Goal: Task Accomplishment & Management: Use online tool/utility

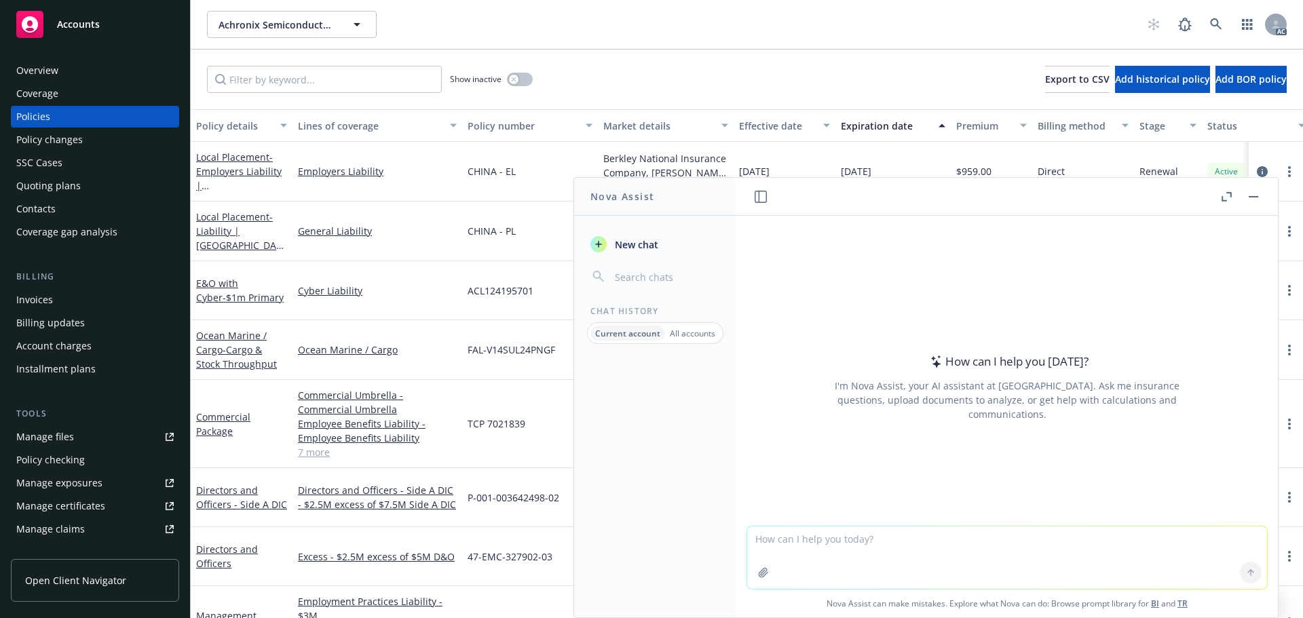
click at [1227, 197] on icon "button" at bounding box center [1227, 197] width 10 height 10
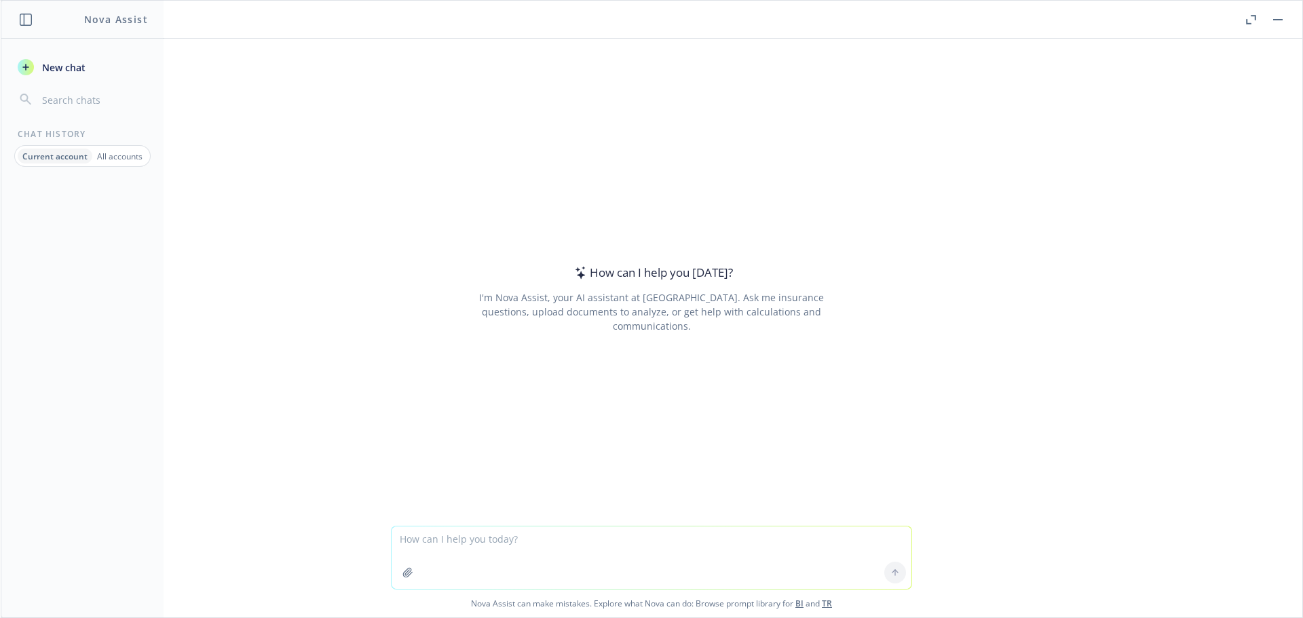
click at [98, 153] on p "All accounts" at bounding box center [119, 157] width 45 height 12
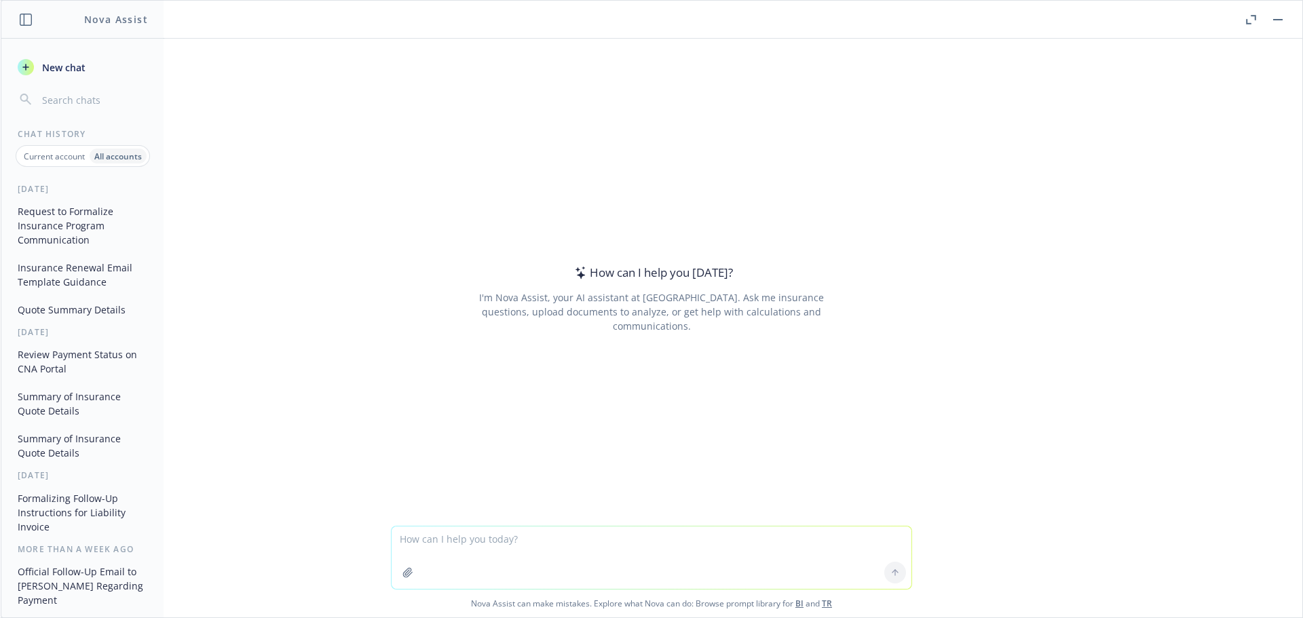
click at [53, 284] on button "Insurance Renewal Email Template Guidance" at bounding box center [82, 275] width 141 height 37
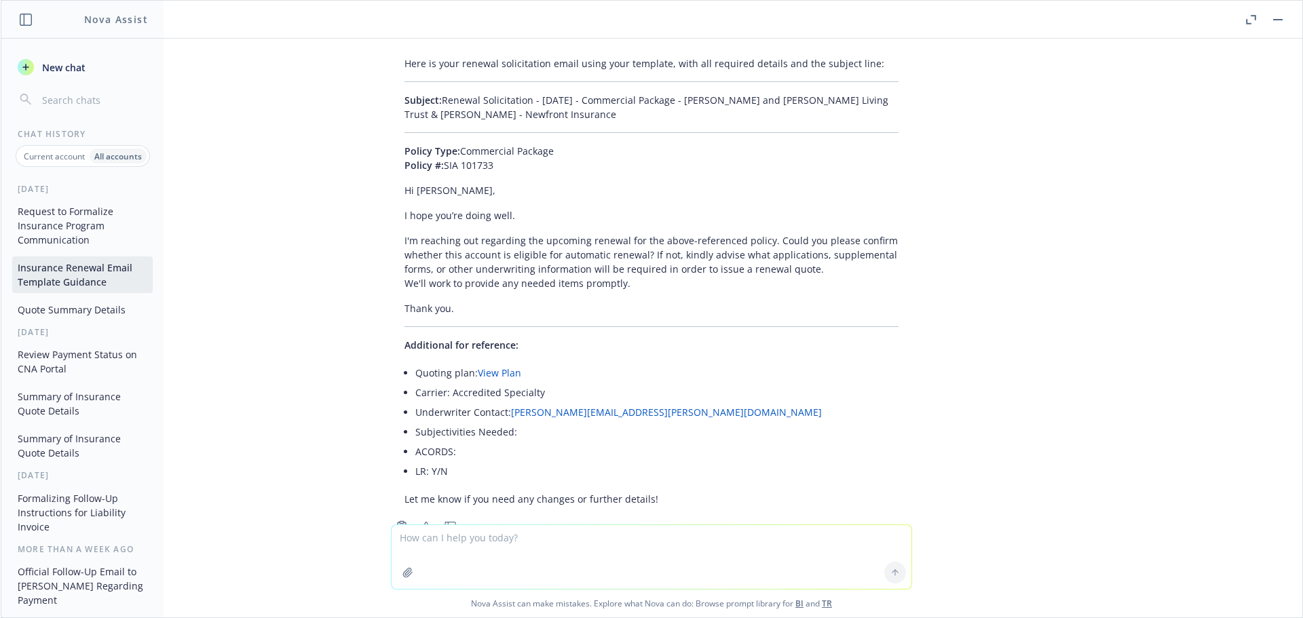
scroll to position [24003, 0]
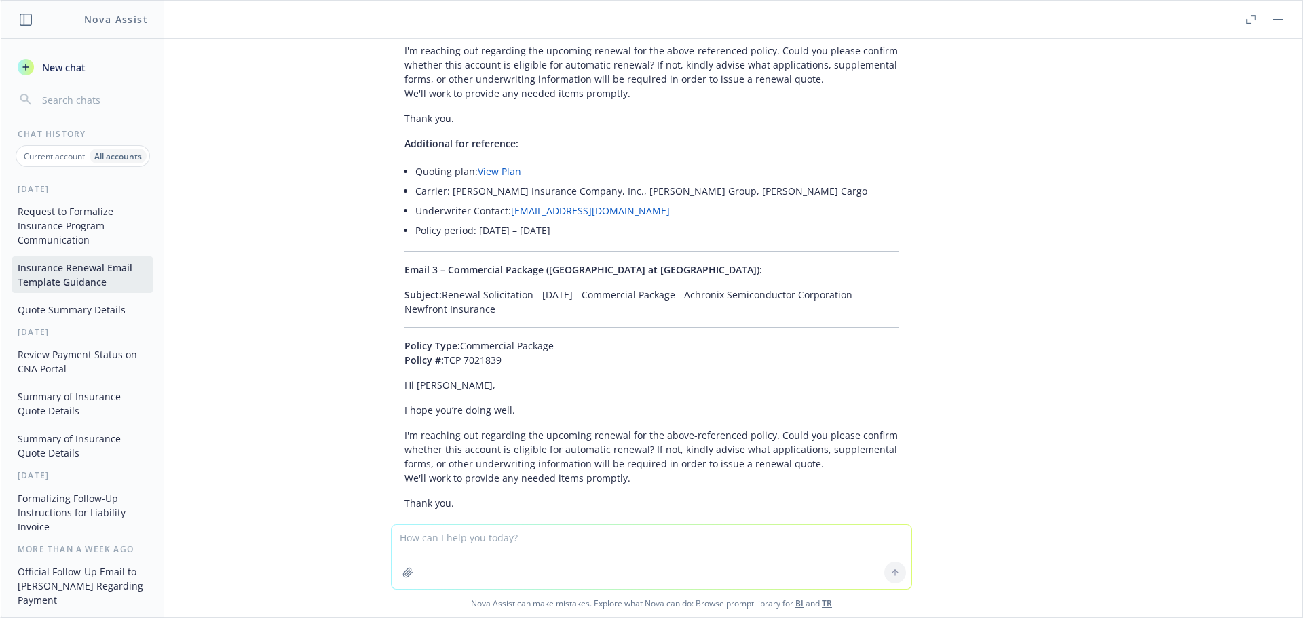
type textarea "12/31/25 - Achronix Semiconductor Corporation - LOCAL_PLACEMENT, LOCAL_PLACEMEN…"
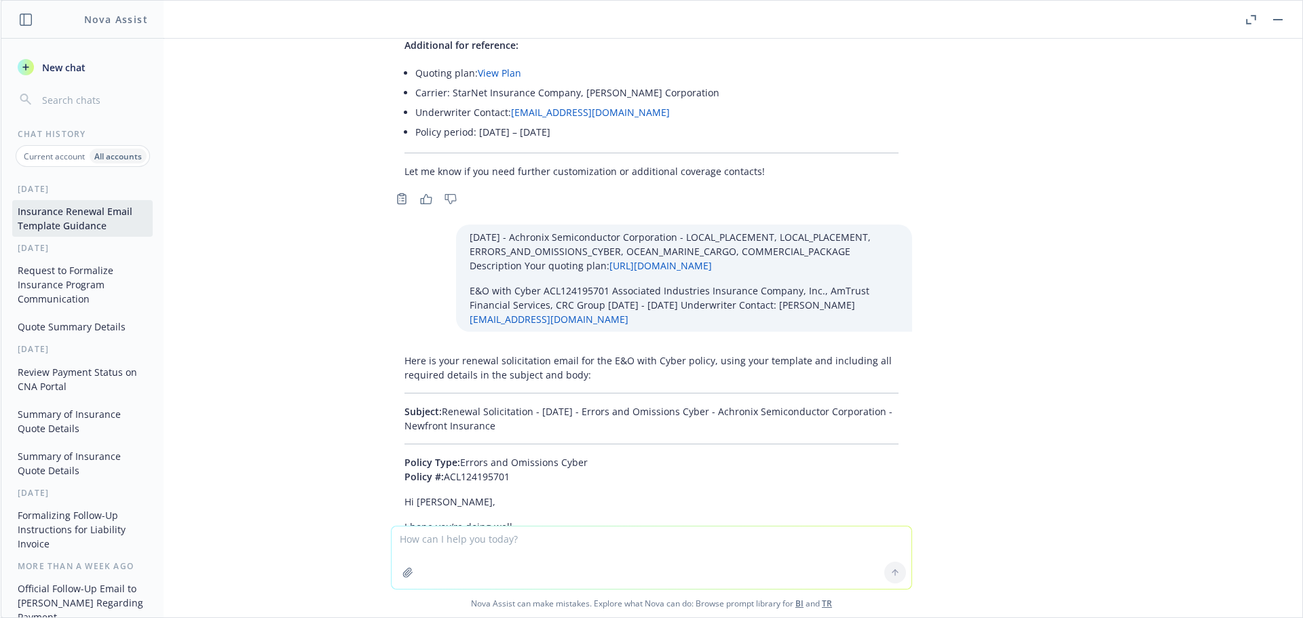
scroll to position [24412, 0]
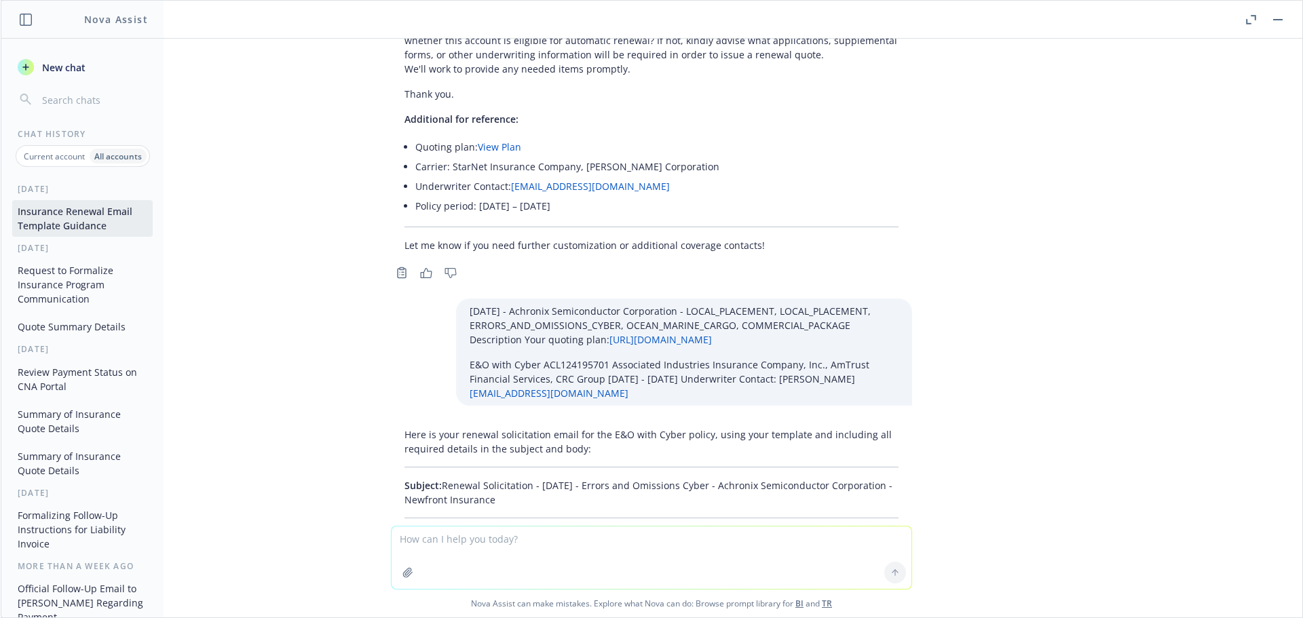
drag, startPoint x: 529, startPoint y: 319, endPoint x: 436, endPoint y: 295, distance: 96.0
click at [436, 479] on p "Subject: Renewal Solicitation - 12/31/2025 - Errors and Omissions Cyber - Achro…" at bounding box center [652, 493] width 494 height 29
copy p "Renewal Solicitation - 12/31/2025 - Errors and Omissions Cyber - Achronix Semic…"
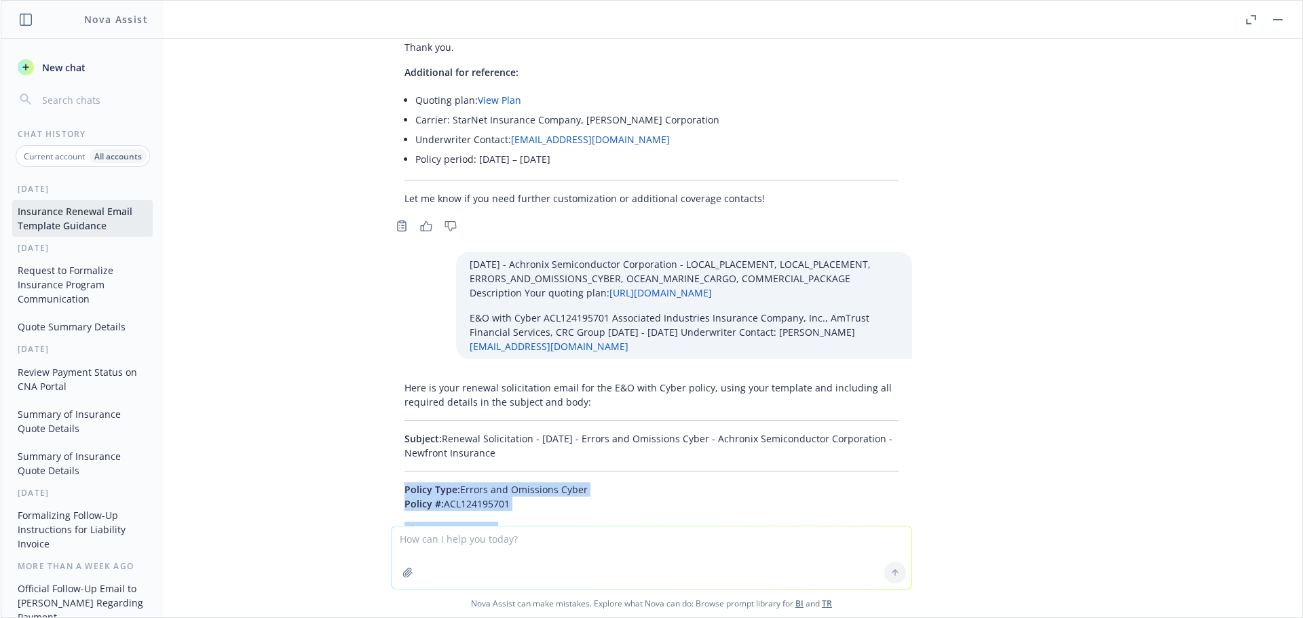
scroll to position [24480, 0]
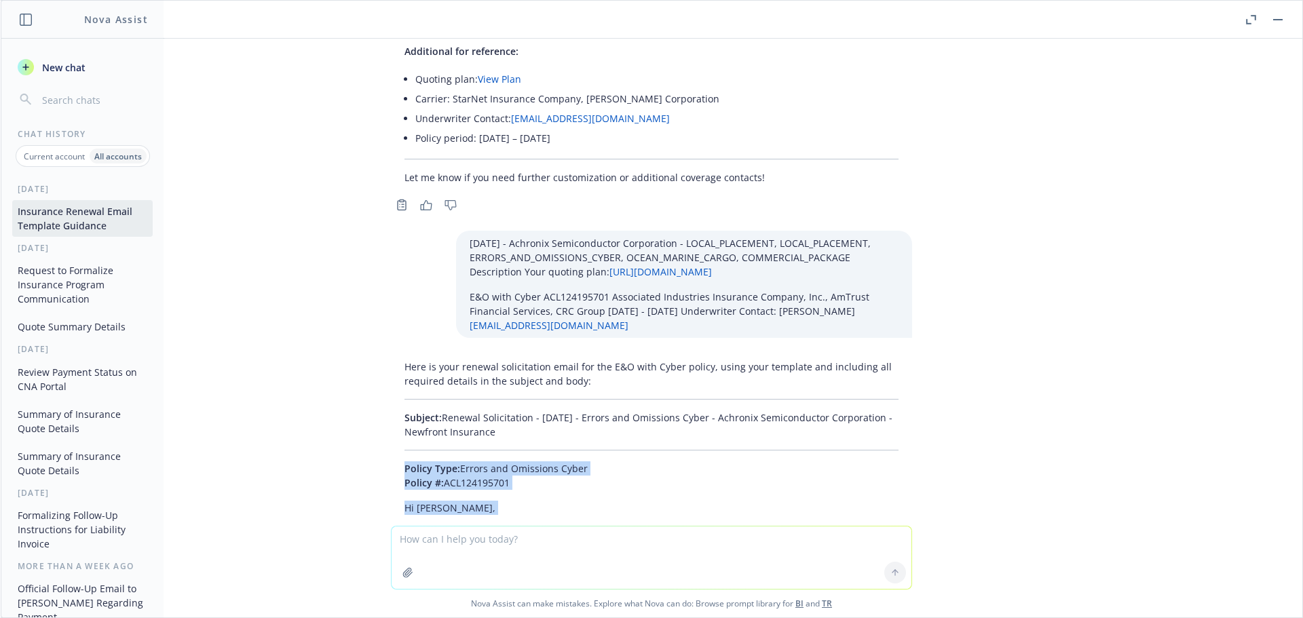
drag, startPoint x: 412, startPoint y: 368, endPoint x: 491, endPoint y: 457, distance: 119.2
click at [491, 457] on div "Absolutely! Please provide the information you want inserted: Renewal date Cove…" at bounding box center [652, 282] width 1302 height 487
copy div "Policy Type: Errors and Omissions Cyber Policy #: ACL124195701 Hi William, I ho…"
click at [437, 547] on textarea at bounding box center [652, 558] width 520 height 62
paste textarea "12/31/25 - 240 Linden, LLC - COMMERCIAL_PROPERTY Description Your quoting plan:…"
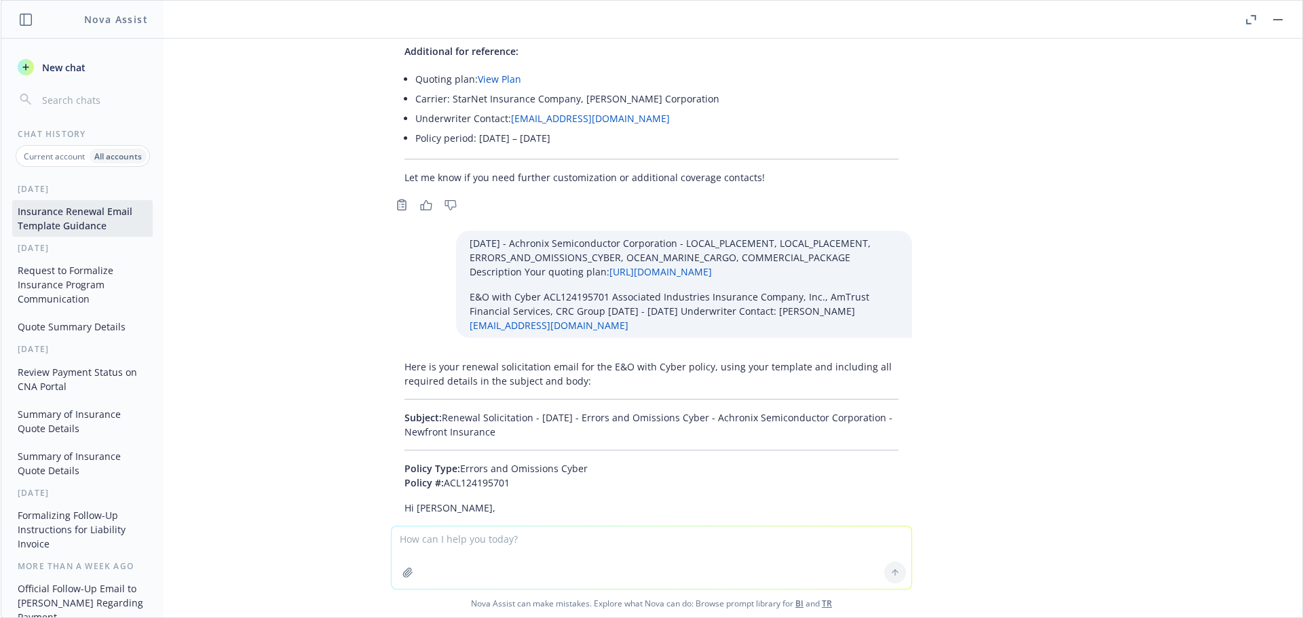
type textarea "12/31/25 - 240 Linden, LLC - COMMERCIAL_PROPERTY Description Your quoting plan:…"
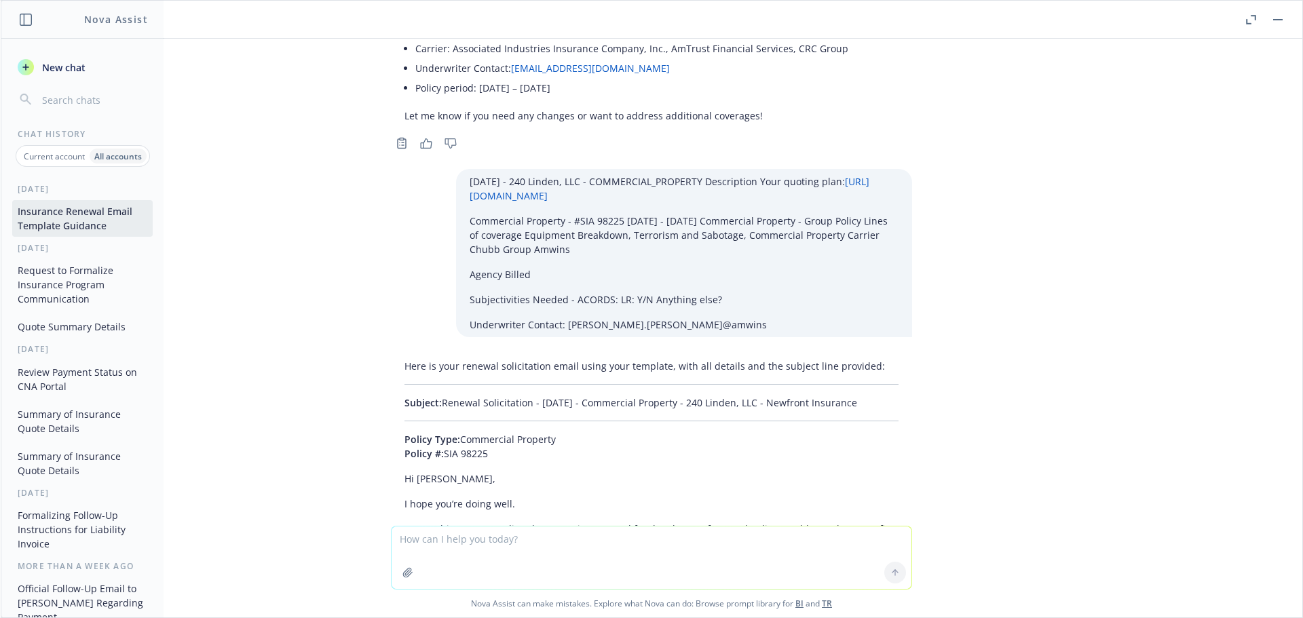
scroll to position [25055, 0]
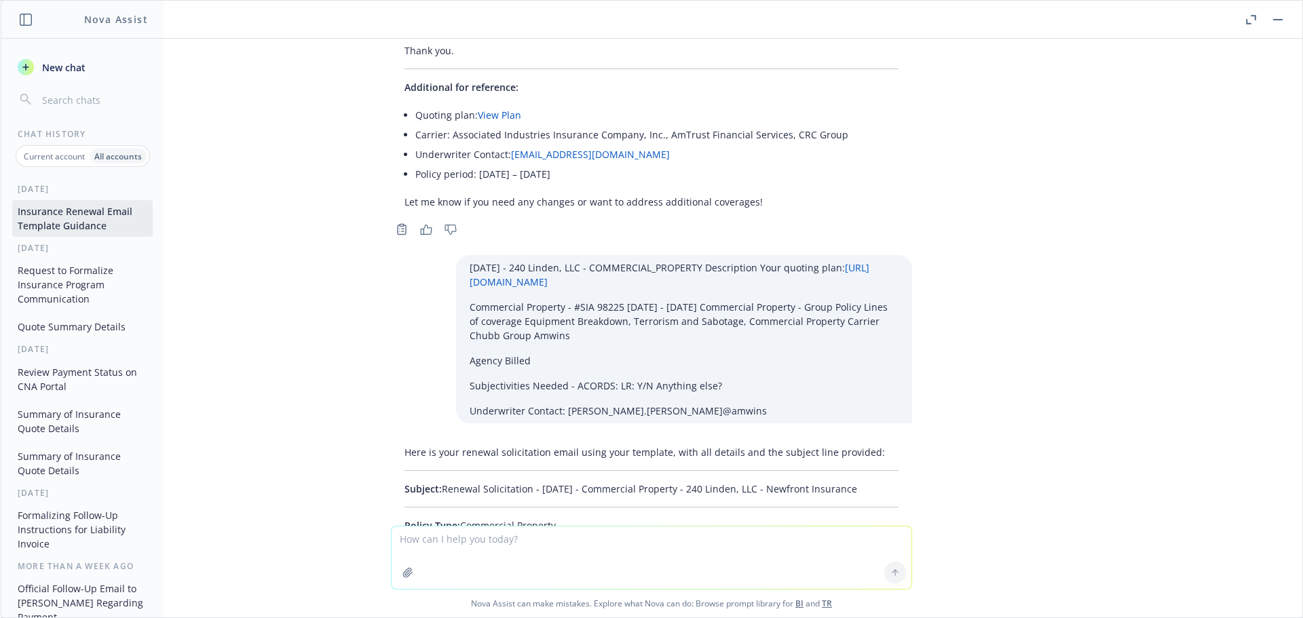
drag, startPoint x: 891, startPoint y: 301, endPoint x: 433, endPoint y: 300, distance: 458.2
copy p "Renewal Solicitation - 12/31/2025 - Commercial Property - 240 Linden, LLC - New…"
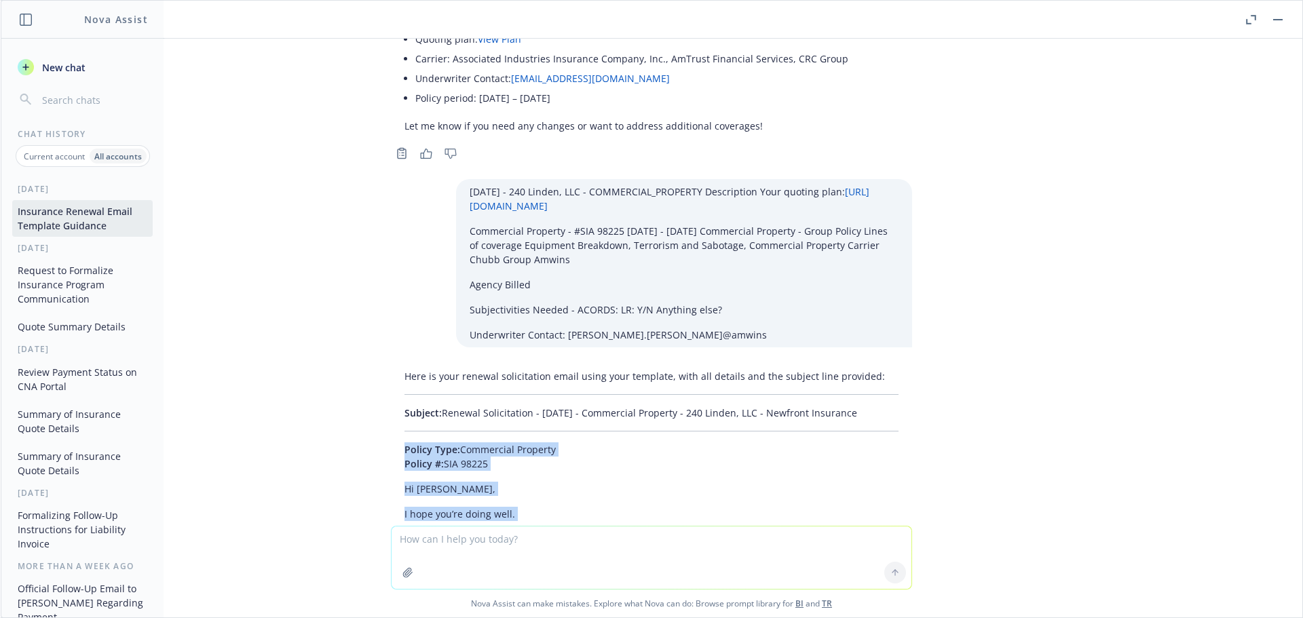
scroll to position [25191, 0]
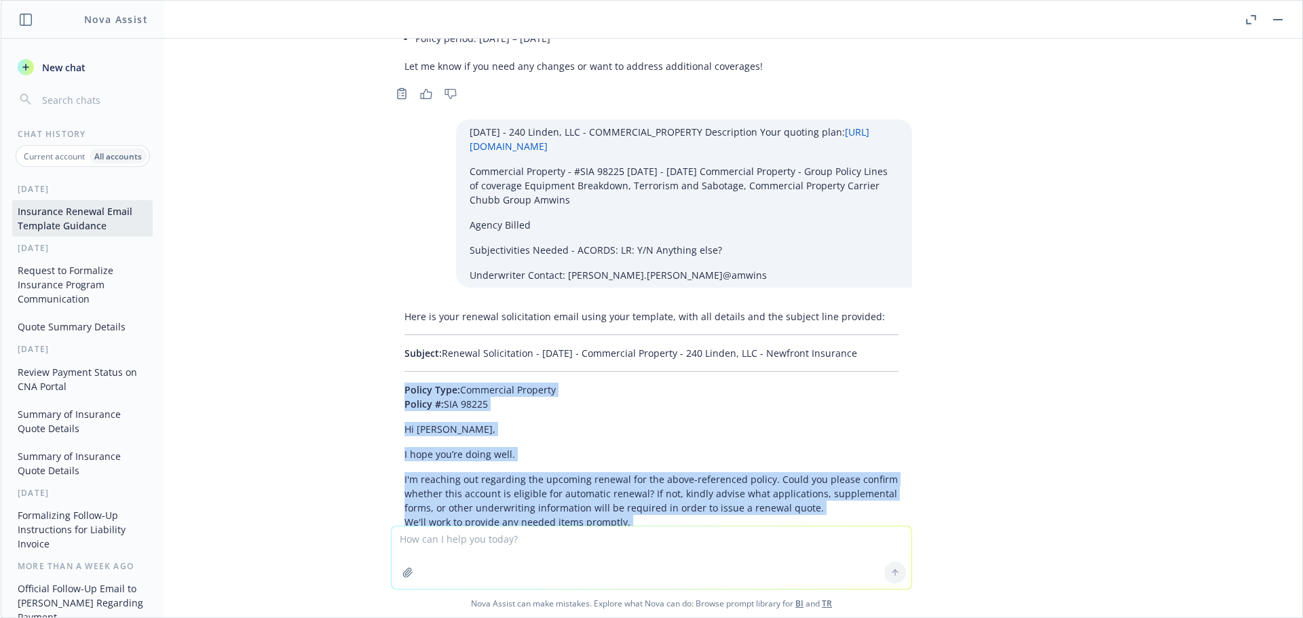
drag, startPoint x: 392, startPoint y: 337, endPoint x: 506, endPoint y: 373, distance: 119.1
click at [506, 373] on div "Here is your renewal solicitation email using your template, with all details a…" at bounding box center [651, 547] width 521 height 486
copy div "Policy Type: Commercial Property Policy #: SIA 98225 Hi Antonio, I hope you’re …"
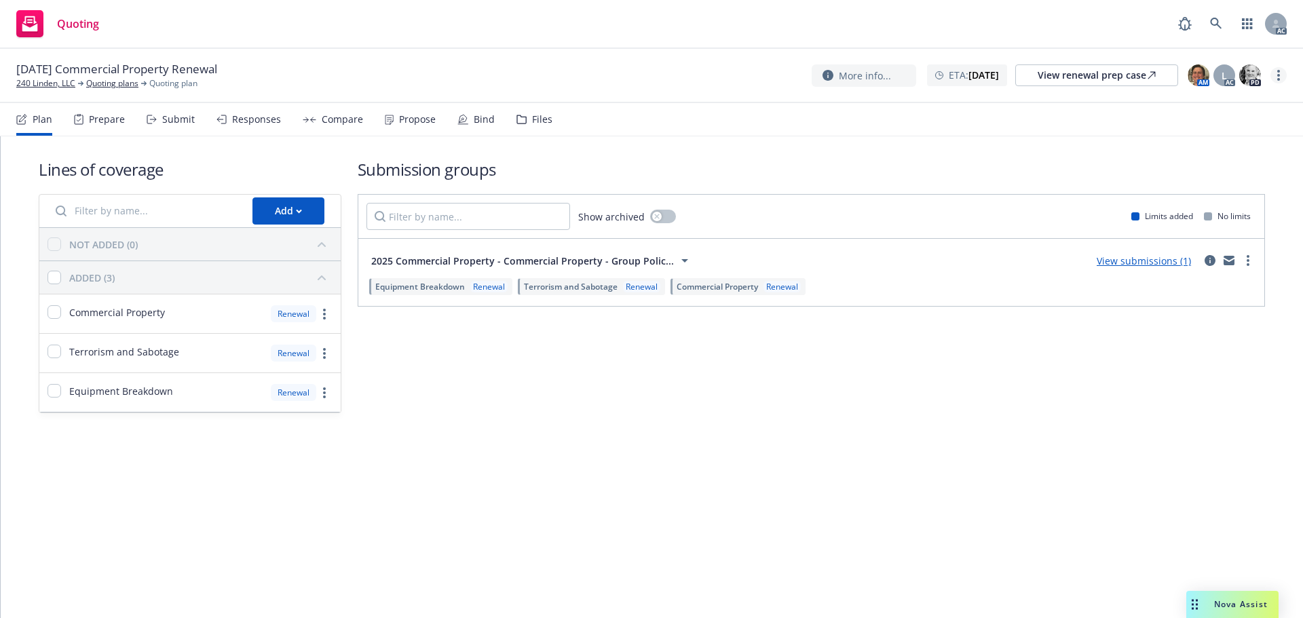
click at [1280, 75] on circle "more" at bounding box center [1279, 75] width 3 height 3
click at [1221, 96] on link "Copy logging email" at bounding box center [1210, 103] width 151 height 27
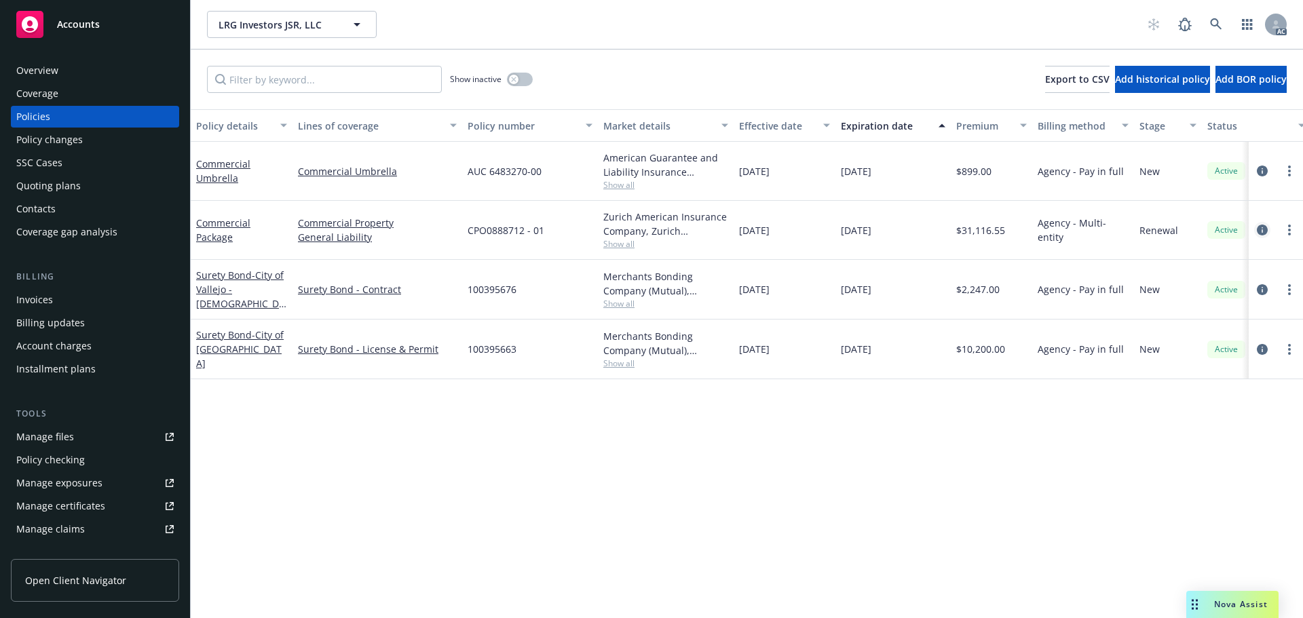
click at [1263, 230] on icon "circleInformation" at bounding box center [1262, 230] width 11 height 11
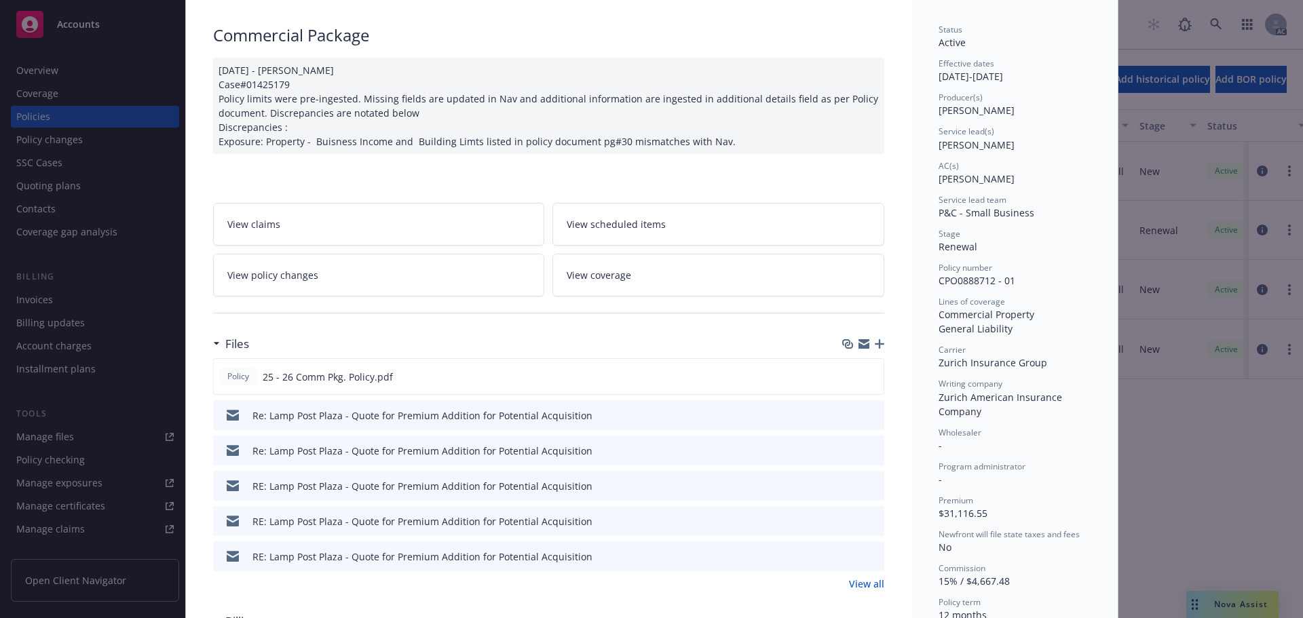
scroll to position [136, 0]
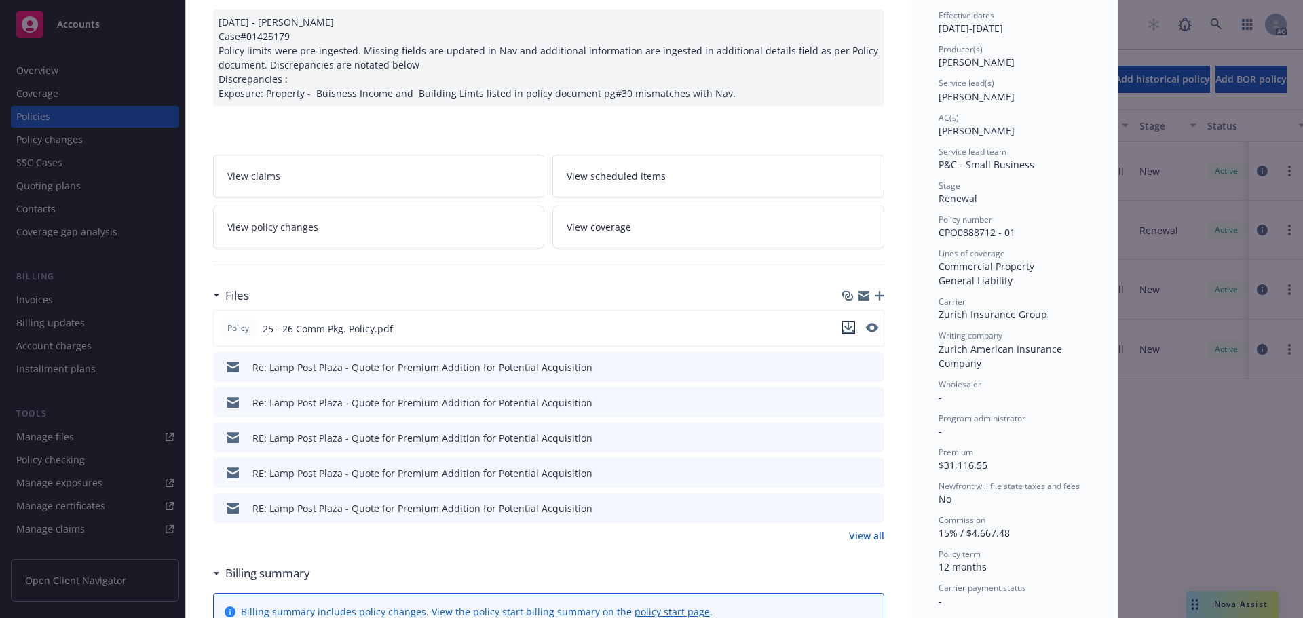
click at [844, 327] on icon "download file" at bounding box center [848, 326] width 9 height 8
click at [865, 326] on icon "preview file" at bounding box center [871, 328] width 12 height 10
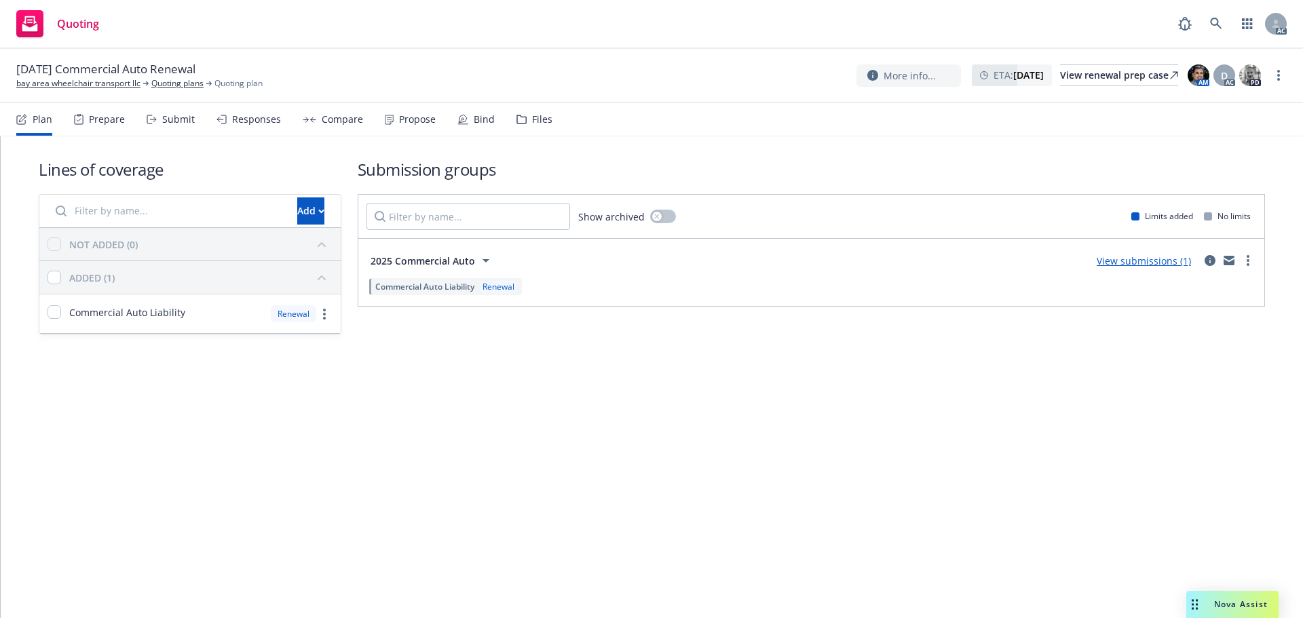
click at [150, 121] on icon at bounding box center [152, 120] width 10 height 10
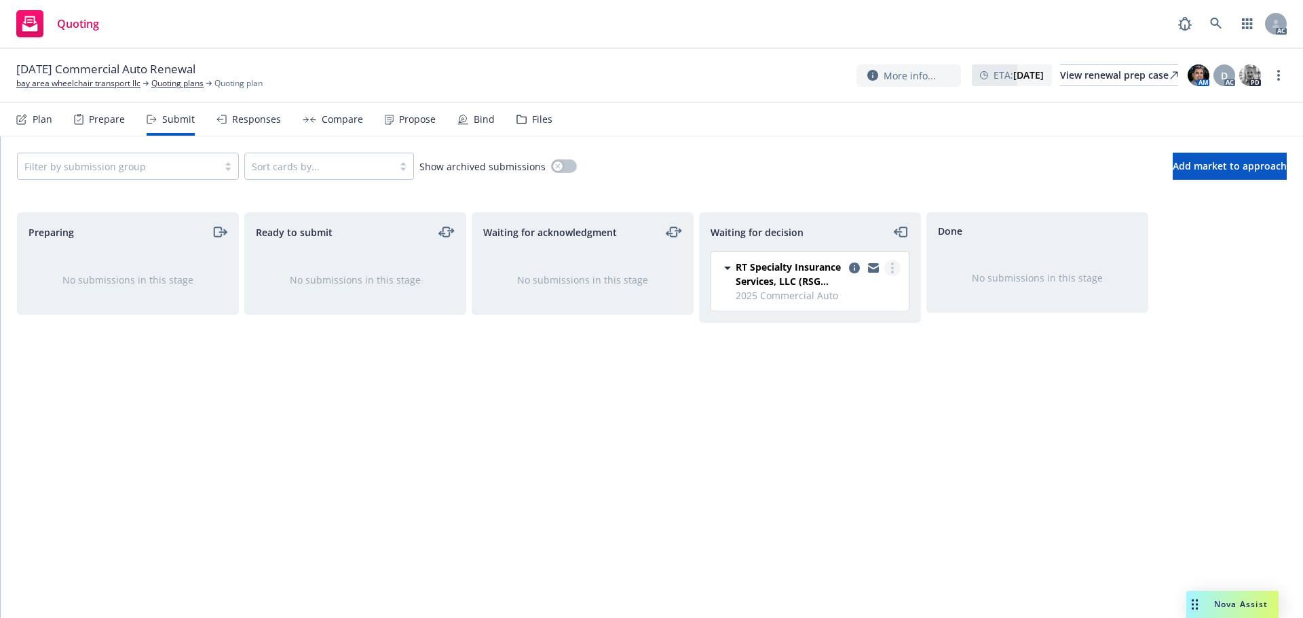
click at [896, 270] on link "more" at bounding box center [893, 268] width 16 height 16
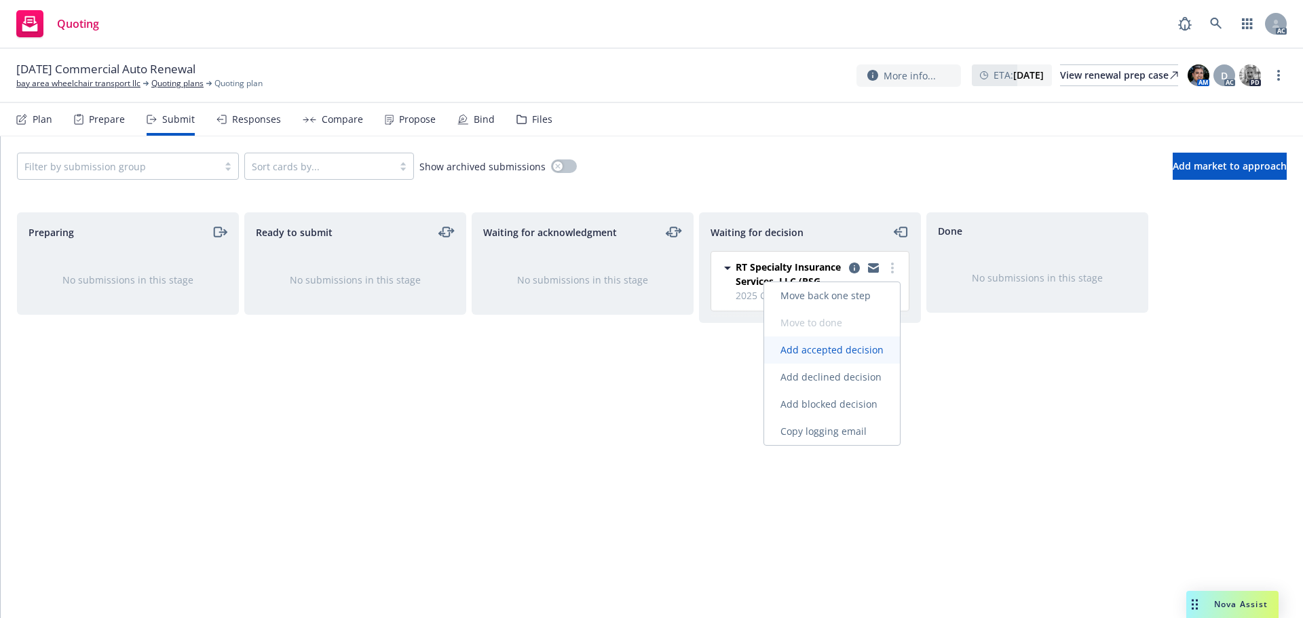
click at [842, 347] on span "Add accepted decision" at bounding box center [832, 349] width 136 height 13
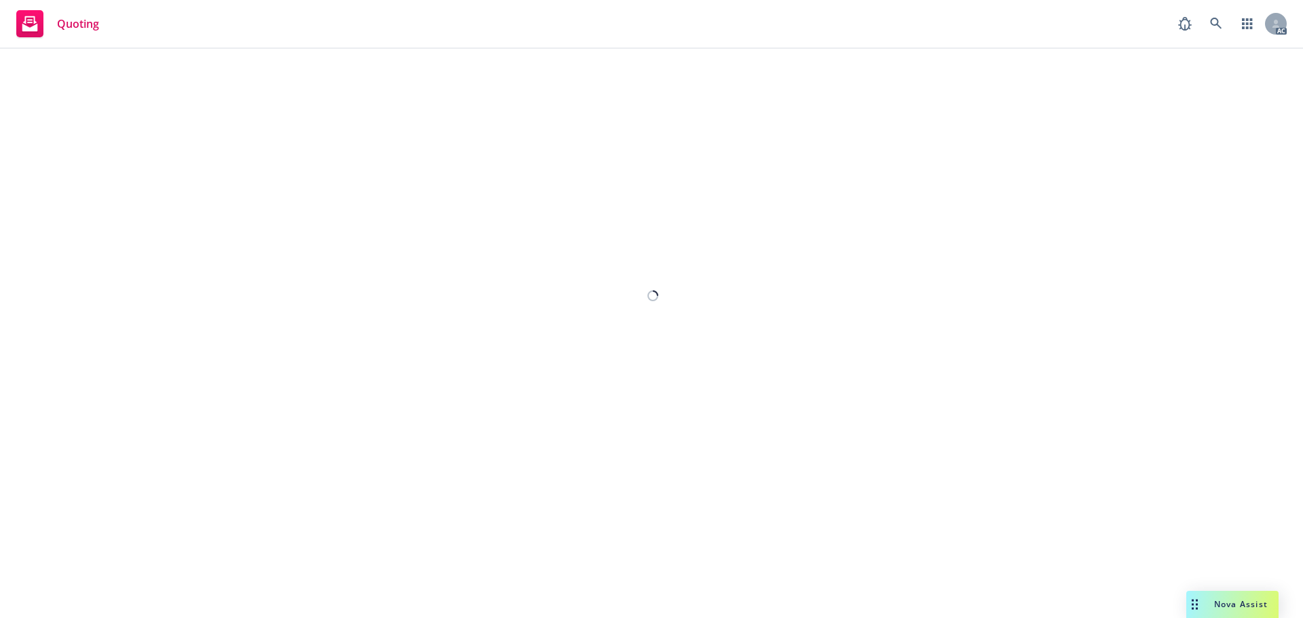
select select "12"
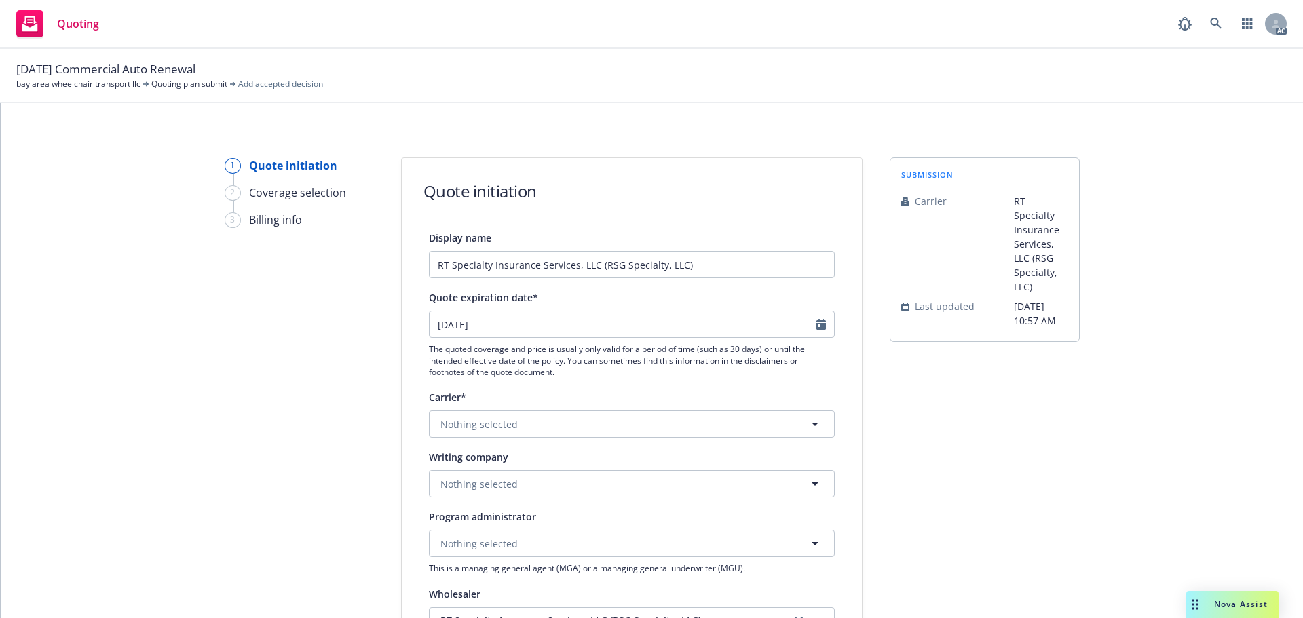
click at [832, 322] on div "Display name RT Specialty Insurance Services, LLC (RSG Specialty, LLC) Quote ex…" at bounding box center [632, 607] width 460 height 756
click at [824, 326] on div at bounding box center [826, 325] width 18 height 26
click at [818, 327] on icon "Calendar" at bounding box center [822, 324] width 10 height 11
select select "10"
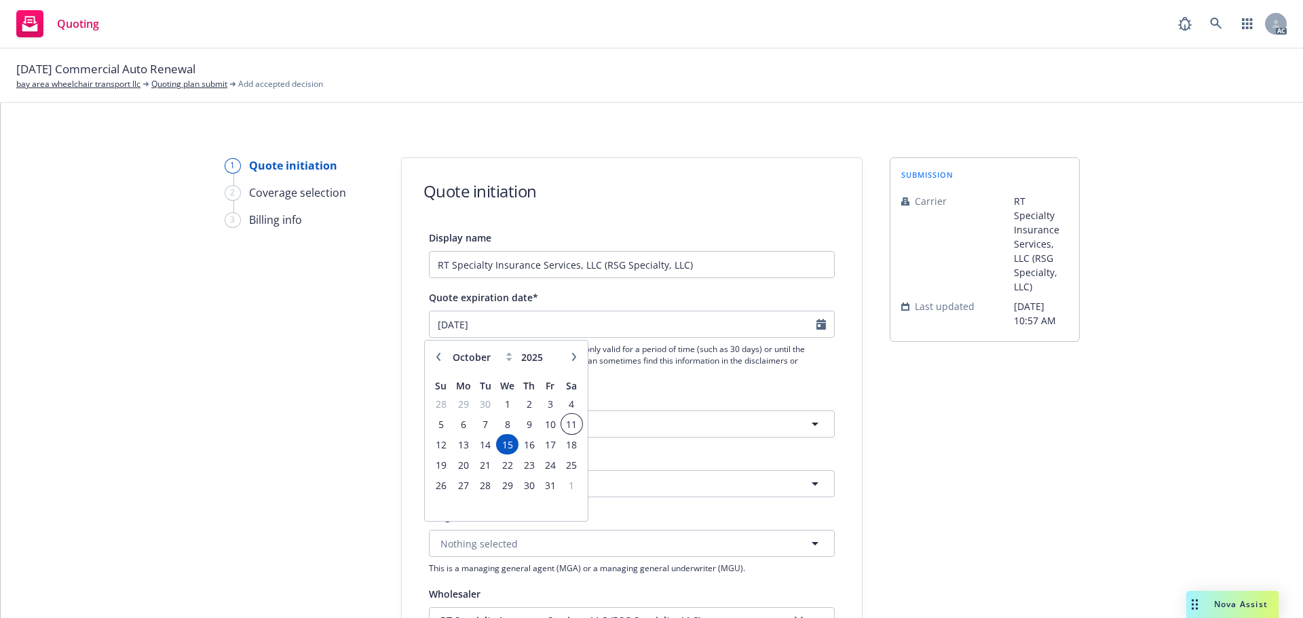
click at [577, 422] on span "11" at bounding box center [572, 424] width 18 height 17
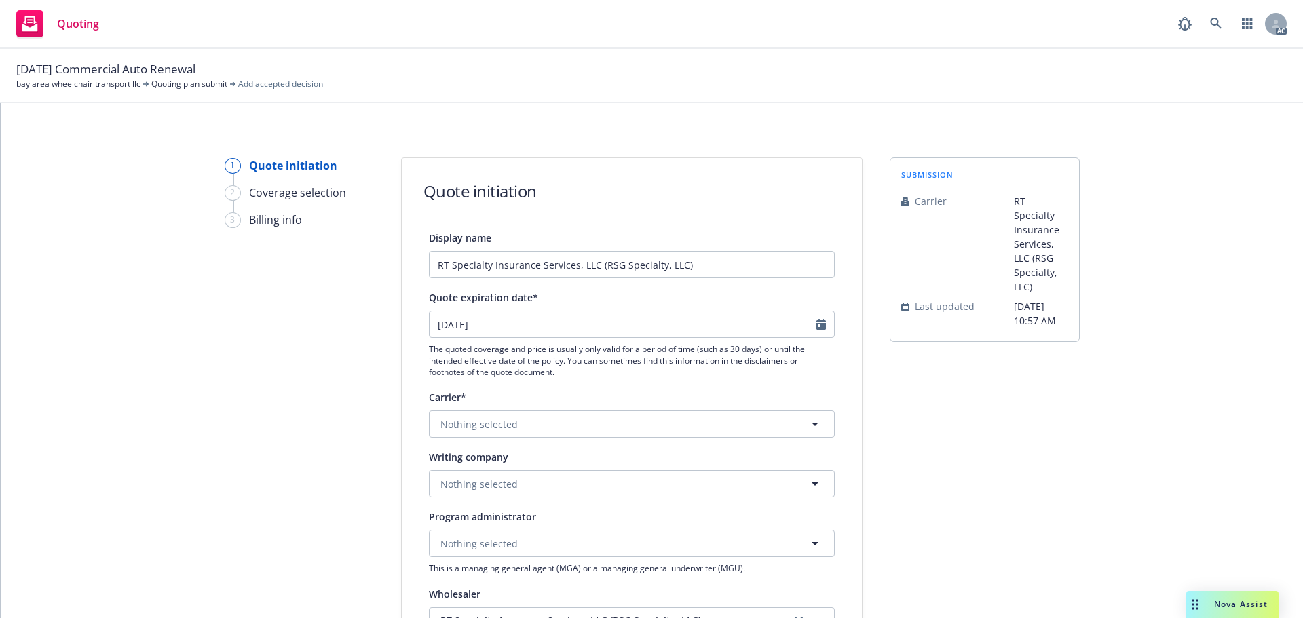
type input "11/10/2025"
click at [508, 481] on span "Nothing selected" at bounding box center [479, 484] width 77 height 14
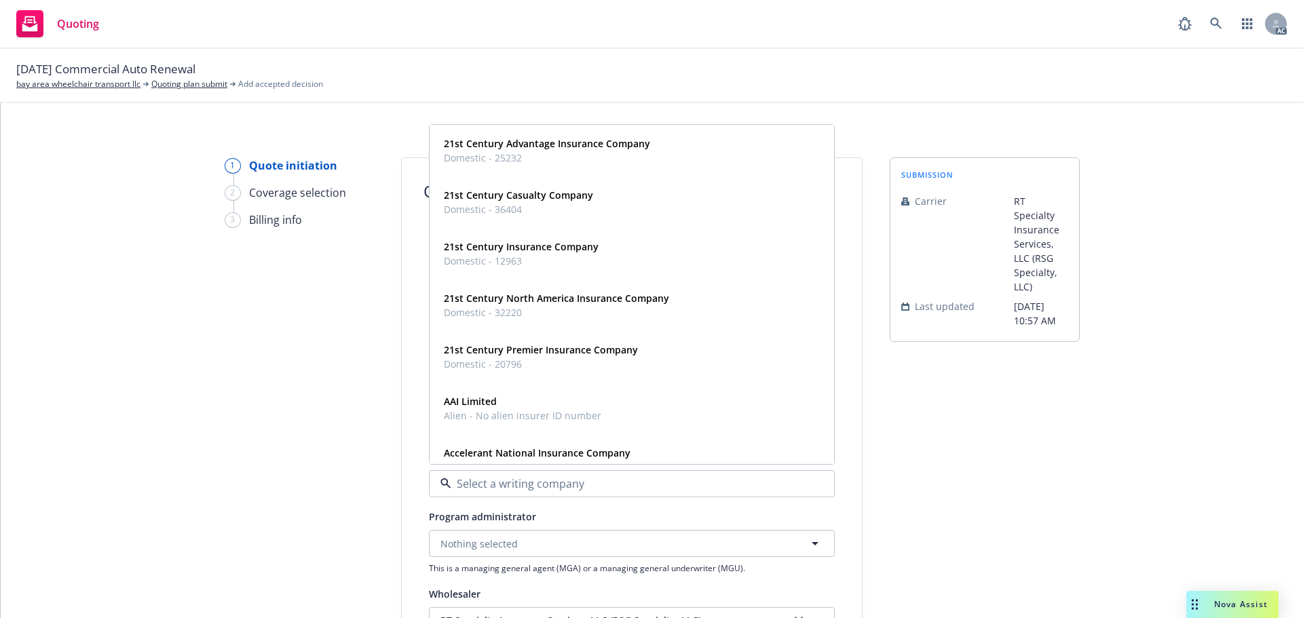
paste input "National Liability & Fire Insurance Co"
type input "National Liability & Fire Insurance Co"
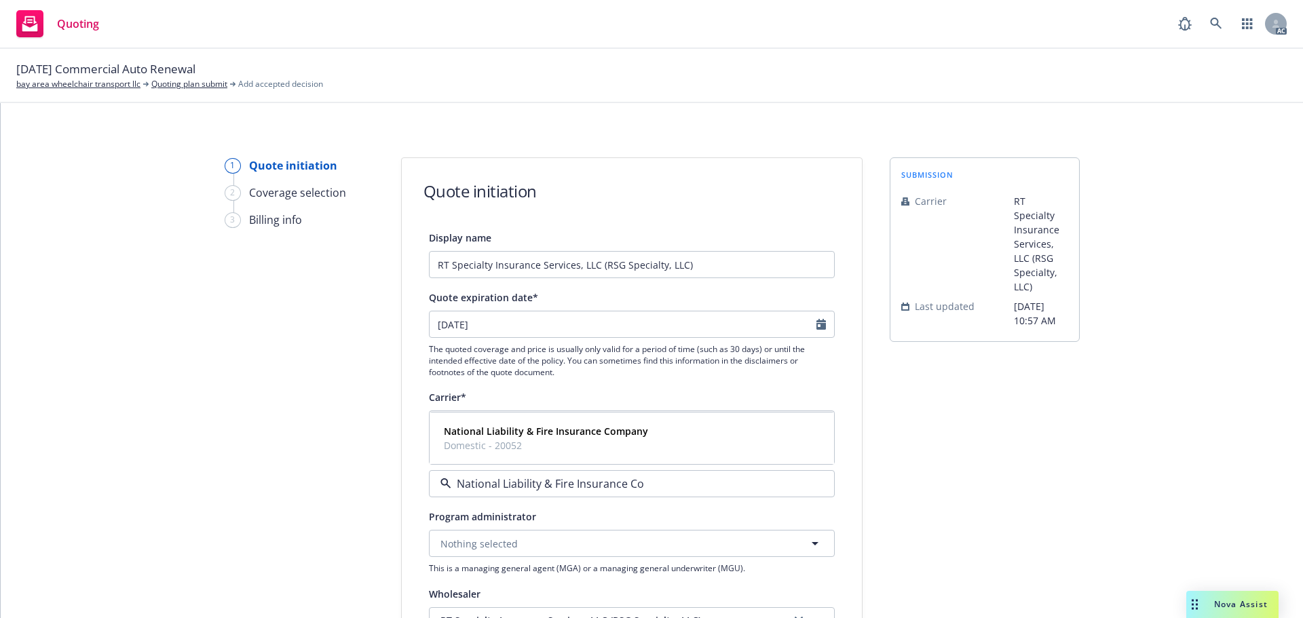
scroll to position [136, 0]
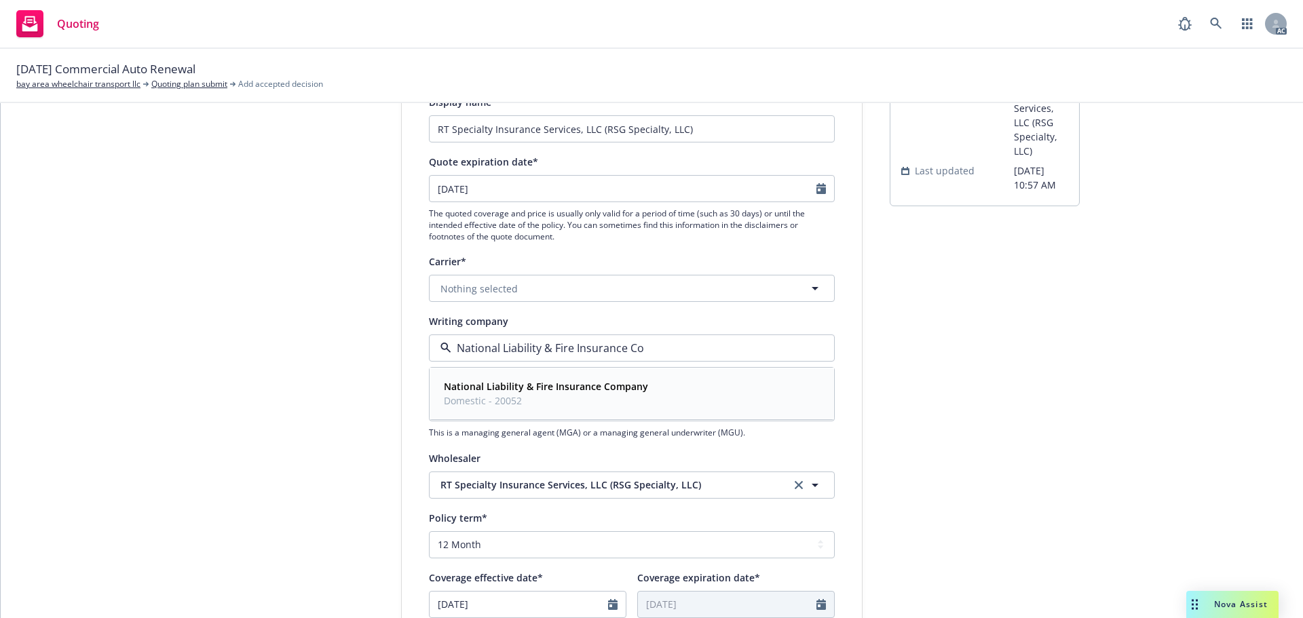
click at [494, 382] on strong "National Liability & Fire Insurance Company" at bounding box center [546, 386] width 204 height 13
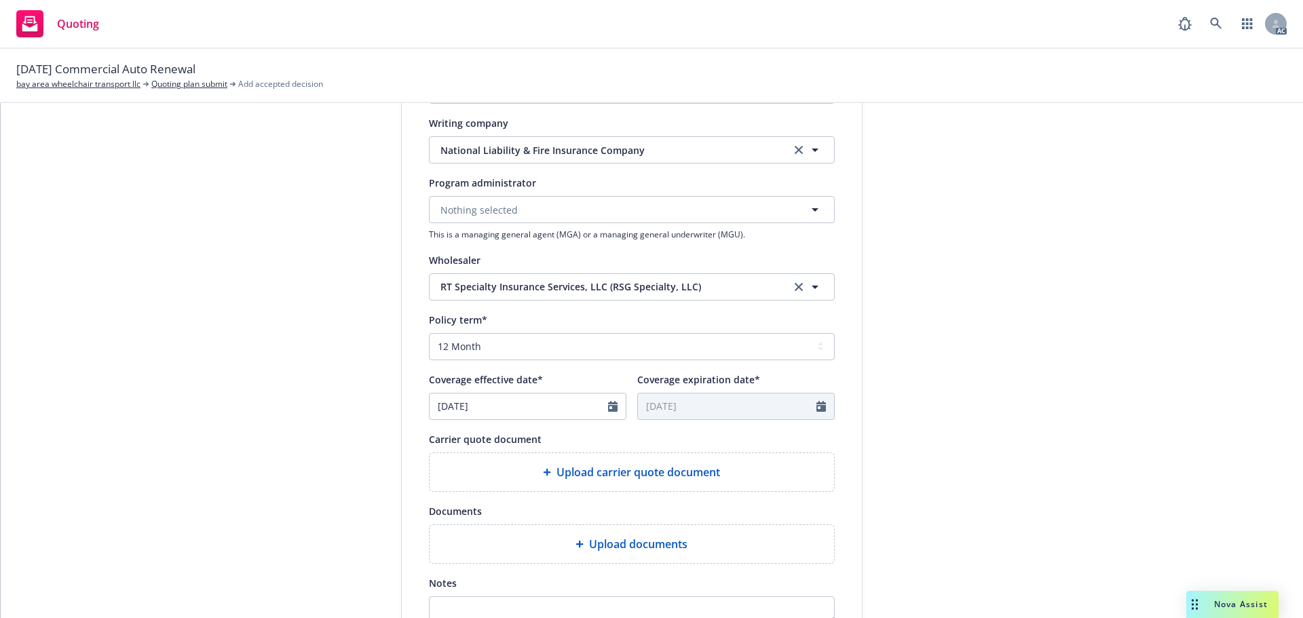
scroll to position [407, 0]
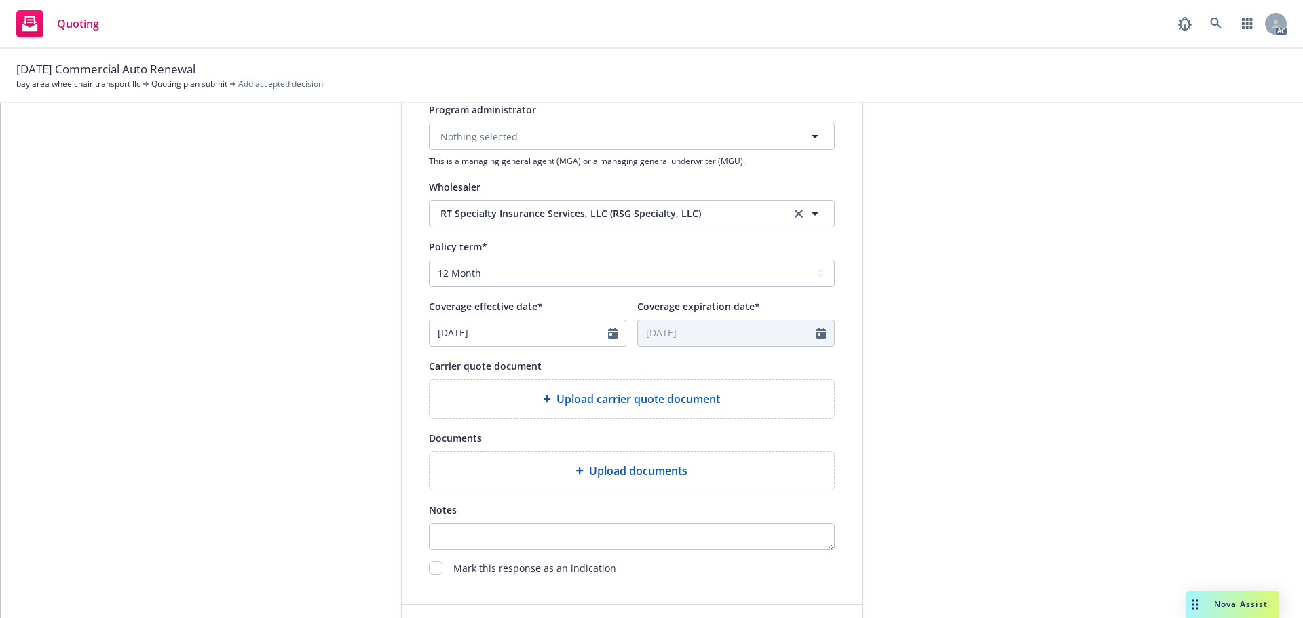
click at [555, 411] on div "Upload carrier quote document" at bounding box center [632, 399] width 405 height 38
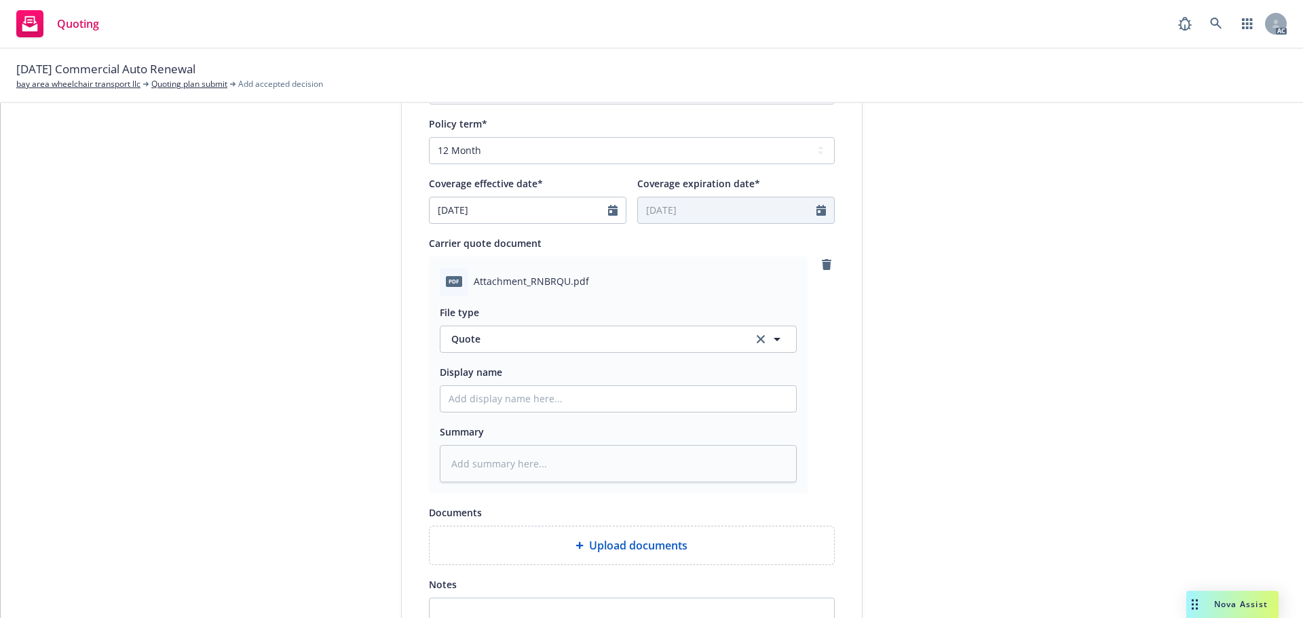
scroll to position [543, 0]
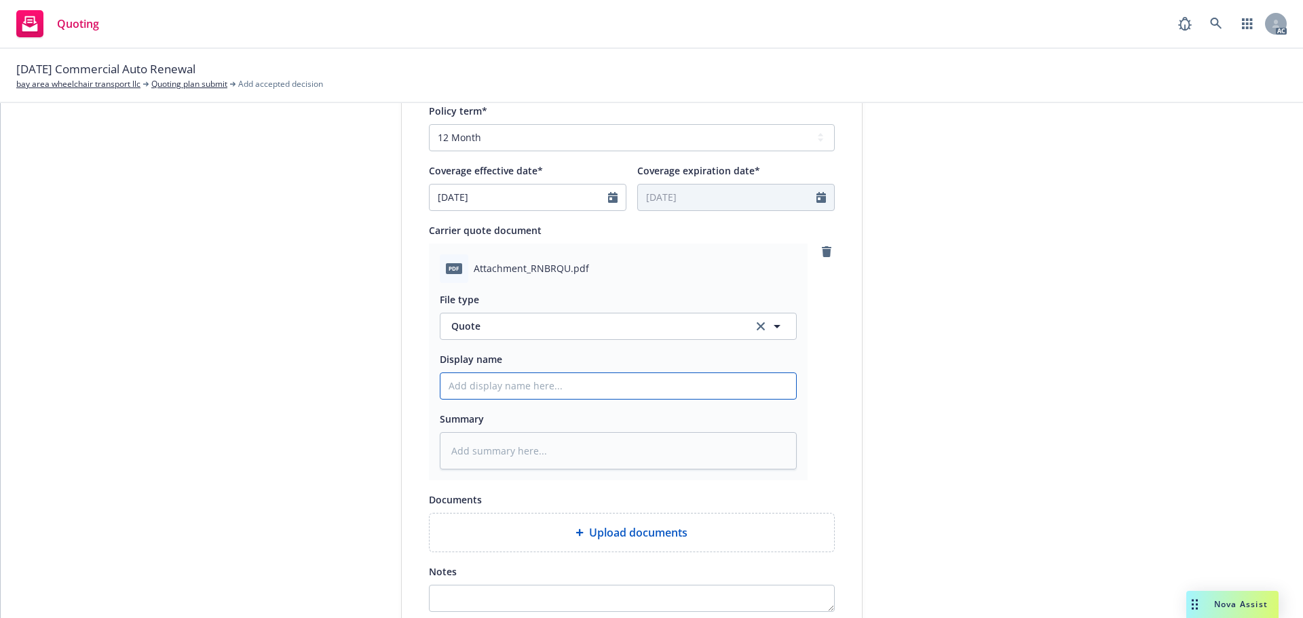
click at [505, 386] on input "Display name" at bounding box center [619, 386] width 356 height 26
type textarea "x"
type input "2"
type textarea "x"
type input "25"
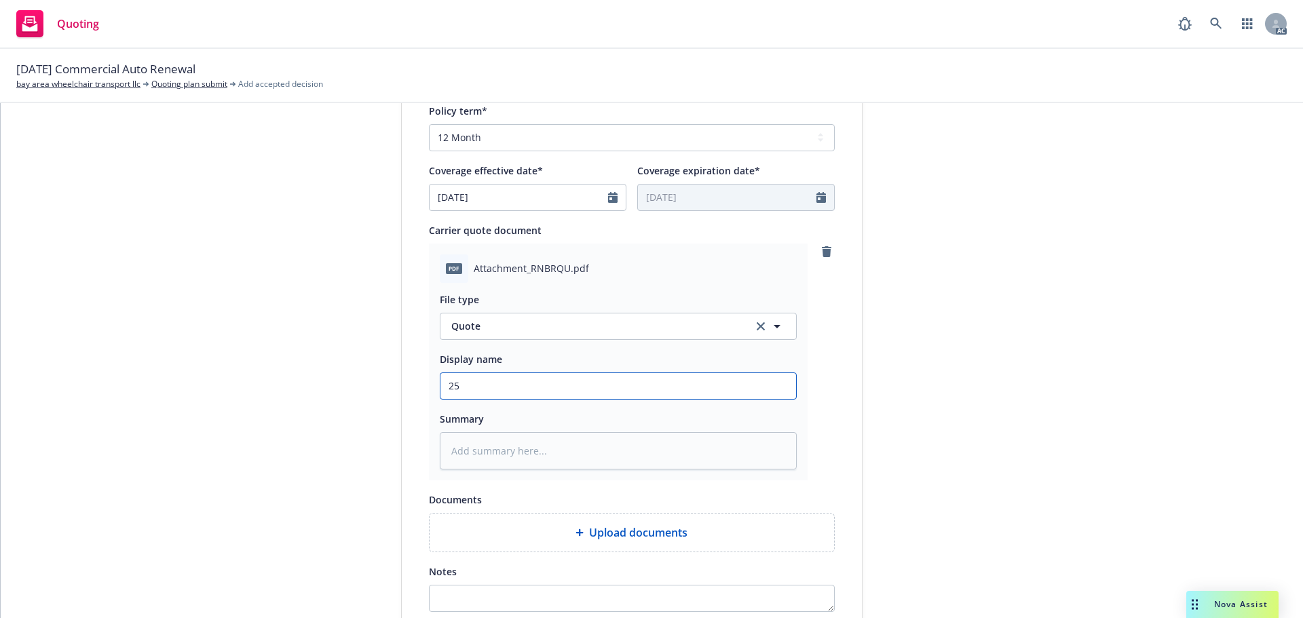
type textarea "x"
type input "25-"
type textarea "x"
type input "25-2"
type textarea "x"
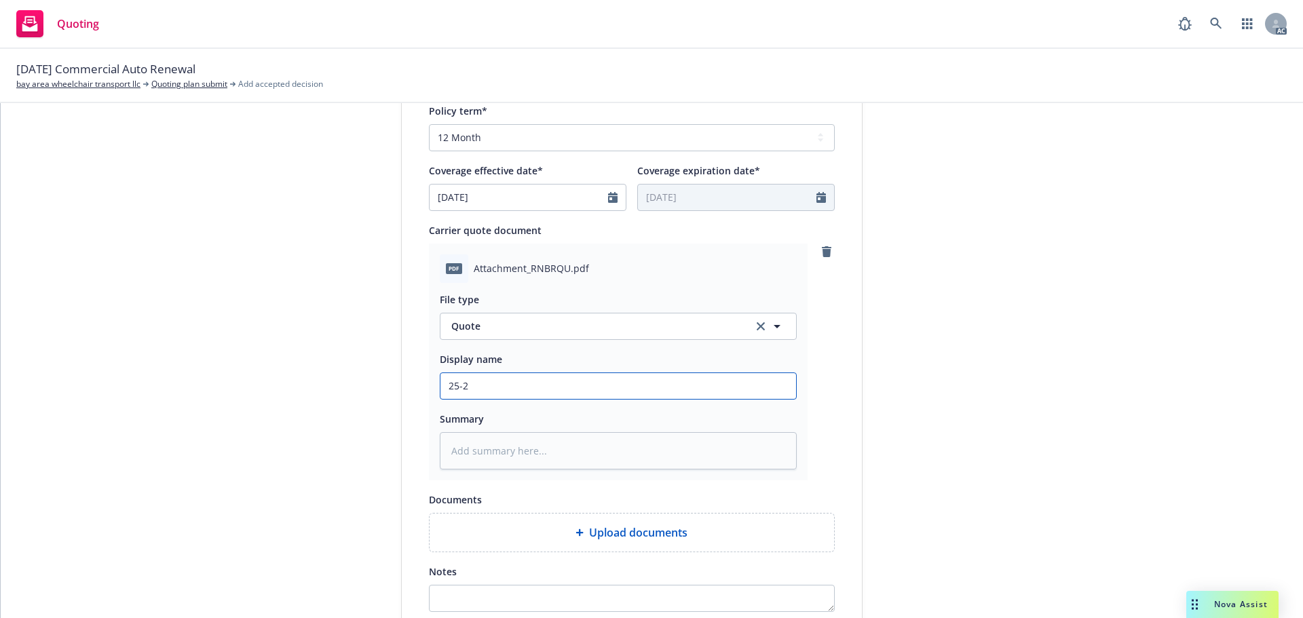
type input "25-26"
type textarea "x"
type input "25-26"
type textarea "x"
type input "25-26 c"
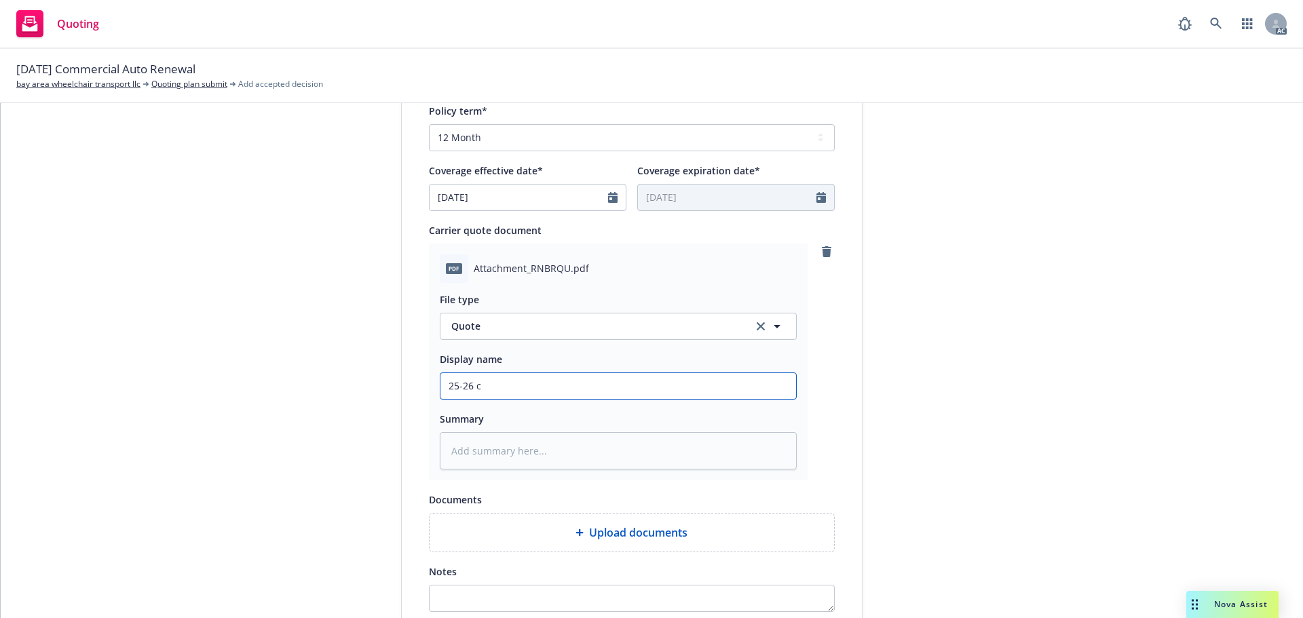
type textarea "x"
type input "25-26 co"
type textarea "x"
type input "25-26 com"
type textarea "x"
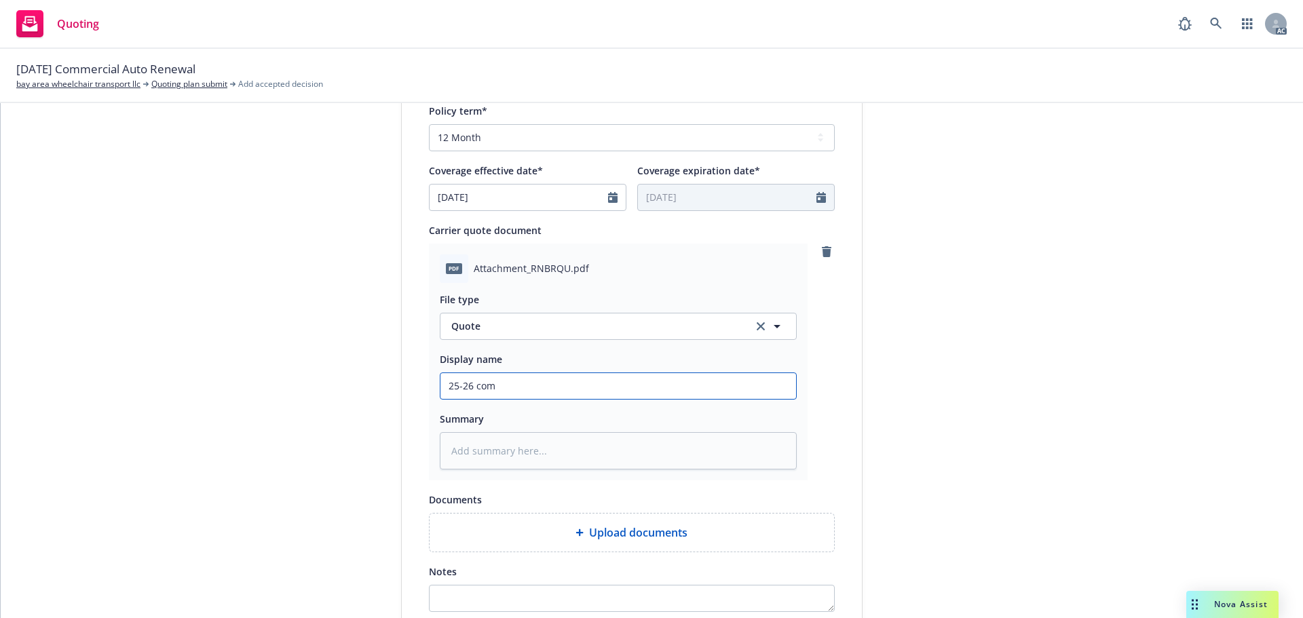
type input "25-26 comm"
type textarea "x"
type input "25-26 comme"
type textarea "x"
type input "25-26 commer"
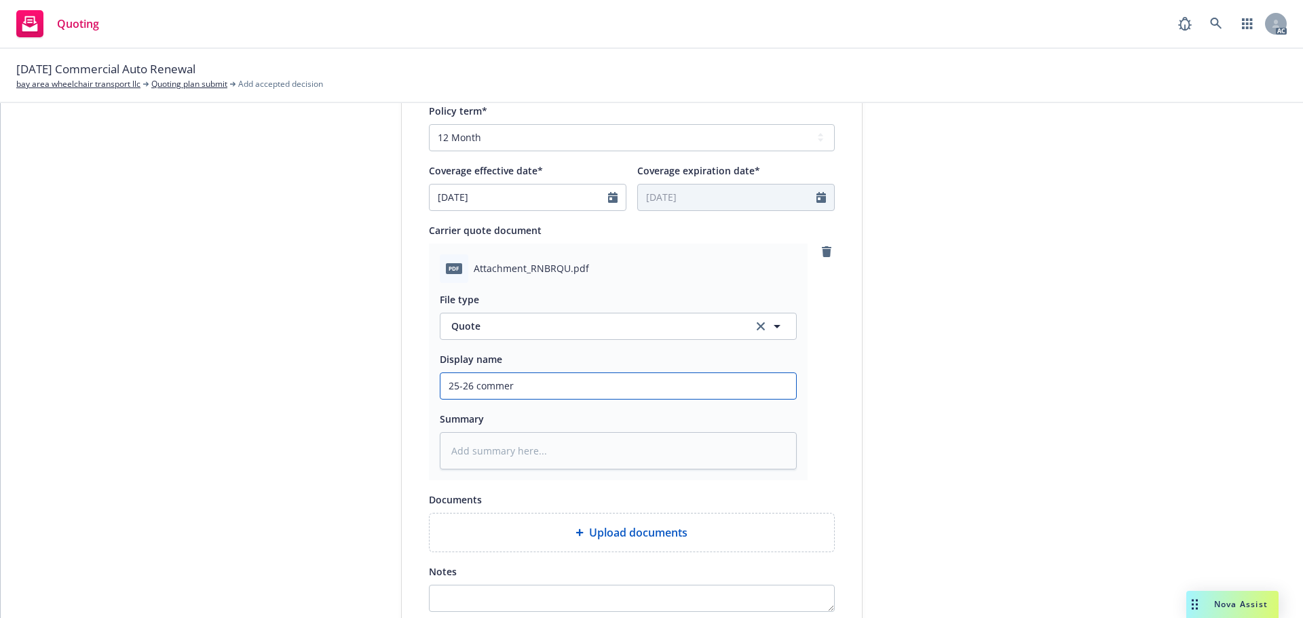
type textarea "x"
type input "25-26 commerc"
type textarea "x"
type input "25-26 commerci"
type textarea "x"
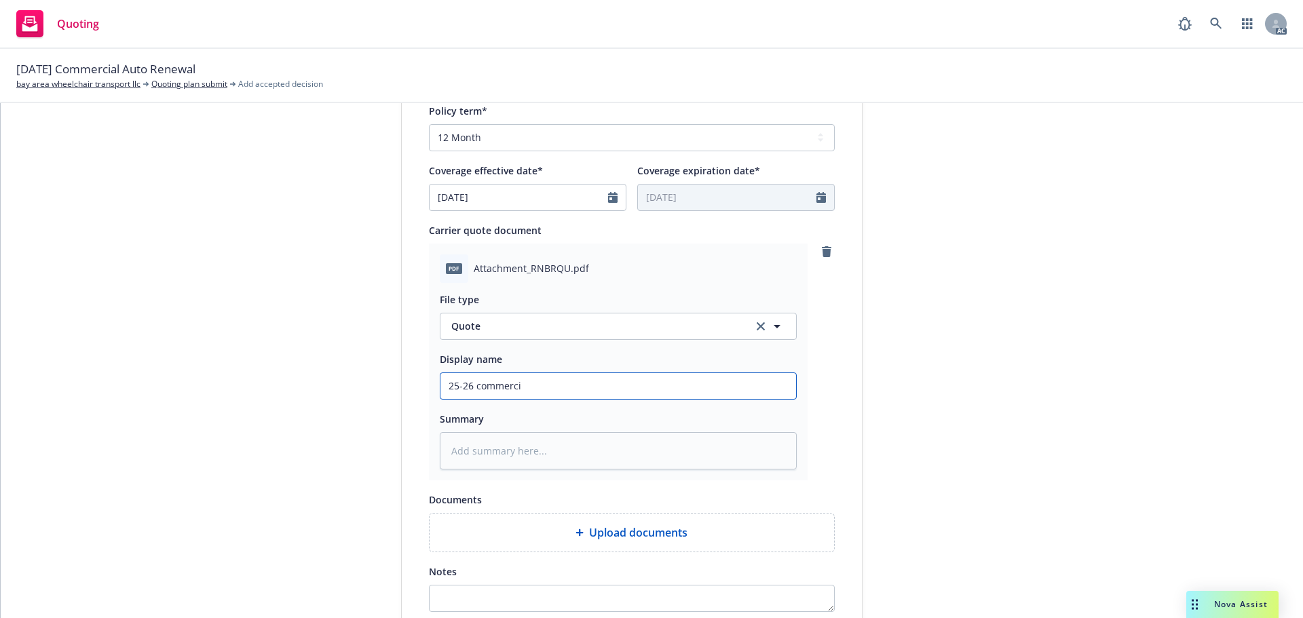
type input "25-26 commercia"
type textarea "x"
type input "25-26 commercial"
type textarea "x"
type input "25-26 commercial"
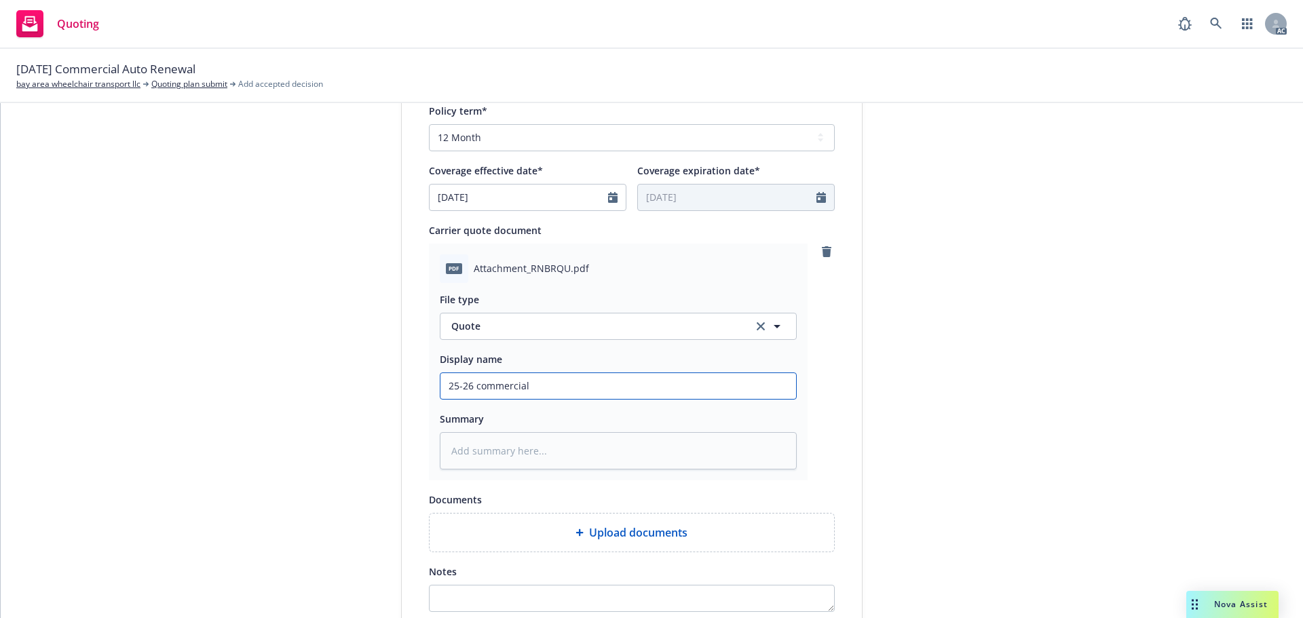
type textarea "x"
type input "25-26 Commercial Auto Proposal"
drag, startPoint x: 614, startPoint y: 388, endPoint x: 549, endPoint y: 389, distance: 65.2
click at [549, 389] on input "25-26 Commercial Auto Proposal" at bounding box center [619, 386] width 356 height 26
type textarea "x"
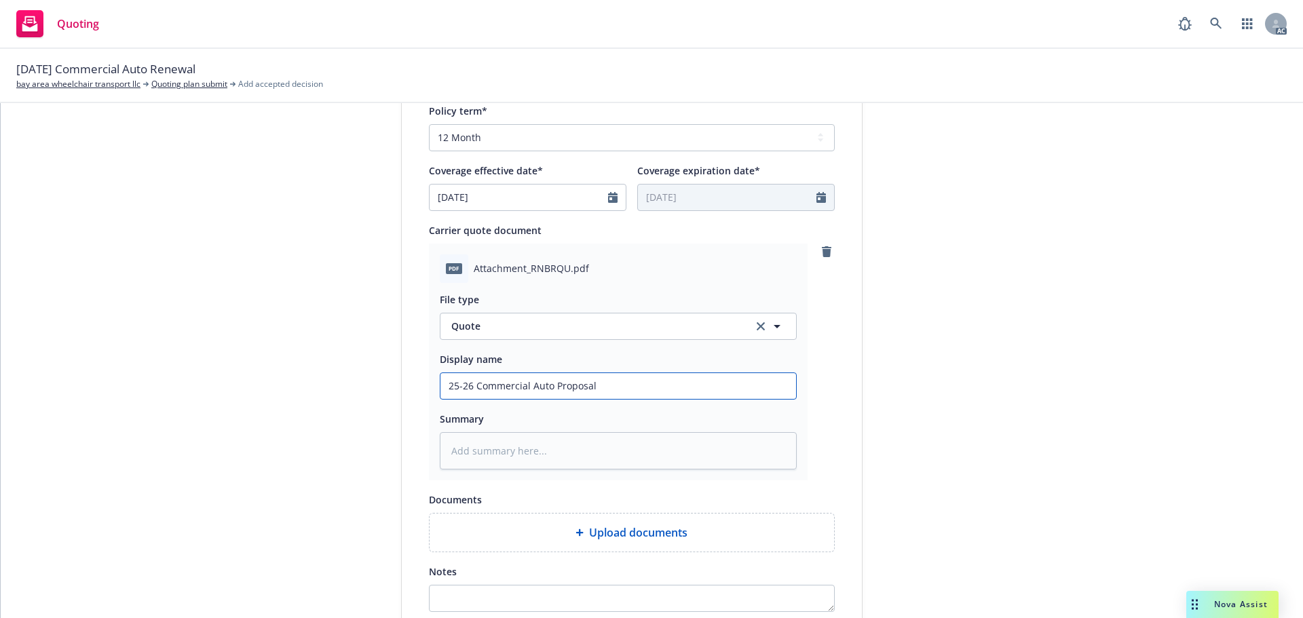
type input "25-26 Commercial Auto Q"
type textarea "x"
type input "25-26 Commercial Auto Qu"
type textarea "x"
type input "25-26 Commercial Auto Quo"
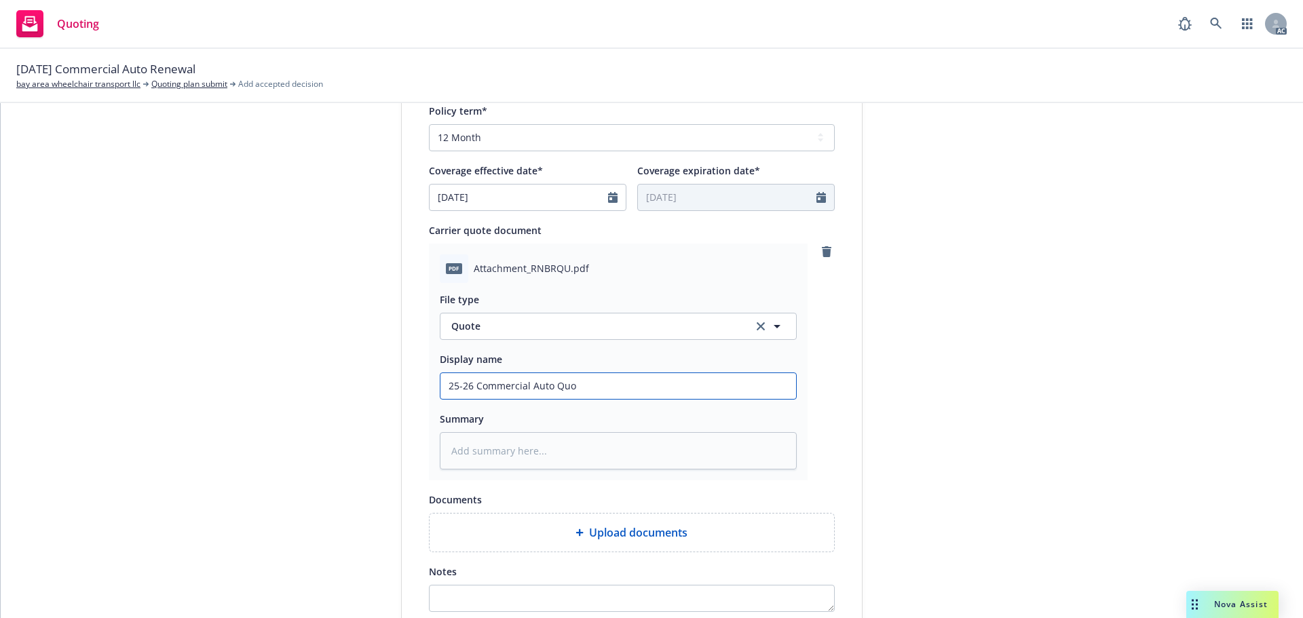
type textarea "x"
type input "25-26 Commercial Auto Quot"
type textarea "x"
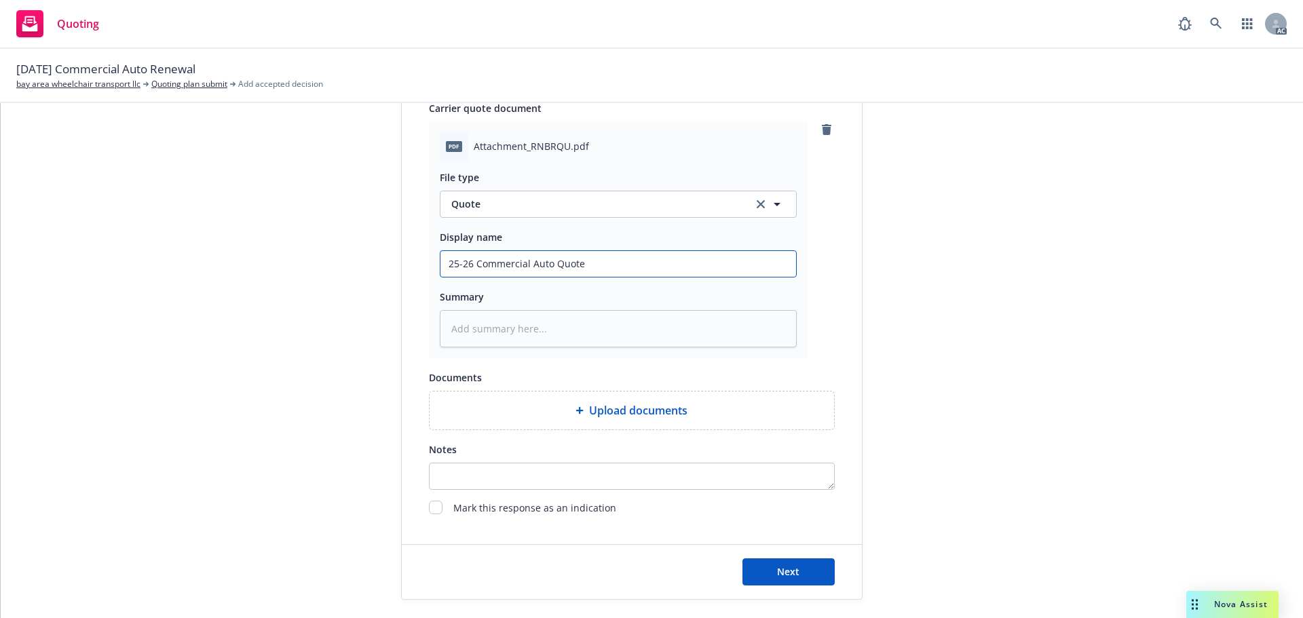
scroll to position [701, 0]
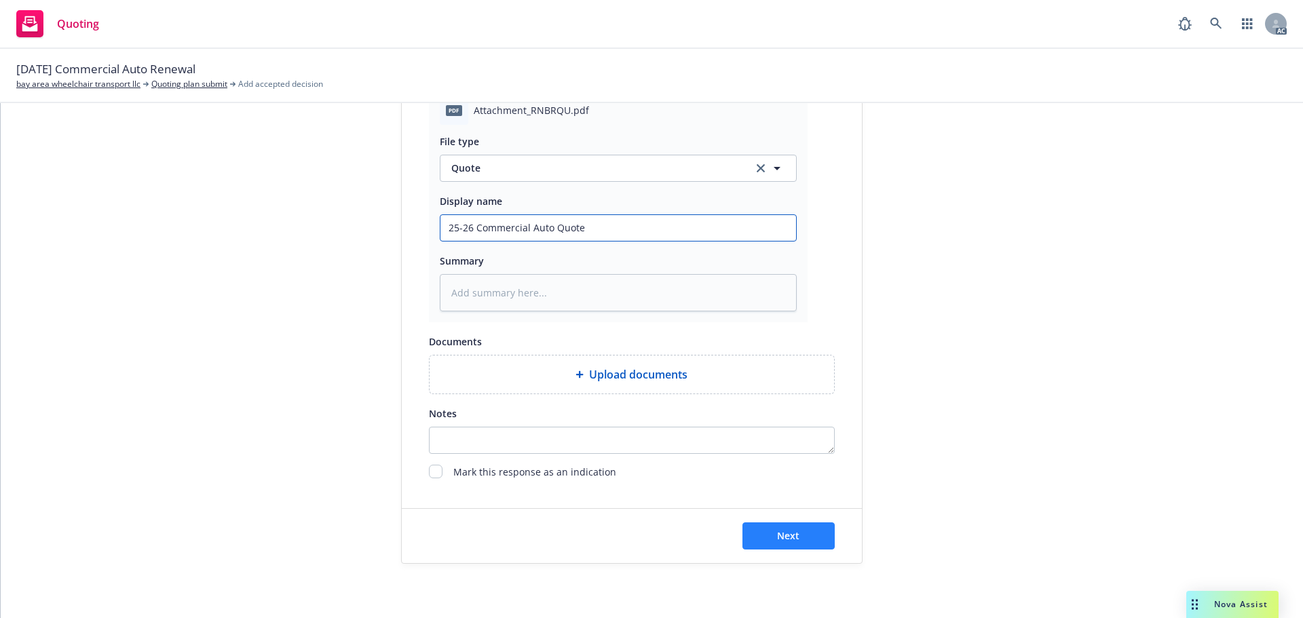
type input "25-26 Commercial Auto Quote"
click at [789, 527] on button "Next" at bounding box center [789, 536] width 92 height 27
type textarea "x"
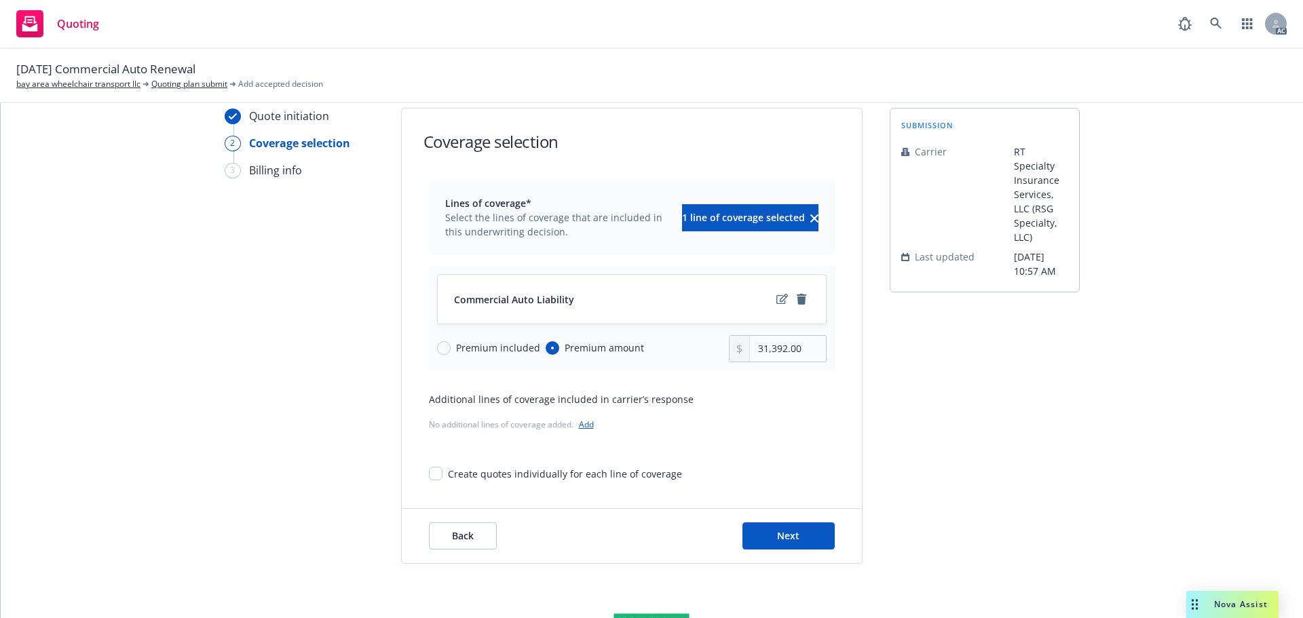
scroll to position [50, 0]
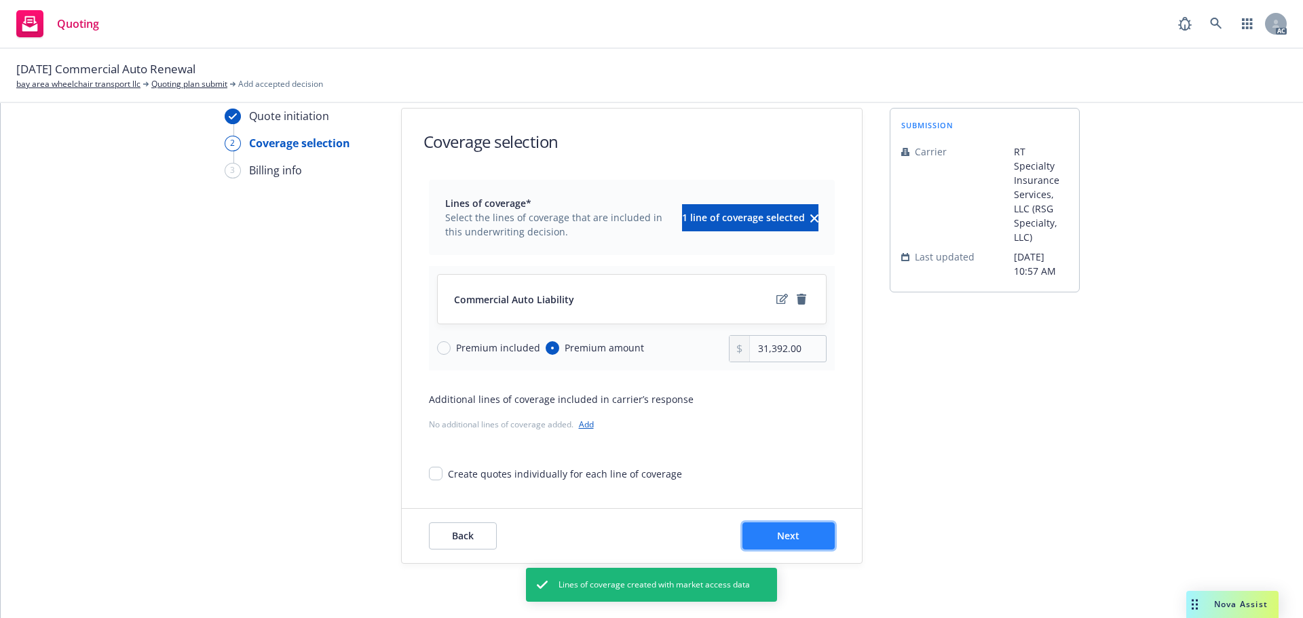
click at [766, 545] on button "Next" at bounding box center [789, 536] width 92 height 27
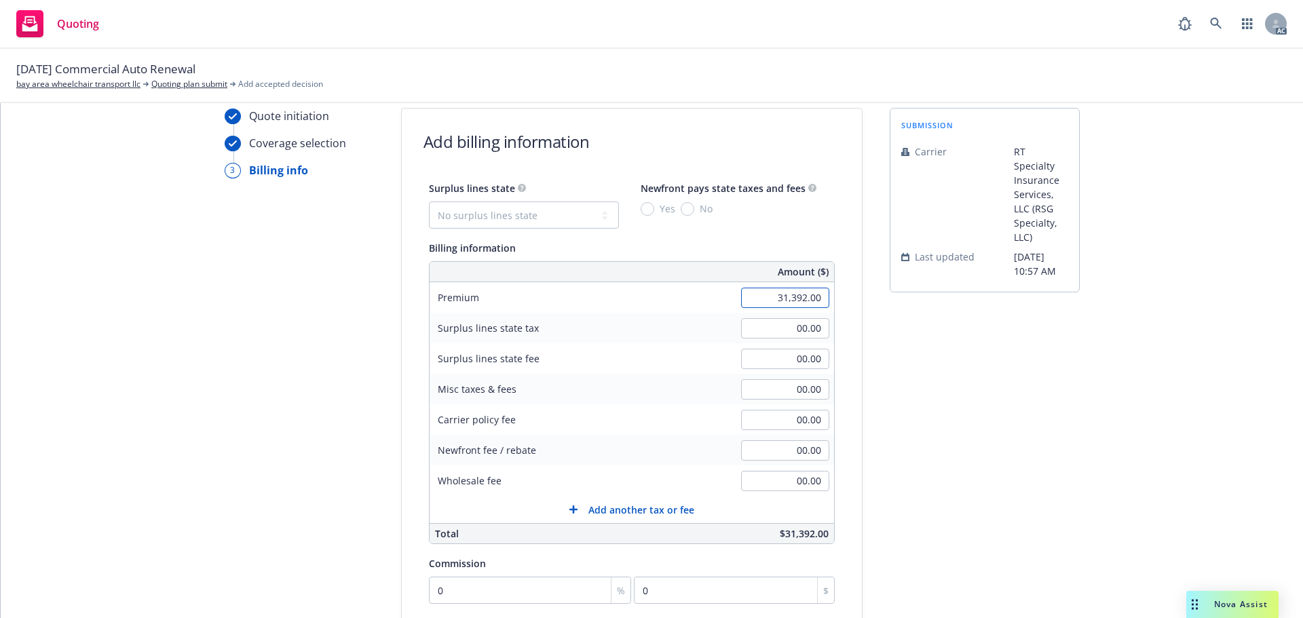
click at [742, 293] on input "31,392.00" at bounding box center [785, 298] width 88 height 20
type input "32,158.00"
click at [982, 360] on div "submission Carrier RT Specialty Insurance Services, LLC (RSG Specialty, LLC) La…" at bounding box center [985, 455] width 190 height 694
click at [769, 481] on input "00.00" at bounding box center [785, 481] width 88 height 20
type input "500.00"
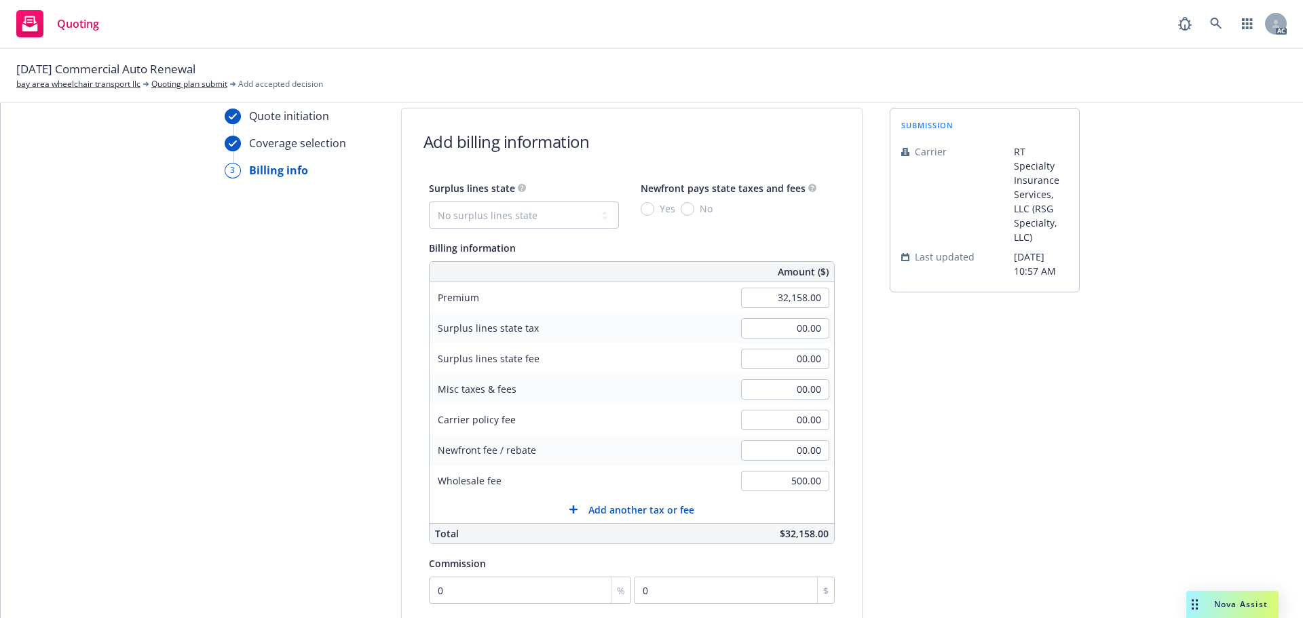
click at [969, 436] on div "submission Carrier RT Specialty Insurance Services, LLC (RSG Specialty, LLC) La…" at bounding box center [985, 455] width 190 height 694
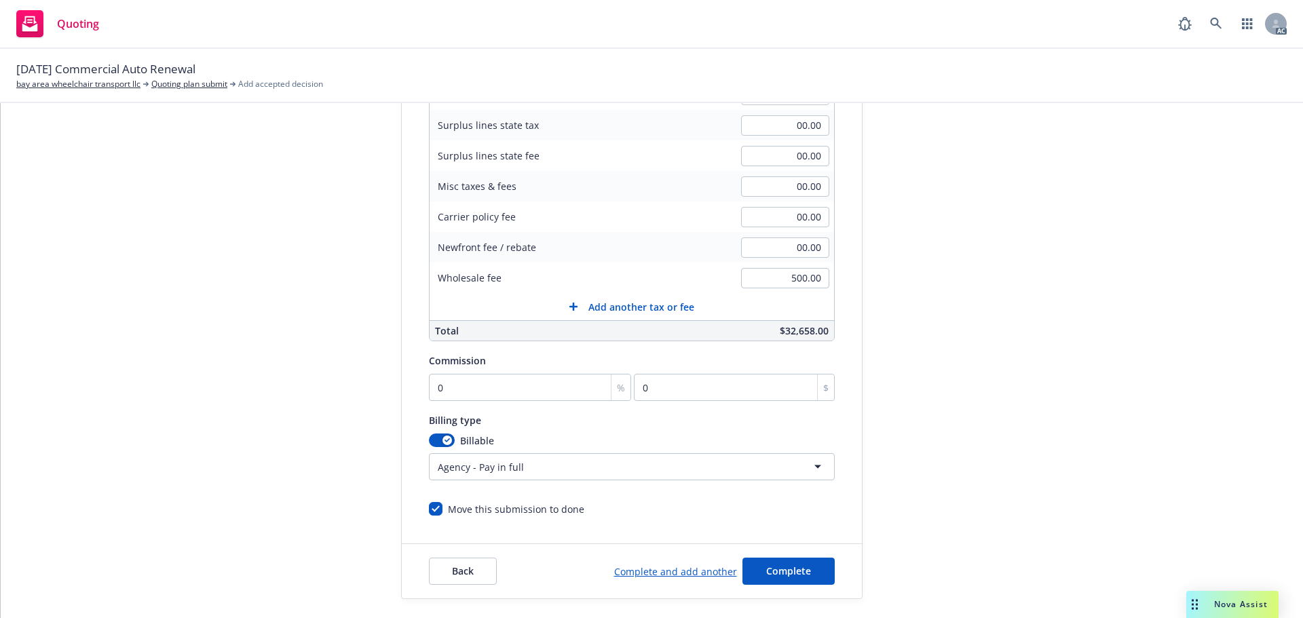
scroll to position [253, 0]
click at [532, 387] on input "0" at bounding box center [530, 386] width 203 height 27
type input "1"
type input "321.58"
type input "10"
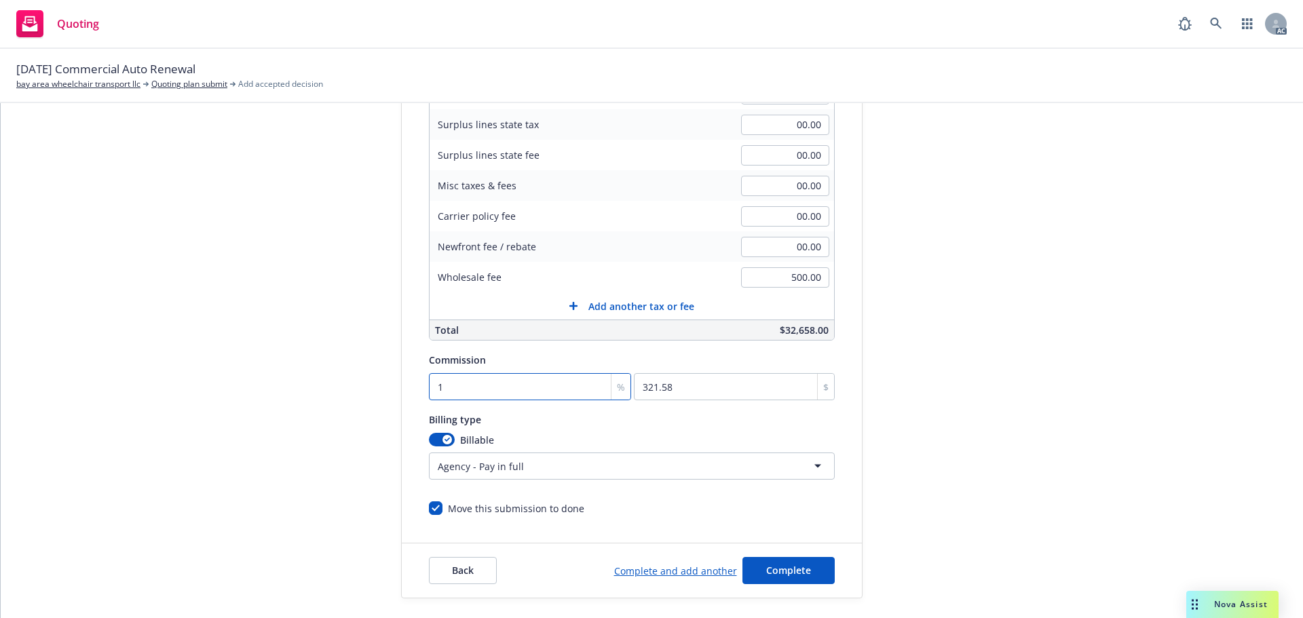
type input "3215.8"
type input "10"
click at [946, 358] on div "submission Carrier RT Specialty Insurance Services, LLC (RSG Specialty, LLC) La…" at bounding box center [985, 251] width 190 height 694
click at [813, 570] on button "Complete" at bounding box center [789, 570] width 92 height 27
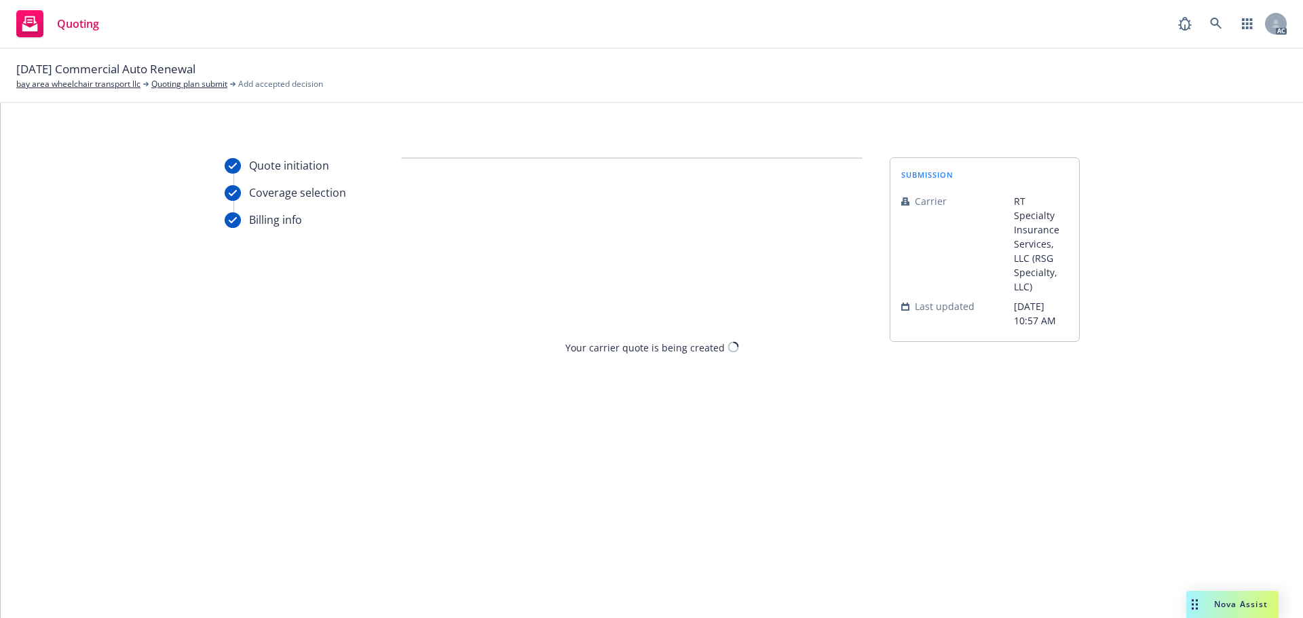
scroll to position [0, 0]
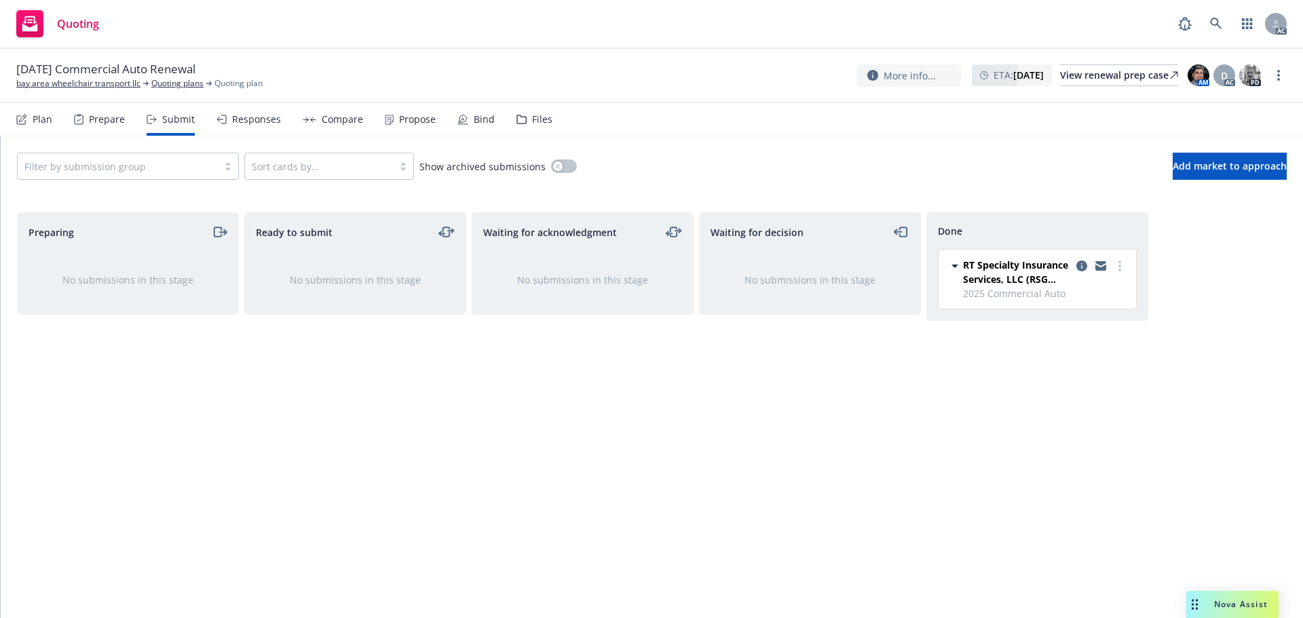
click at [390, 127] on div "Propose" at bounding box center [410, 119] width 51 height 33
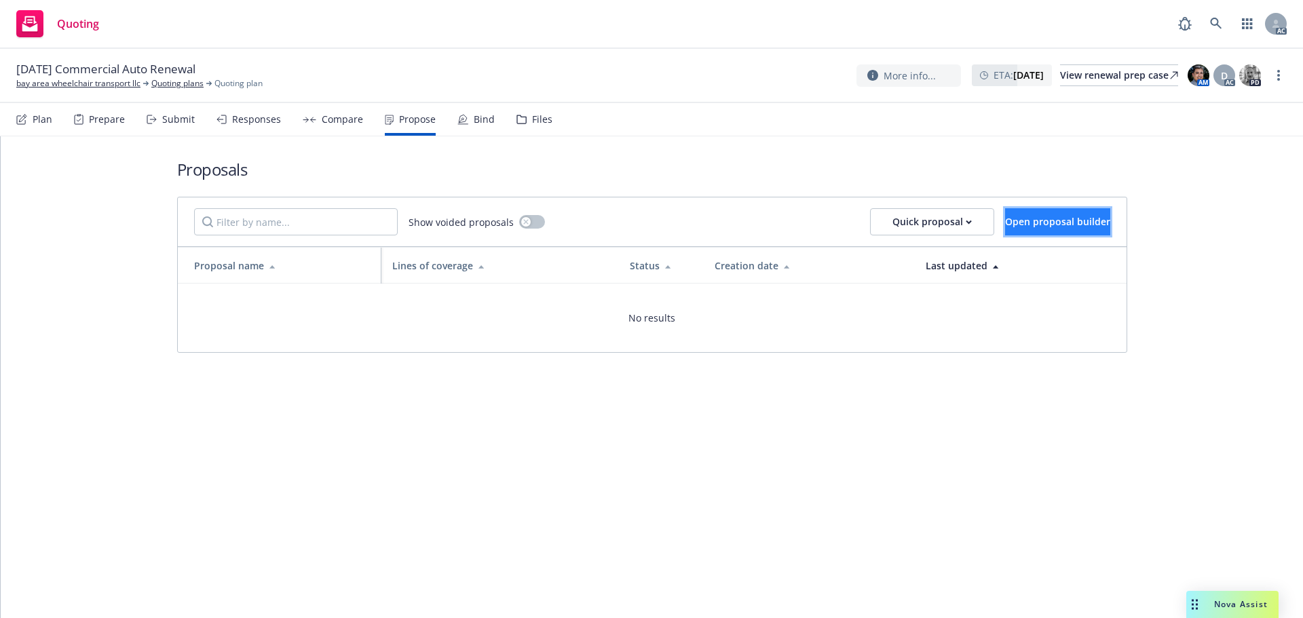
click at [1009, 226] on span "Open proposal builder" at bounding box center [1057, 221] width 105 height 13
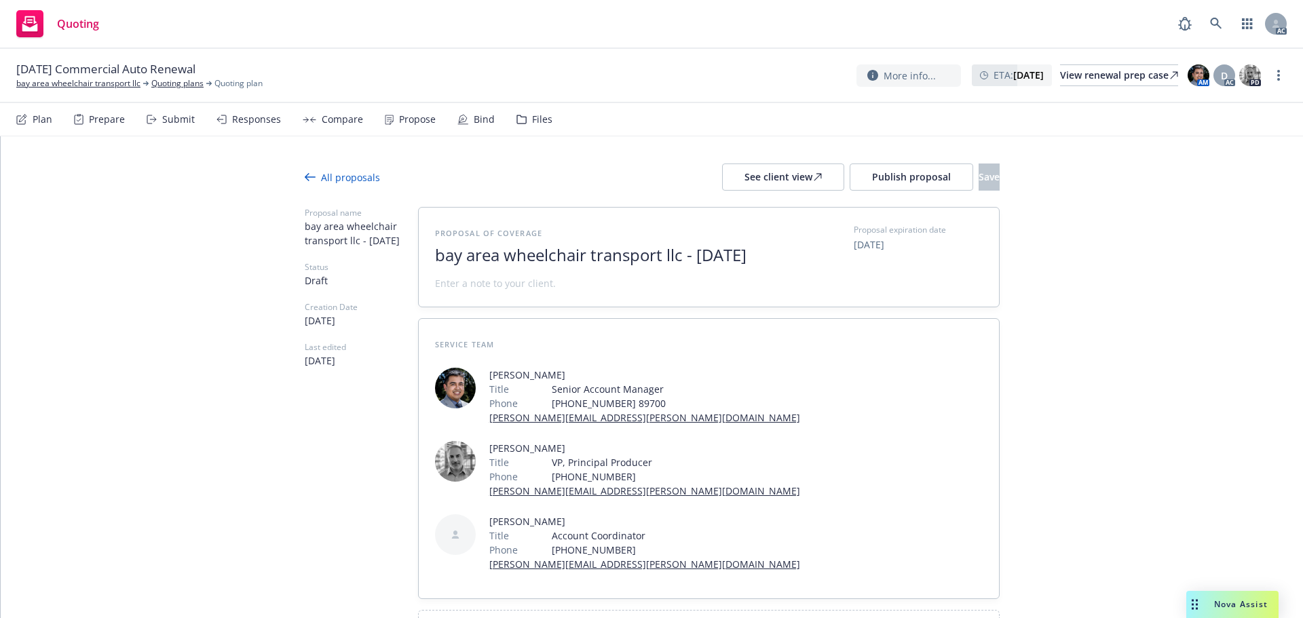
drag, startPoint x: 583, startPoint y: 276, endPoint x: 291, endPoint y: 242, distance: 294.5
click at [291, 242] on div "All proposals See client view Publish proposal Save Proposal name bay area whee…" at bounding box center [652, 433] width 1303 height 595
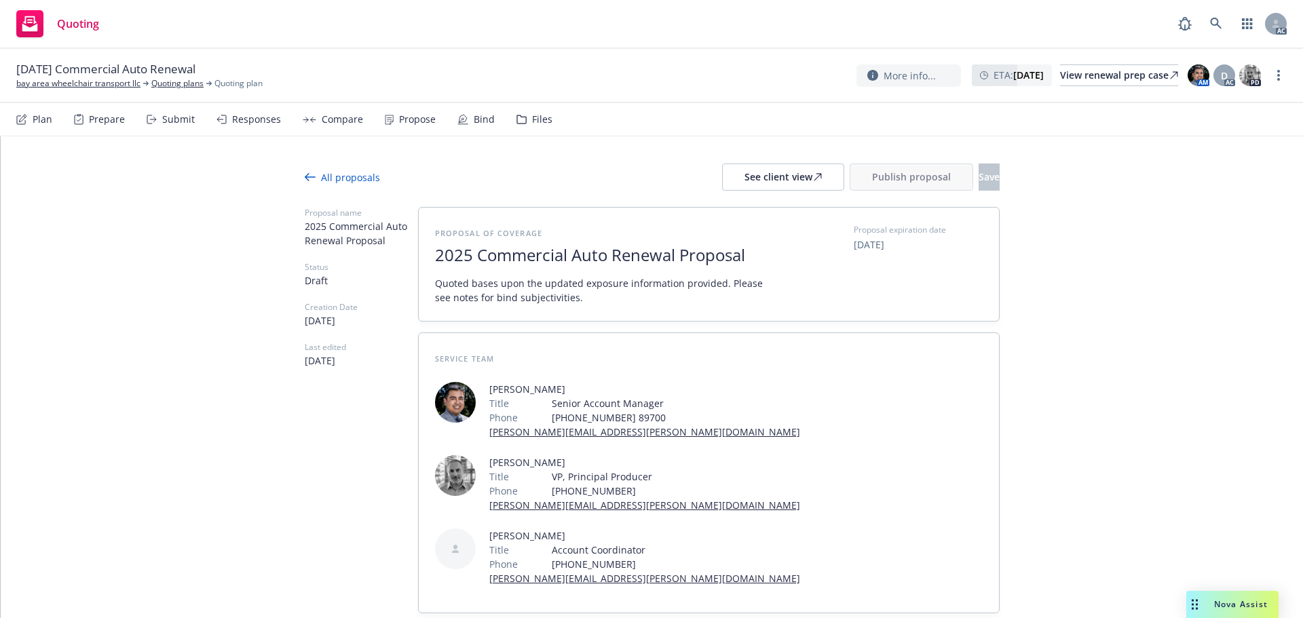
drag, startPoint x: 751, startPoint y: 257, endPoint x: 331, endPoint y: 257, distance: 420.9
copy span "2025 Commercial Auto Renewal Proposal"
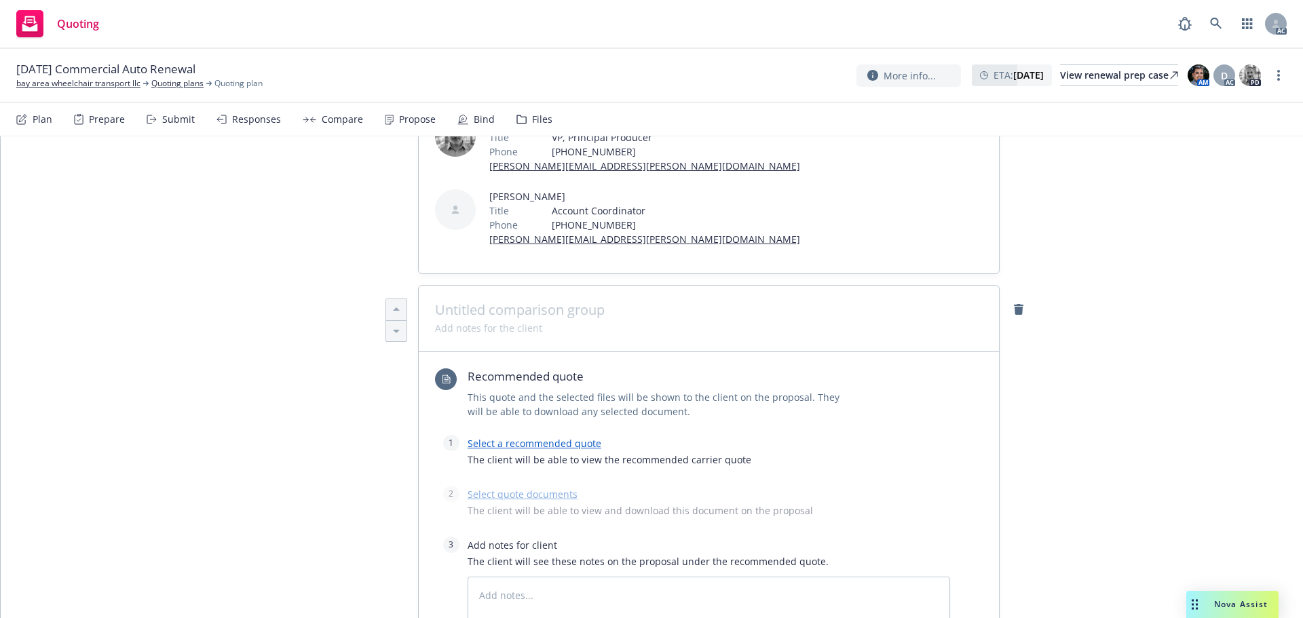
type textarea "x"
click at [469, 302] on span at bounding box center [709, 310] width 548 height 16
paste span
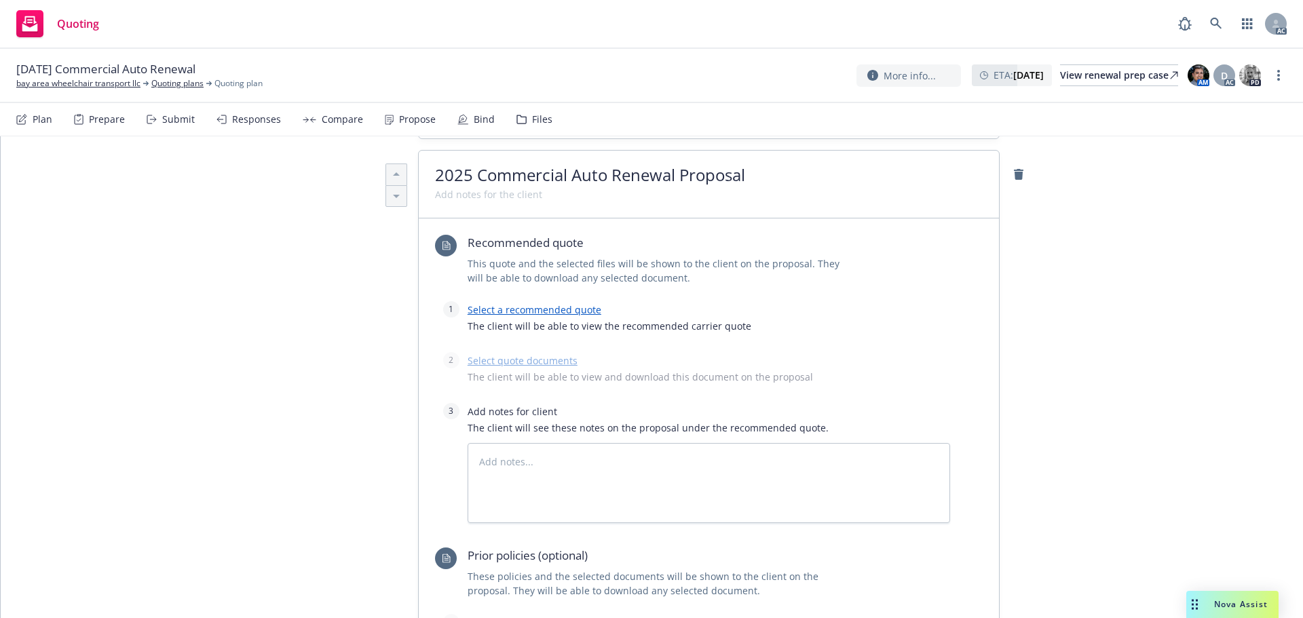
scroll to position [475, 0]
click at [563, 303] on link "Select a recommended quote" at bounding box center [535, 309] width 134 height 13
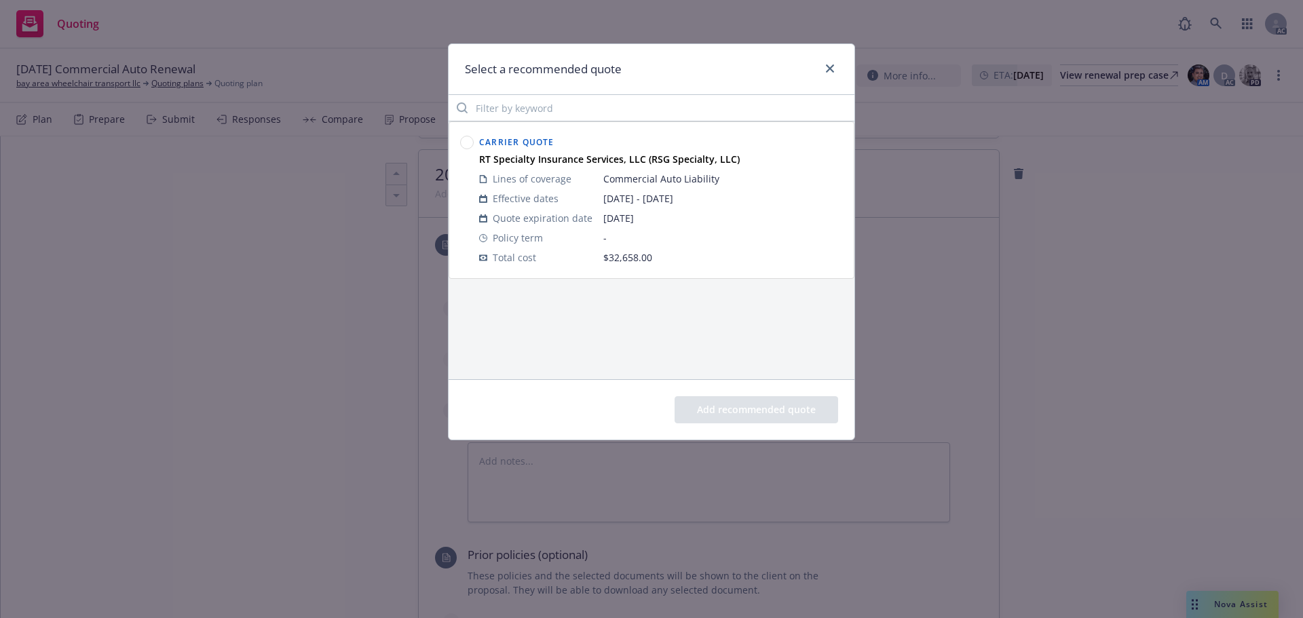
click at [466, 143] on circle at bounding box center [467, 142] width 13 height 13
click at [806, 407] on button "Add recommended quote" at bounding box center [757, 409] width 164 height 27
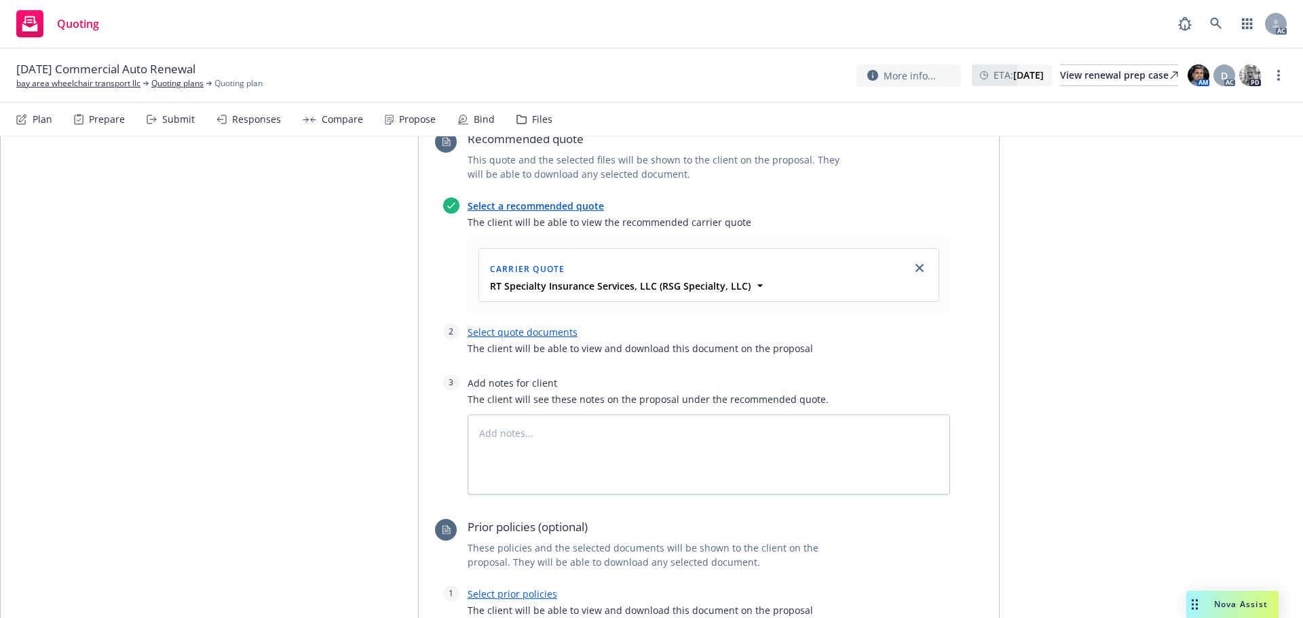
scroll to position [611, 0]
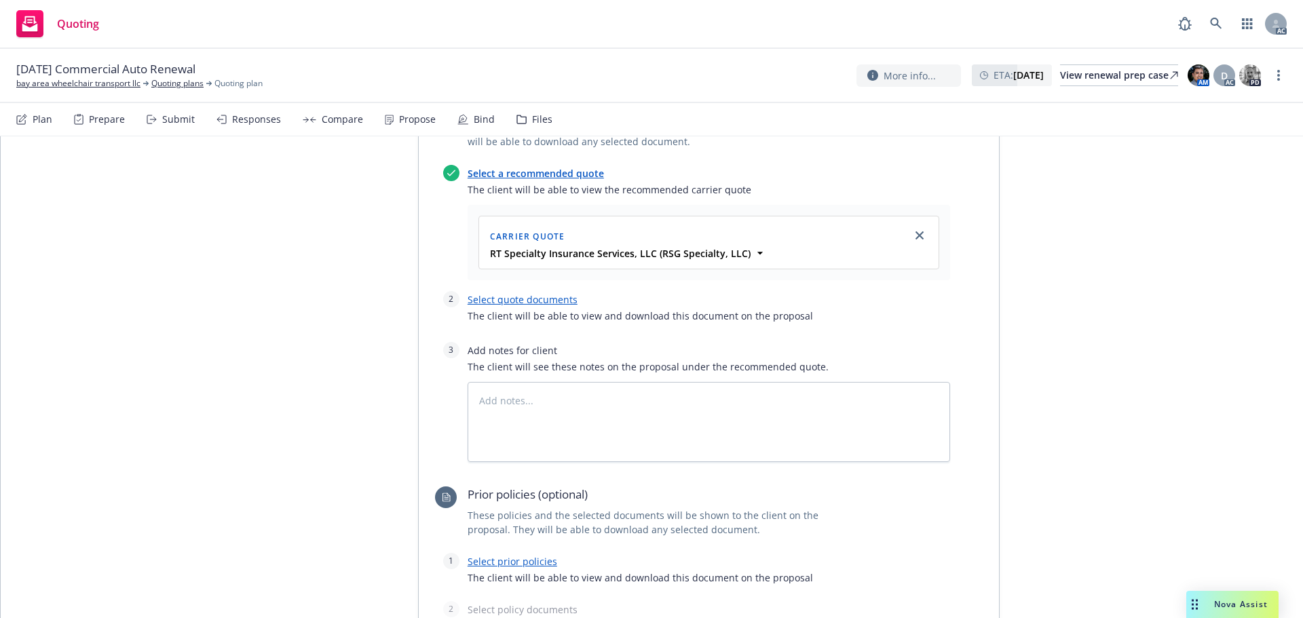
click at [517, 293] on link "Select quote documents" at bounding box center [523, 299] width 110 height 13
type textarea "x"
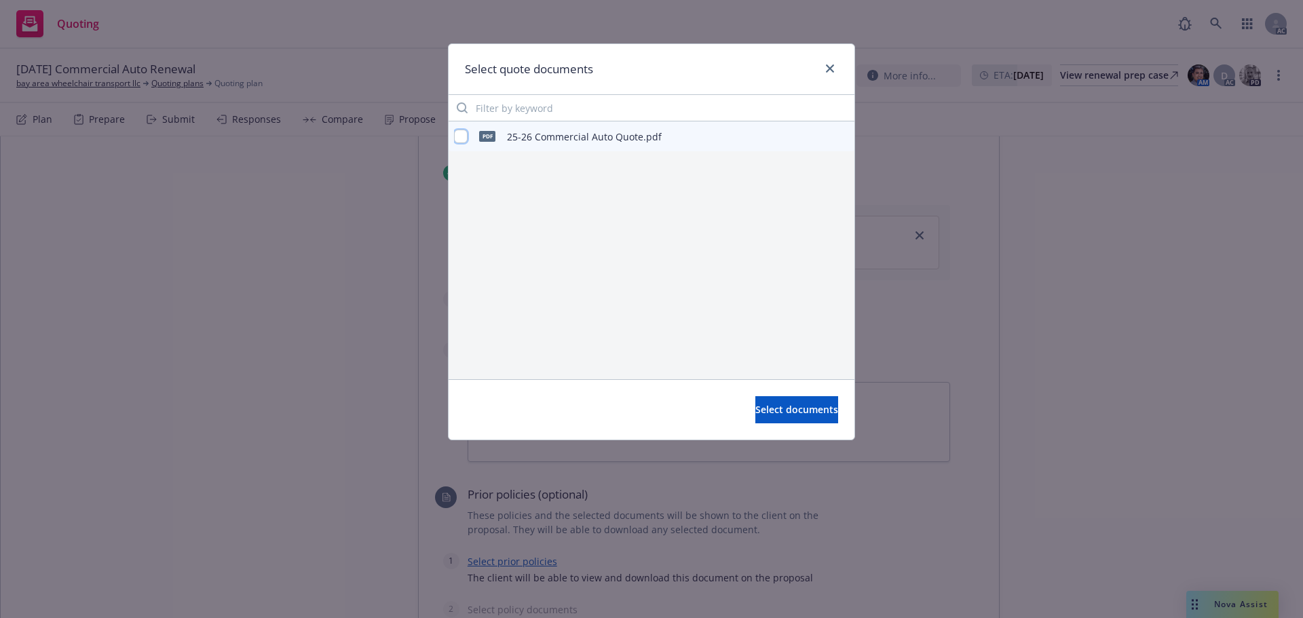
click at [466, 136] on input "checkbox" at bounding box center [461, 137] width 14 height 14
checkbox input "true"
click at [756, 417] on button "Select documents" at bounding box center [797, 409] width 83 height 27
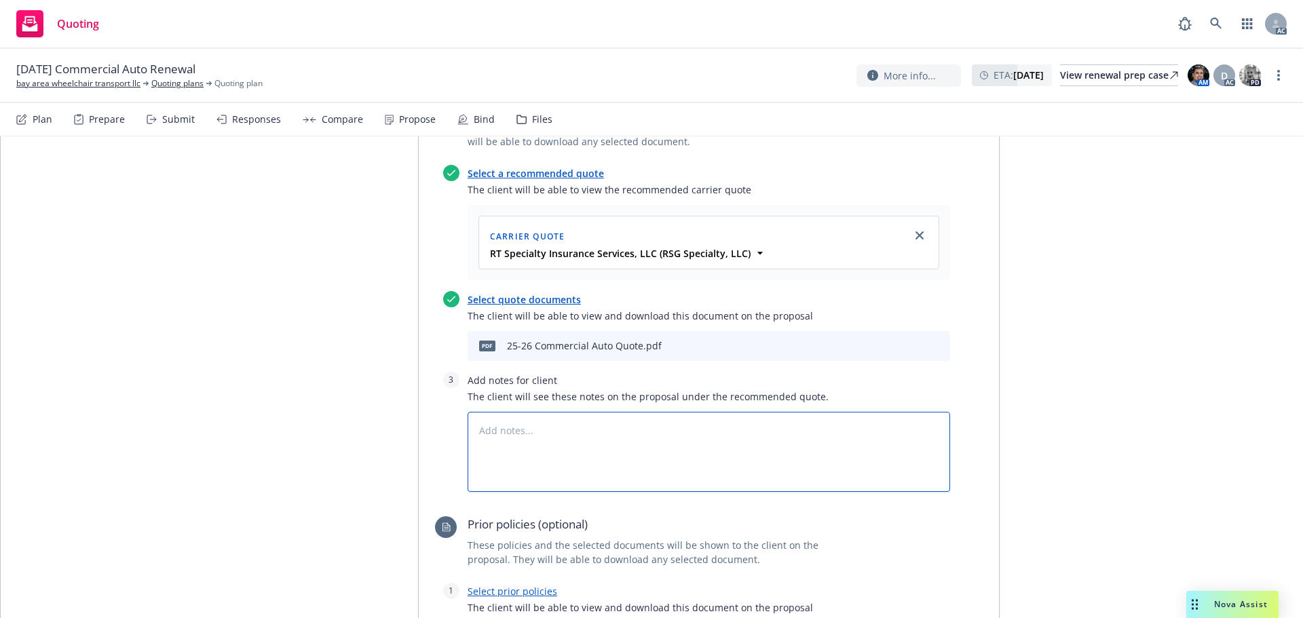
click at [601, 412] on textarea at bounding box center [709, 452] width 483 height 80
type textarea "x"
type textarea "B"
type textarea "x"
type textarea "Bi"
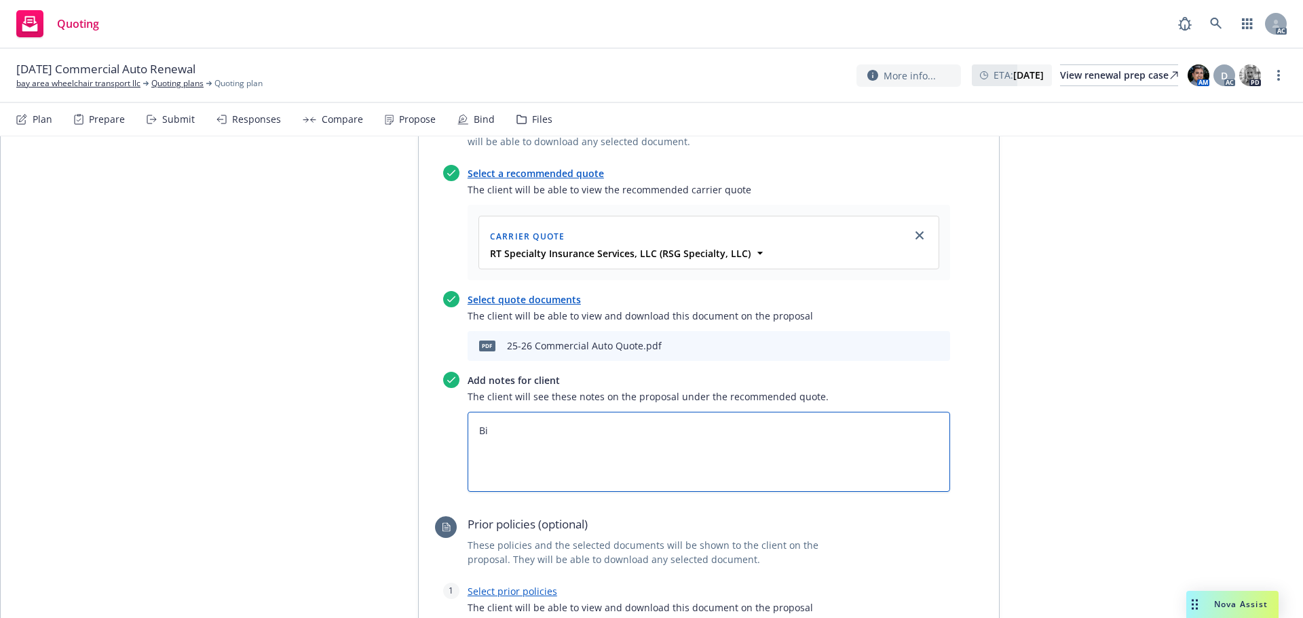
type textarea "x"
type textarea "Bin"
type textarea "x"
type textarea "Bind"
type textarea "x"
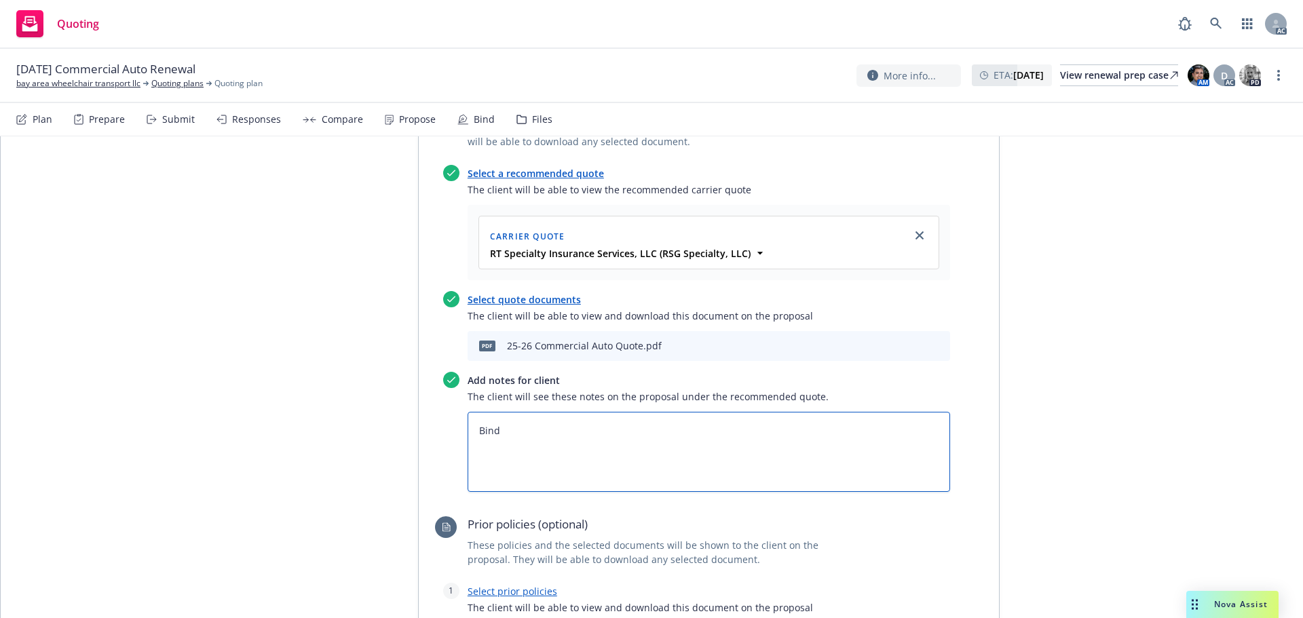
type textarea "Bind"
type textarea "x"
type textarea "Bind S"
type textarea "x"
type textarea "Bind Su"
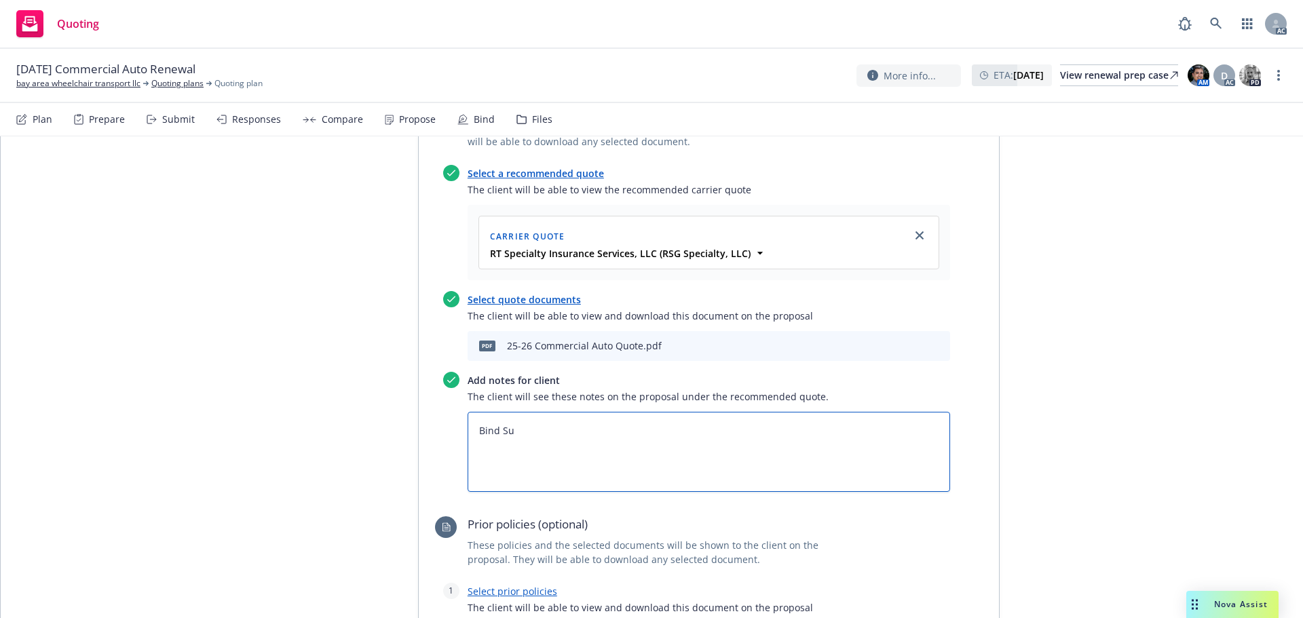
type textarea "x"
type textarea "Bind Sub"
type textarea "x"
type textarea "Bind Subj"
type textarea "x"
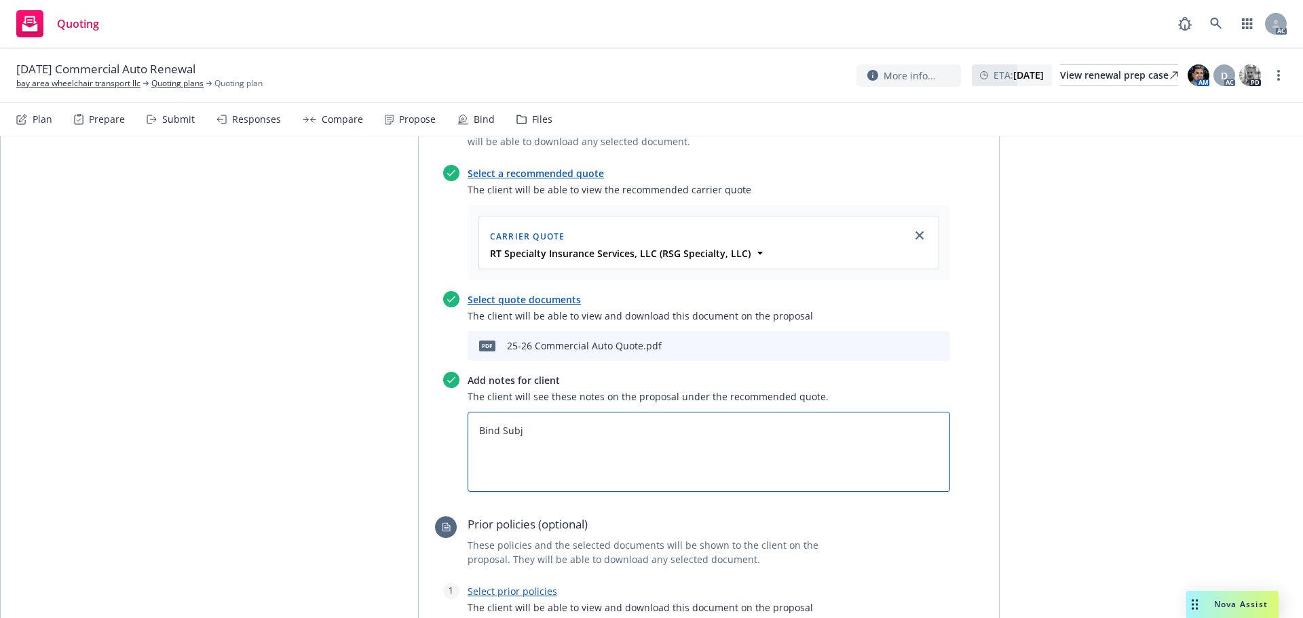
type textarea "Bind Subje"
type textarea "x"
type textarea "Bind Subjec"
type textarea "x"
type textarea "Bind Subject"
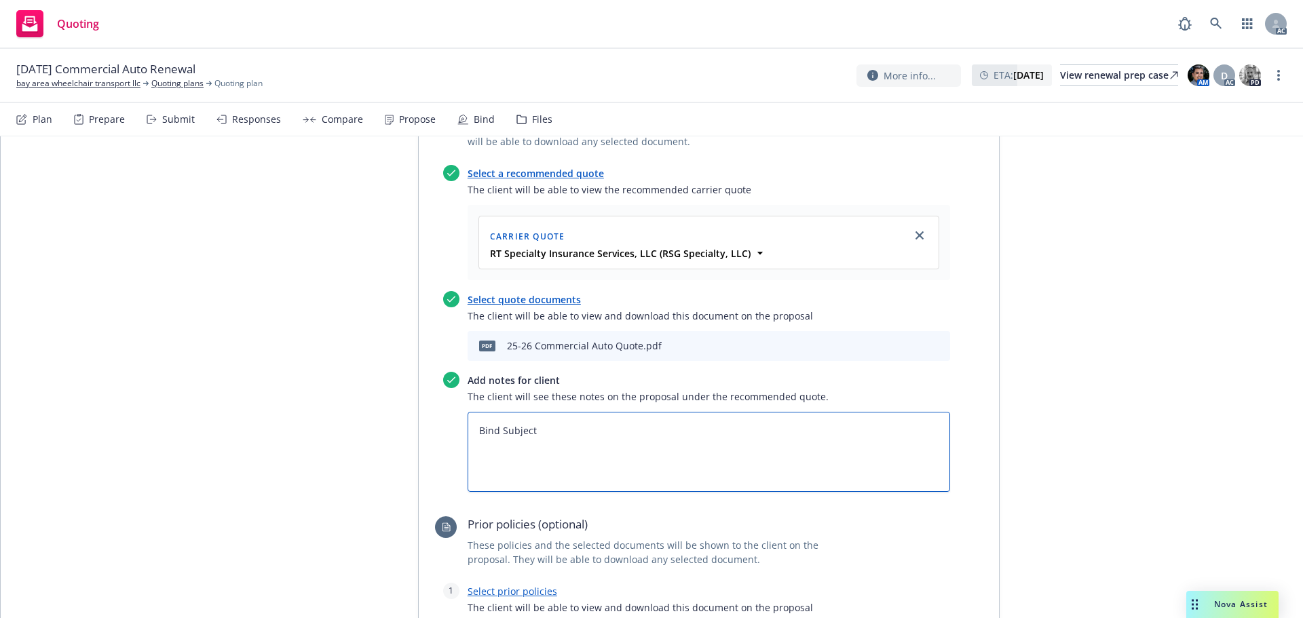
type textarea "x"
type textarea "Bind Subjecti"
type textarea "x"
type textarea "Bind Subjectiv"
type textarea "x"
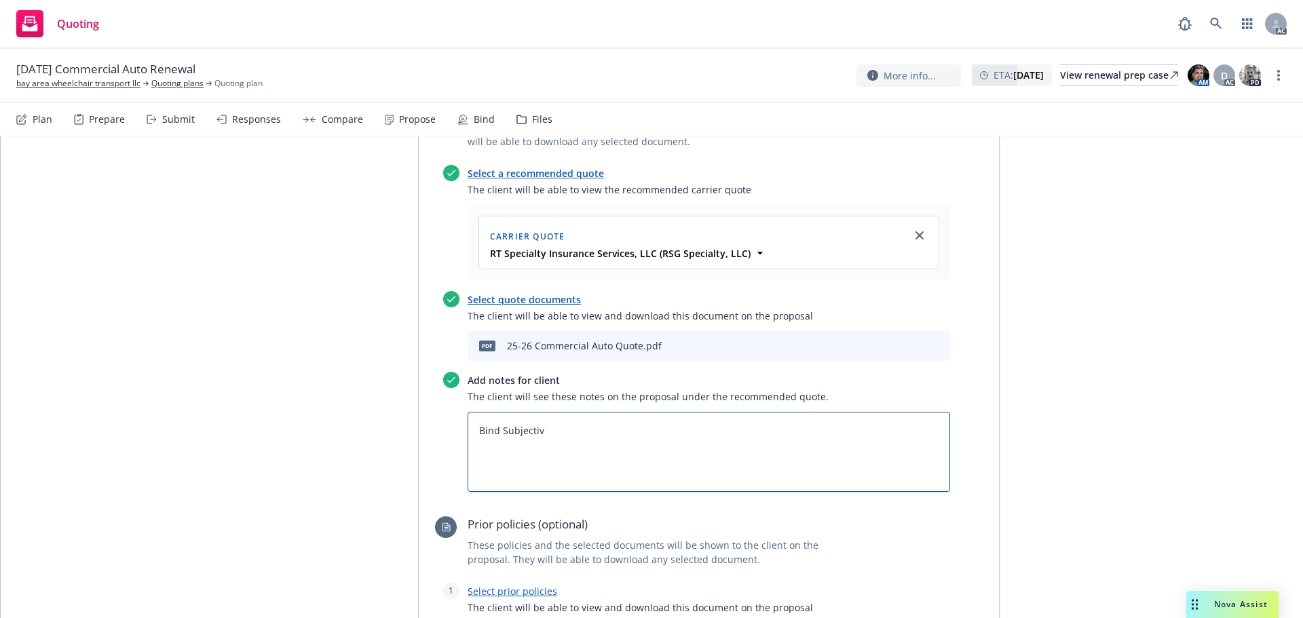
type textarea "Bind Subjectivi"
type textarea "x"
type textarea "Bind Subjectivit"
type textarea "x"
type textarea "Bind Subjectiviti"
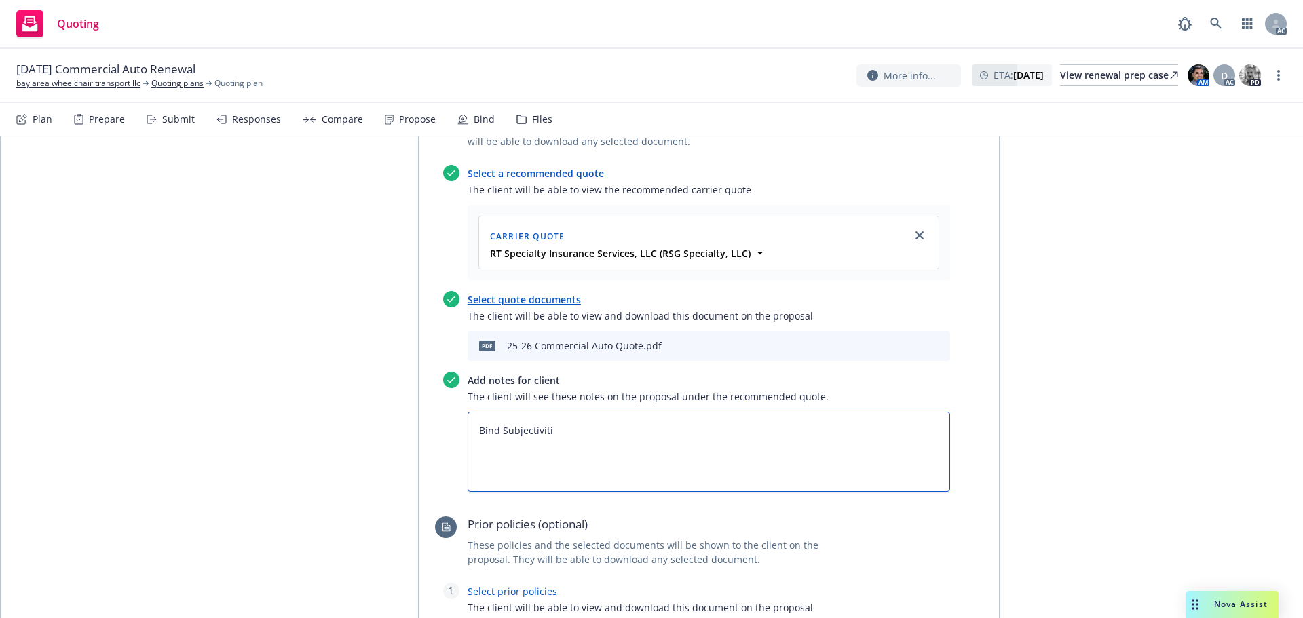
type textarea "x"
type textarea "Bind Subjectivitie"
type textarea "x"
type textarea "Bind Subjectivities"
type textarea "x"
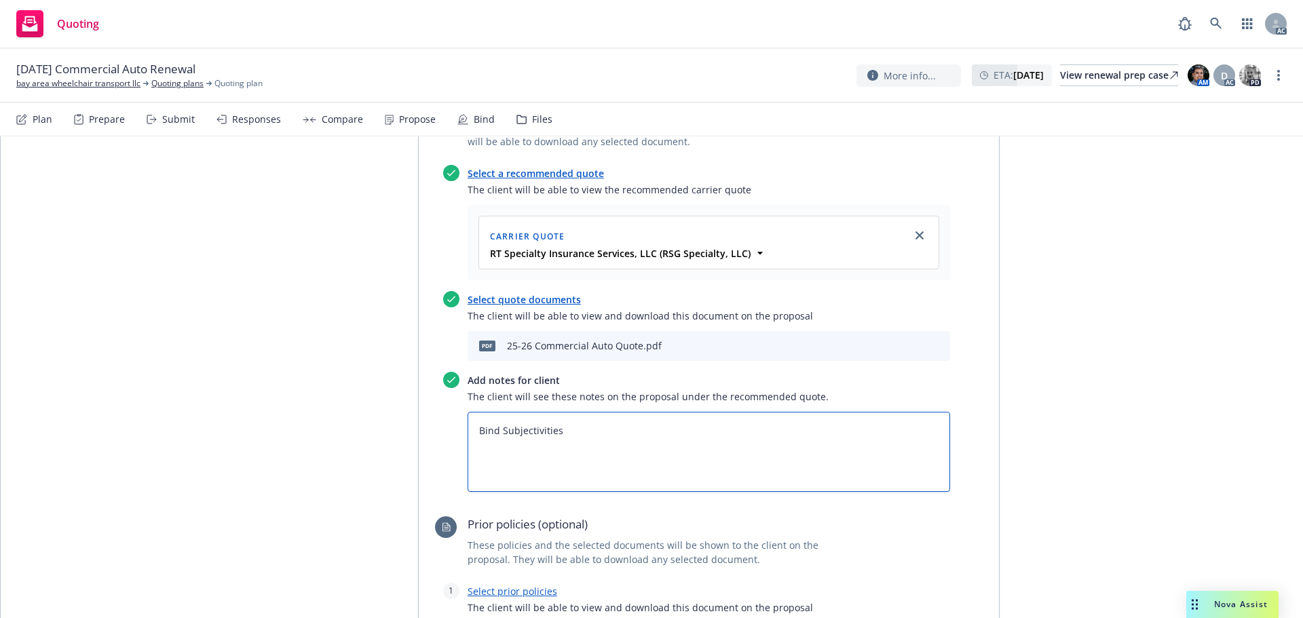
type textarea "Bind Subjectivities:"
type textarea "x"
type textarea "Bind Subjectivities:"
type textarea "x"
type textarea "Bind Subjectivities: 1"
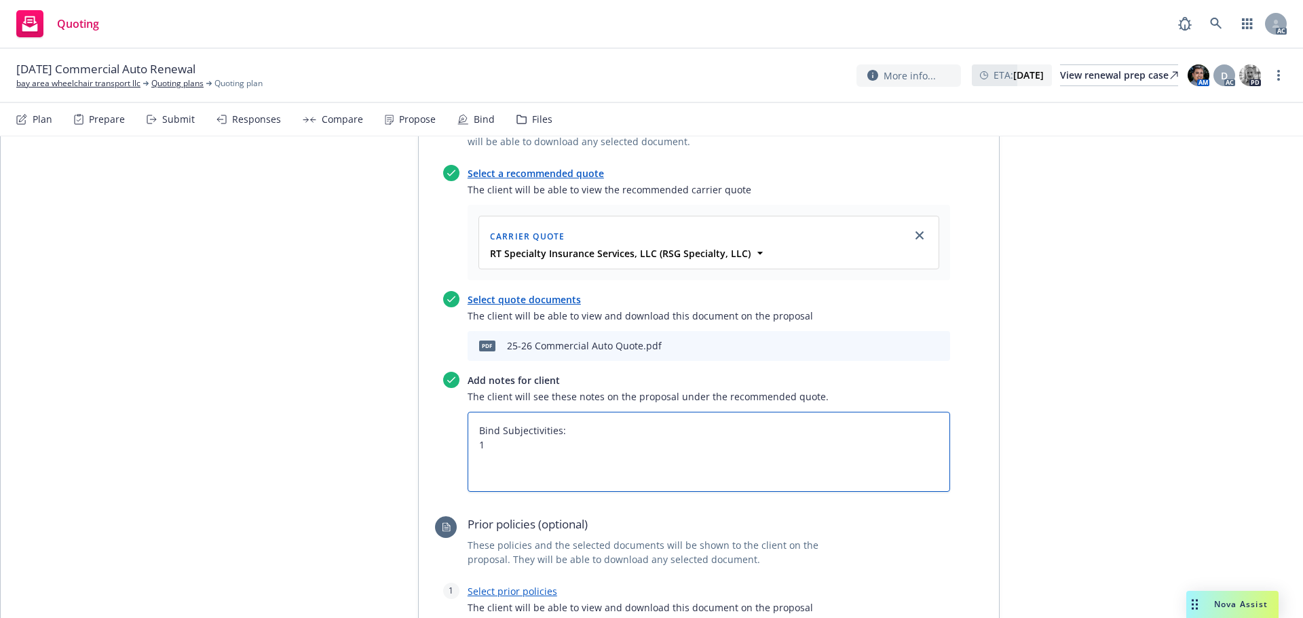
type textarea "x"
type textarea "Bind Subjectivities: 1."
type textarea "x"
type textarea "Bind Subjectivities: 1."
type textarea "x"
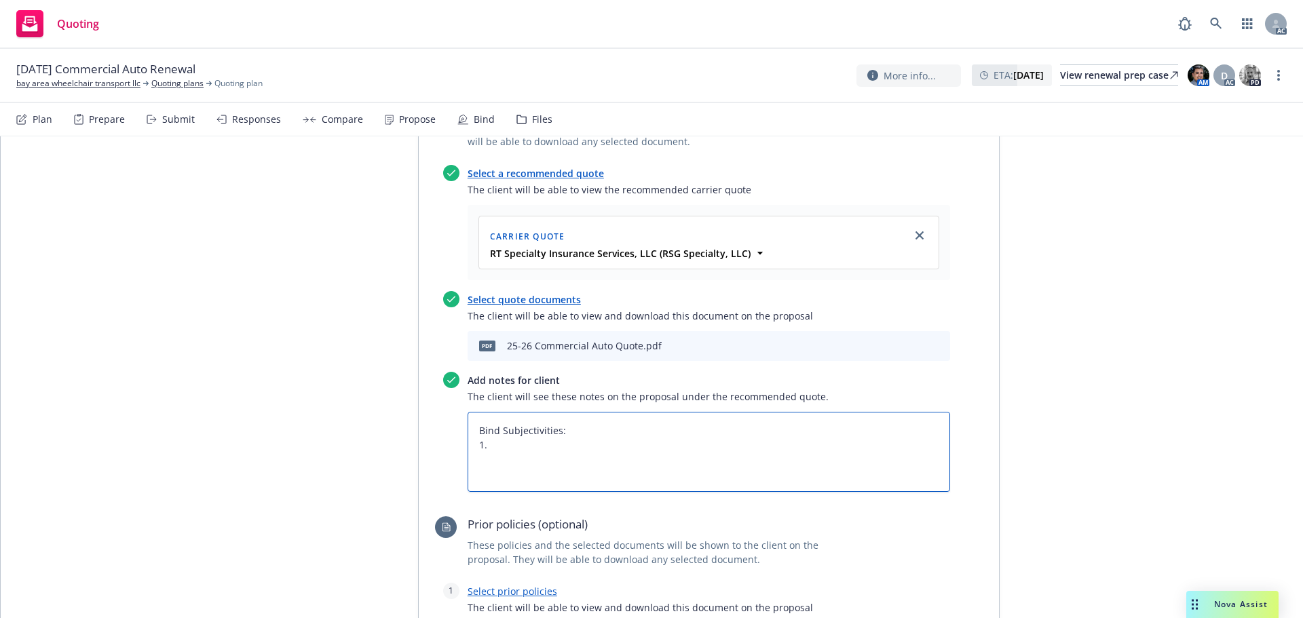
type textarea "Bind Subjectivities: 1. O"
type textarea "x"
type textarea "Bind Subjectivities: 1. Ou"
type textarea "x"
type textarea "Bind Subjectivities: 1. Our"
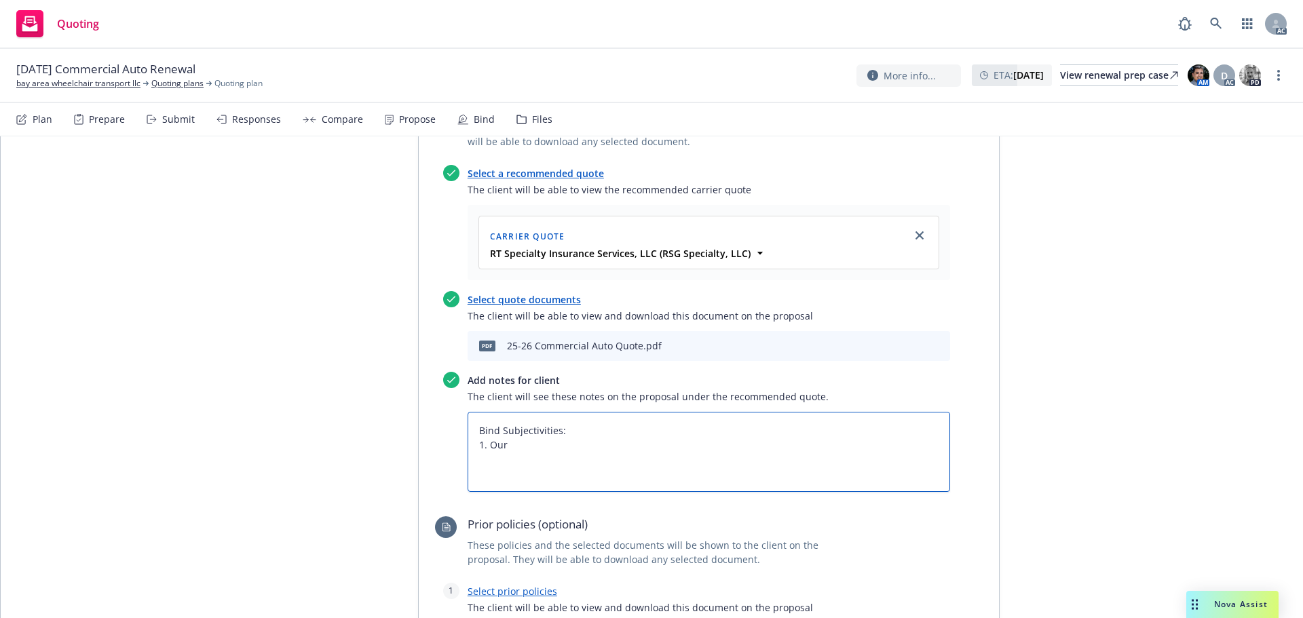
type textarea "x"
type textarea "Bind Subjectivities: 1. Our"
type textarea "x"
type textarea "Bind Subjectivities: 1. Our r"
type textarea "x"
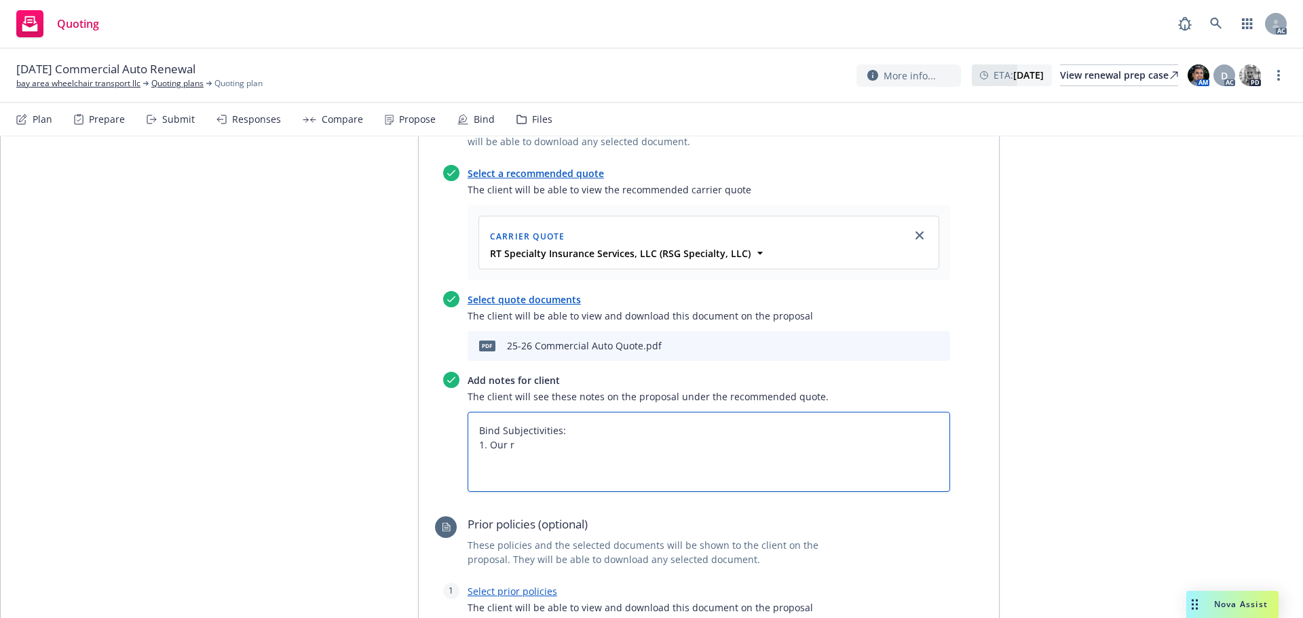
type textarea "Bind Subjectivities: 1. Our re"
type textarea "x"
type textarea "Bind Subjectivities: 1. Our ren"
type textarea "x"
type textarea "Bind Subjectivities: 1. Our rene"
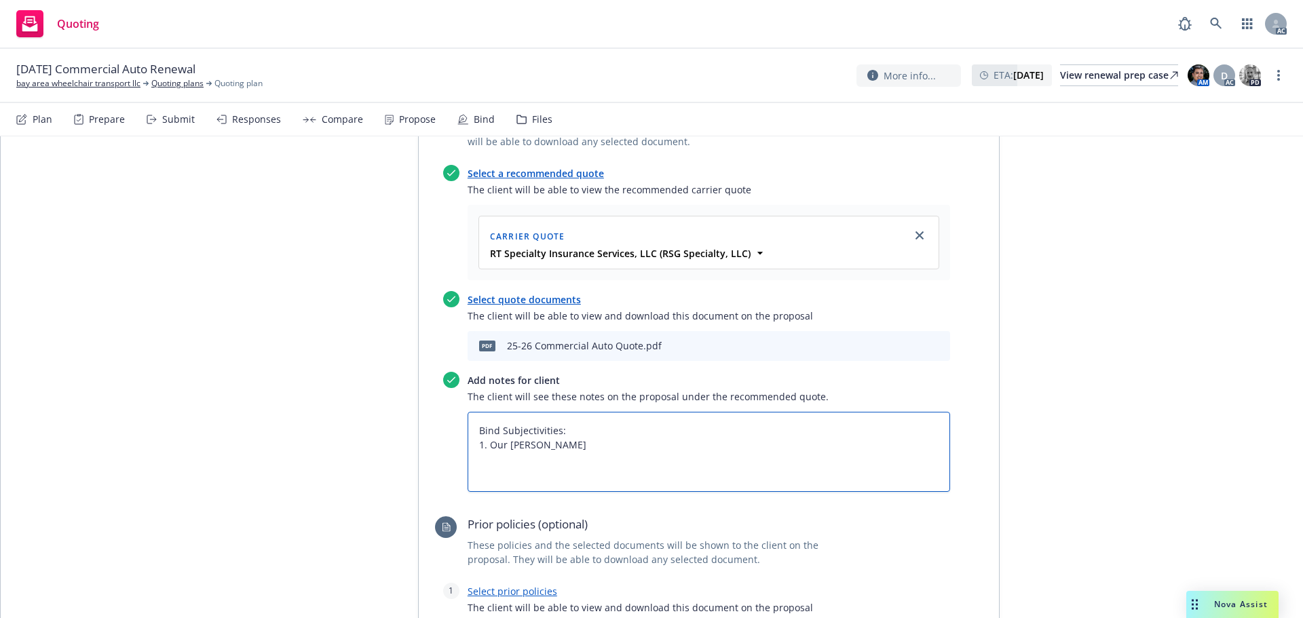
type textarea "x"
type textarea "Bind Subjectivities: 1. Our renew"
type textarea "x"
type textarea "Bind Subjectivities: 1. Our renewa"
type textarea "x"
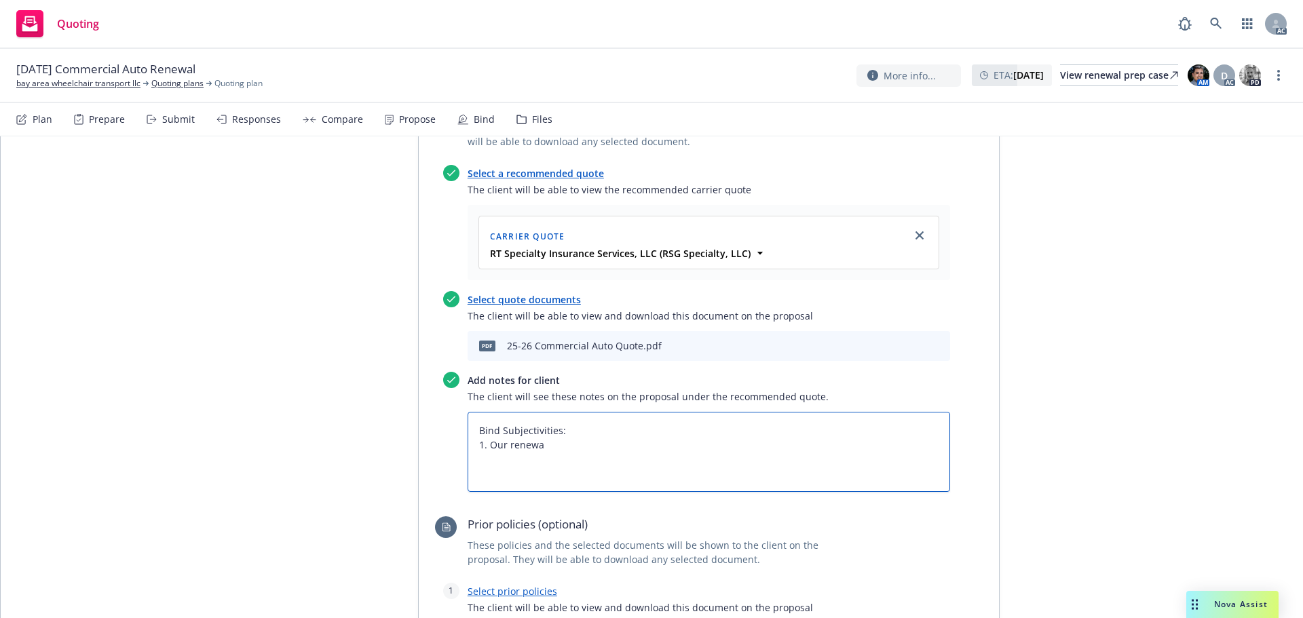
type textarea "Bind Subjectivities: 1. Our renewal"
type textarea "x"
type textarea "Bind Subjectivities: 1. Our renewal"
type textarea "x"
type textarea "Bind Subjectivities: 1. Our renewal a"
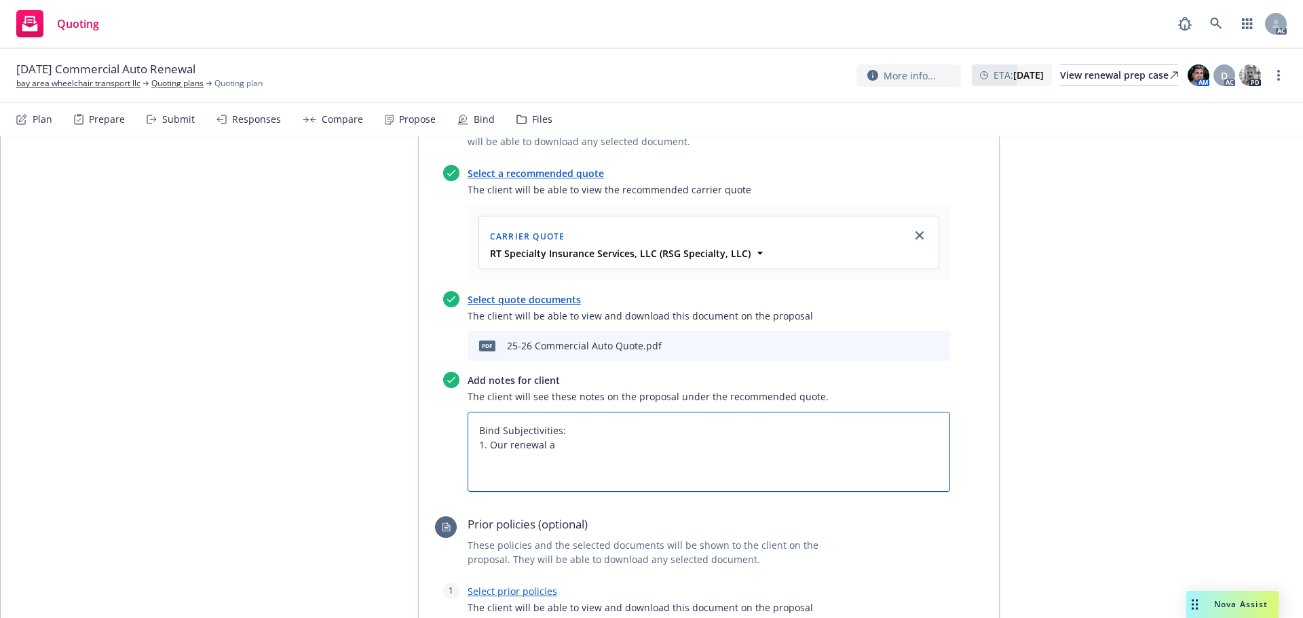
type textarea "x"
type textarea "Bind Subjectivities: 1. Our renewal ap"
type textarea "x"
type textarea "Bind Subjectivities: 1. Our renewal app"
type textarea "x"
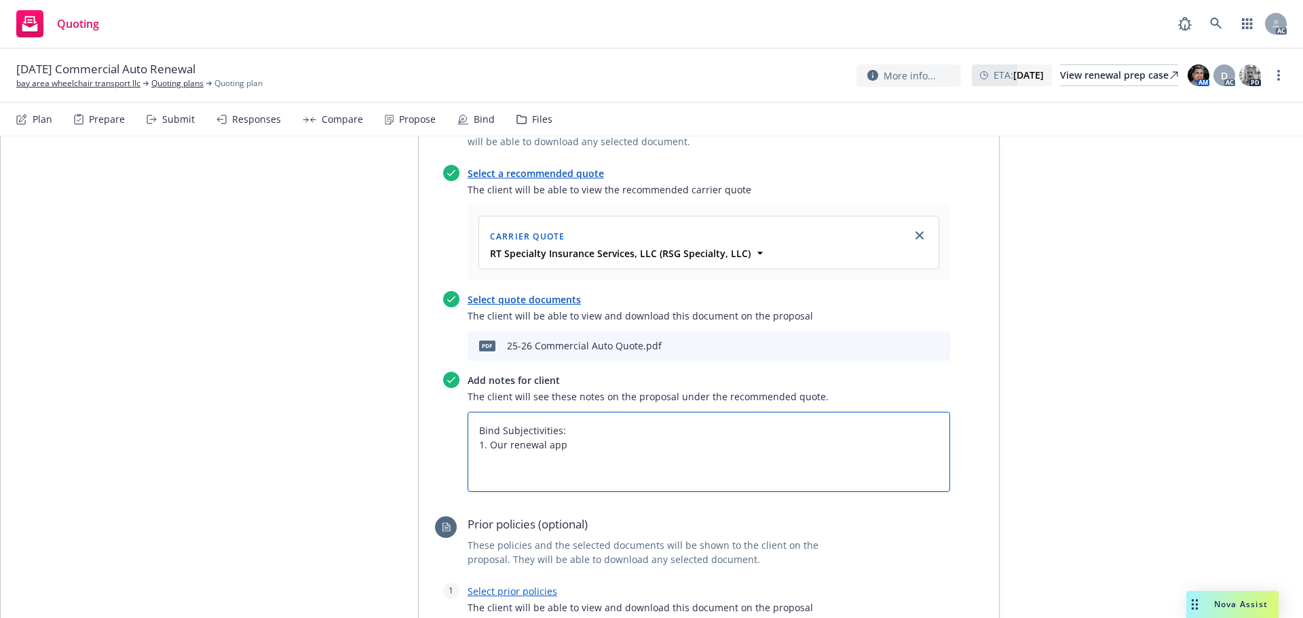
type textarea "Bind Subjectivities: 1. Our renewal appl"
type textarea "x"
type textarea "Bind Subjectivities: 1. Our renewal appli"
type textarea "x"
type textarea "Bind Subjectivities: 1. Our renewal applic"
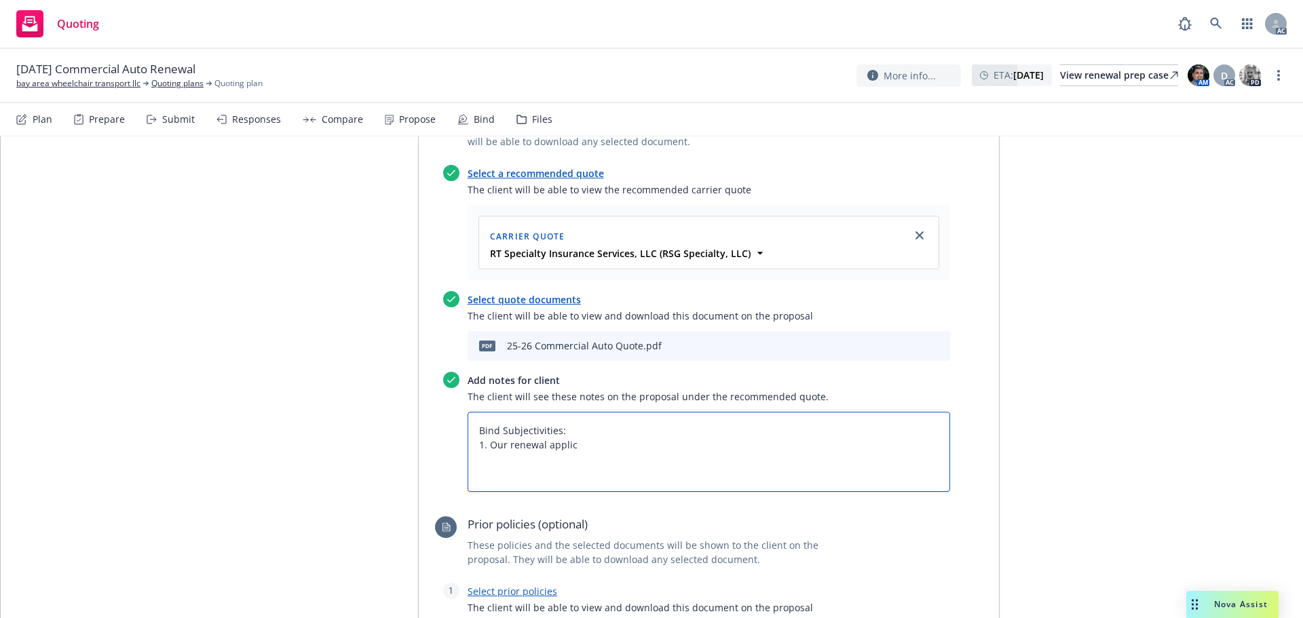
type textarea "x"
type textarea "Bind Subjectivities: 1. Our renewal applica"
type textarea "x"
type textarea "Bind Subjectivities: 1. Our renewal applicat"
type textarea "x"
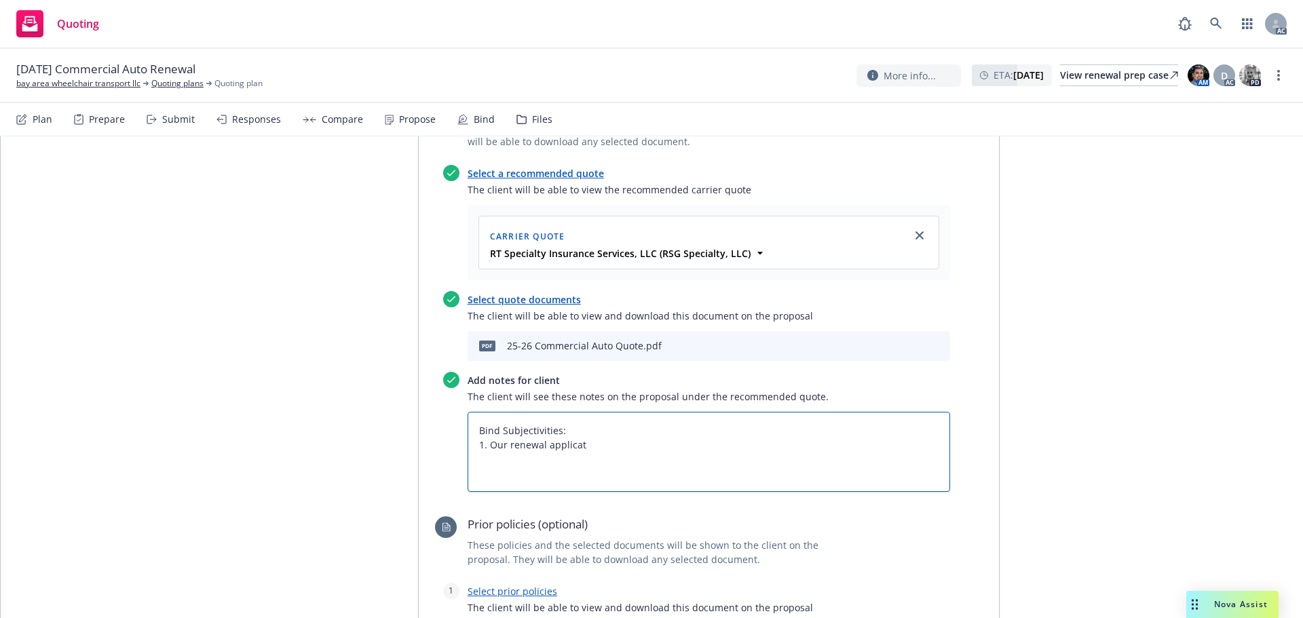
type textarea "Bind Subjectivities: 1. Our renewal applicati"
type textarea "x"
type textarea "Bind Subjectivities: 1. Our renewal applicatio"
type textarea "x"
type textarea "Bind Subjectivities: 1. Our renewal application"
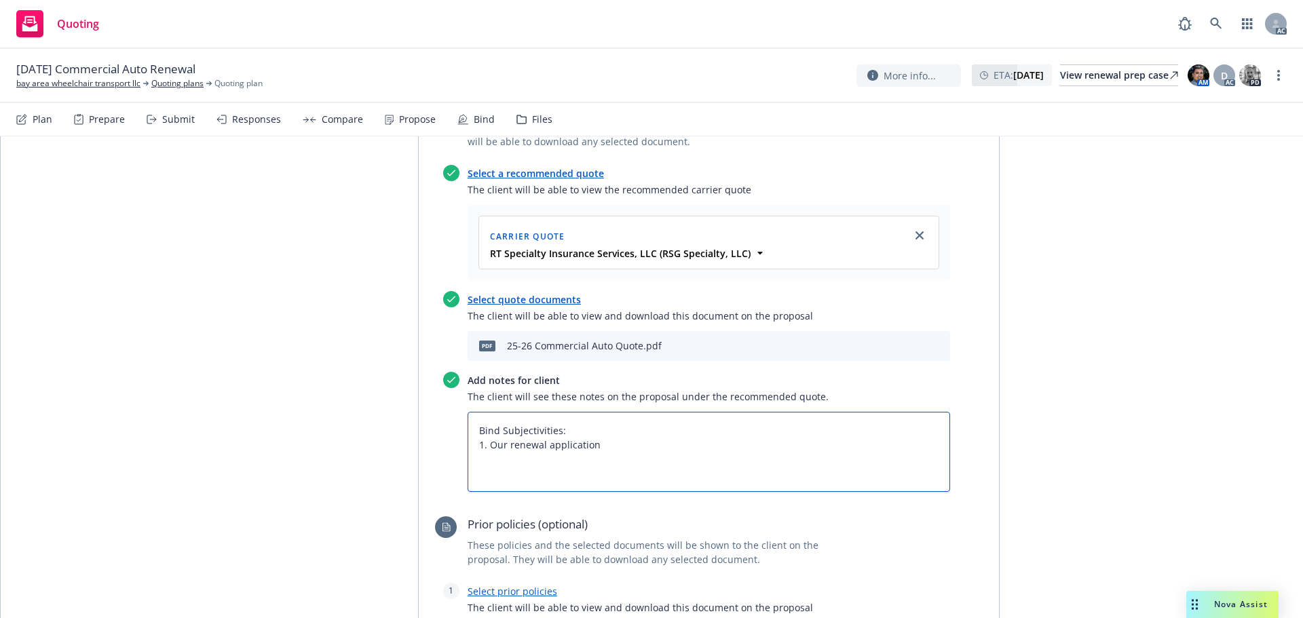
type textarea "x"
type textarea "Bind Subjectivities: 1. Our renewal application."
type textarea "x"
type textarea "Bind Subjectivities: 1. Our renewal application."
type textarea "x"
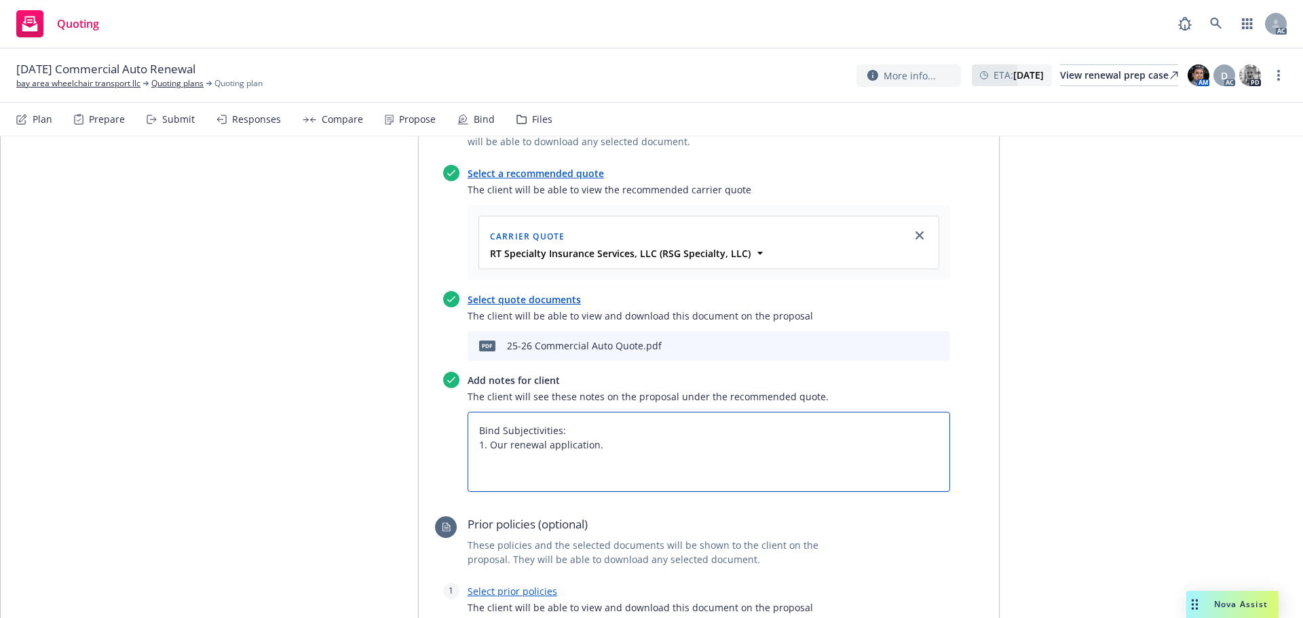
type textarea "Bind Subjectivities: 1. Our renewal application. 2"
type textarea "x"
type textarea "Bind Subjectivities: 1. Our renewal application. 2."
type textarea "x"
type textarea "Bind Subjectivities: 1. Our renewal application. 2."
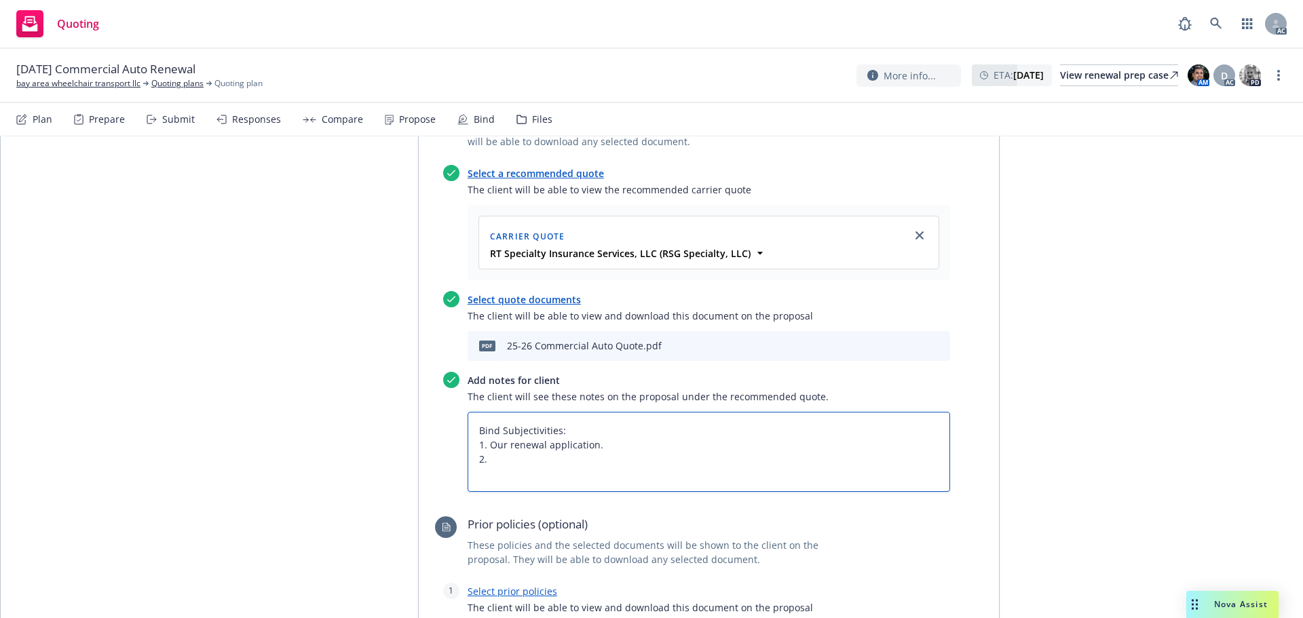
type textarea "x"
type textarea "Bind Subjectivities: 1. Our renewal application. 2. C"
type textarea "x"
type textarea "Bind Subjectivities: 1. Our renewal application. 2. Cu"
type textarea "x"
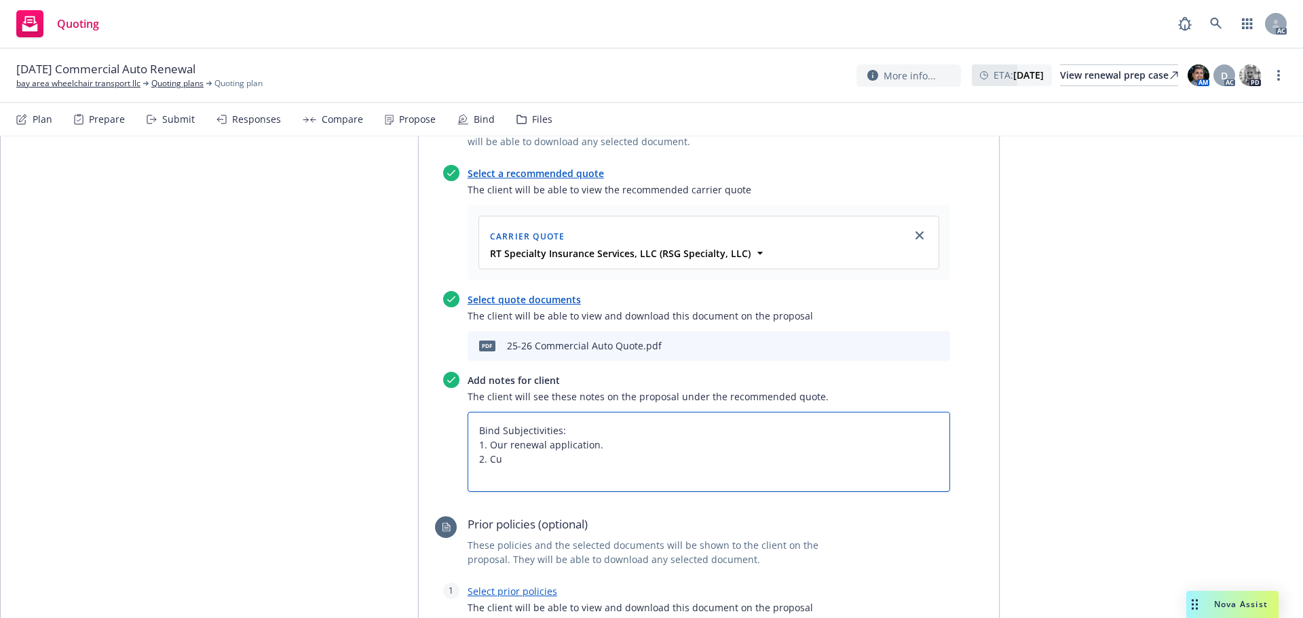
type textarea "Bind Subjectivities: 1. Our renewal application. 2. Cur"
type textarea "x"
type textarea "Bind Subjectivities: 1. Our renewal application. 2. Curr"
type textarea "x"
type textarea "Bind Subjectivities: 1. Our renewal application. 2. Curre"
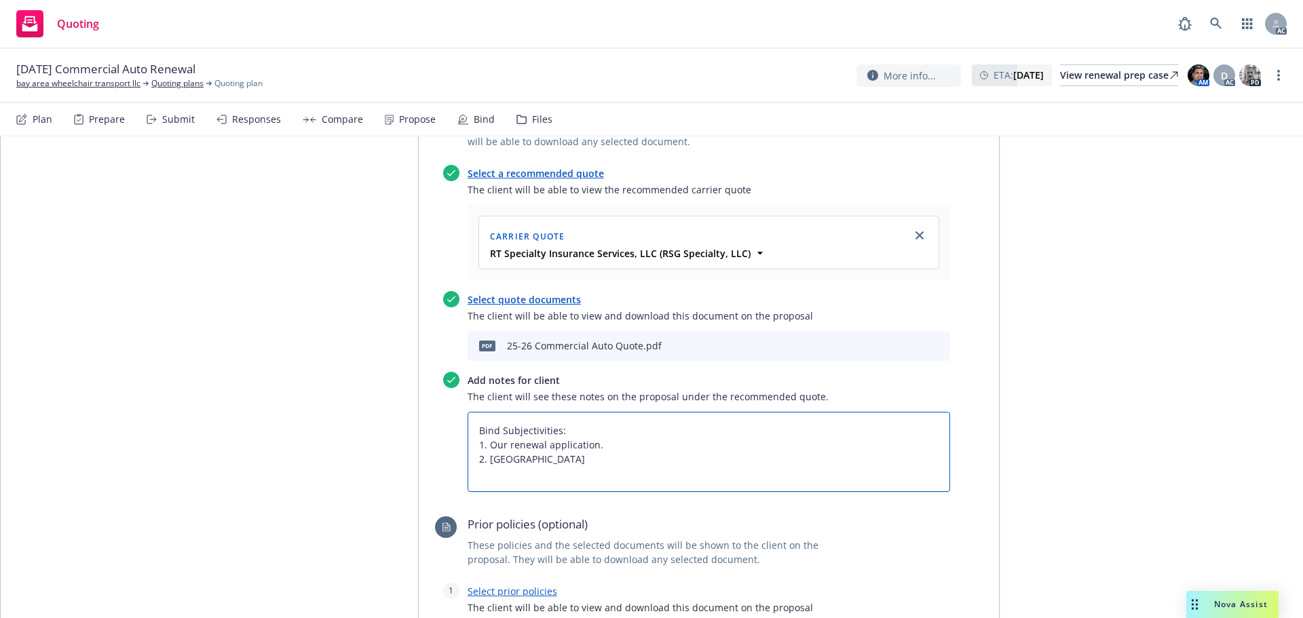
type textarea "x"
type textarea "Bind Subjectivities: 1. Our renewal application. 2. Curren"
type textarea "x"
type textarea "Bind Subjectivities: 1. Our renewal application. 2. Current"
type textarea "x"
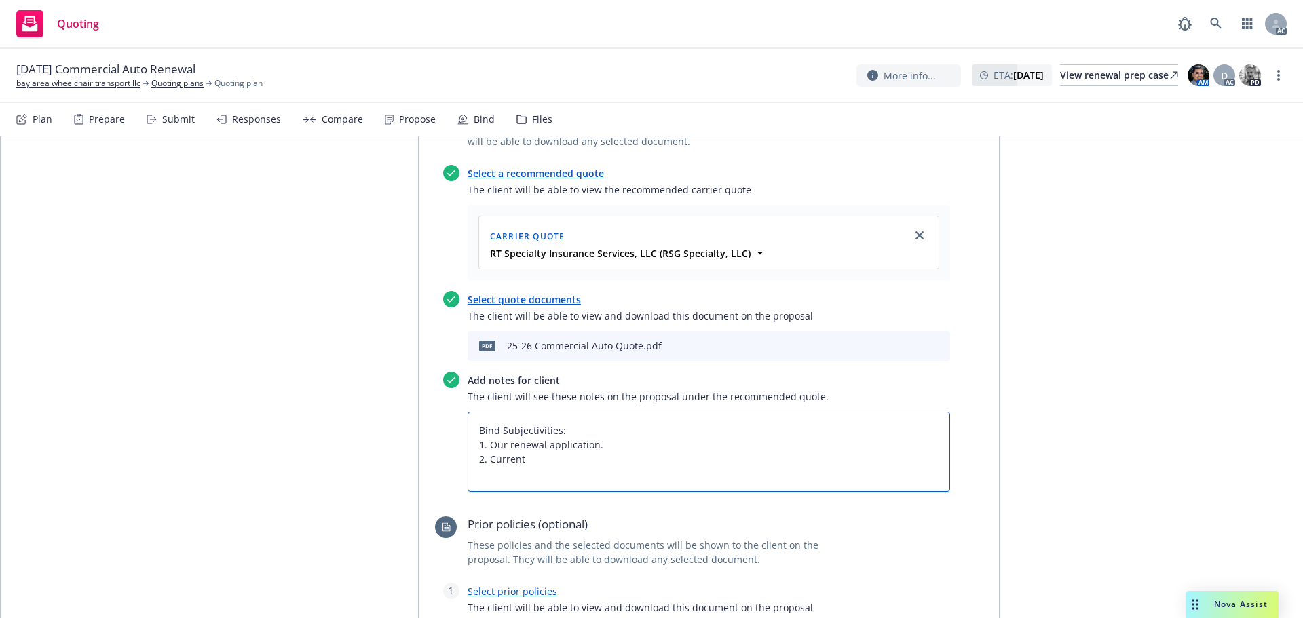
type textarea "Bind Subjectivities: 1. Our renewal application. 2. Current"
type textarea "x"
type textarea "Bind Subjectivities: 1. Our renewal application. 2. Current M"
type textarea "x"
type textarea "Bind Subjectivities: 1. Our renewal application. 2. Current MV"
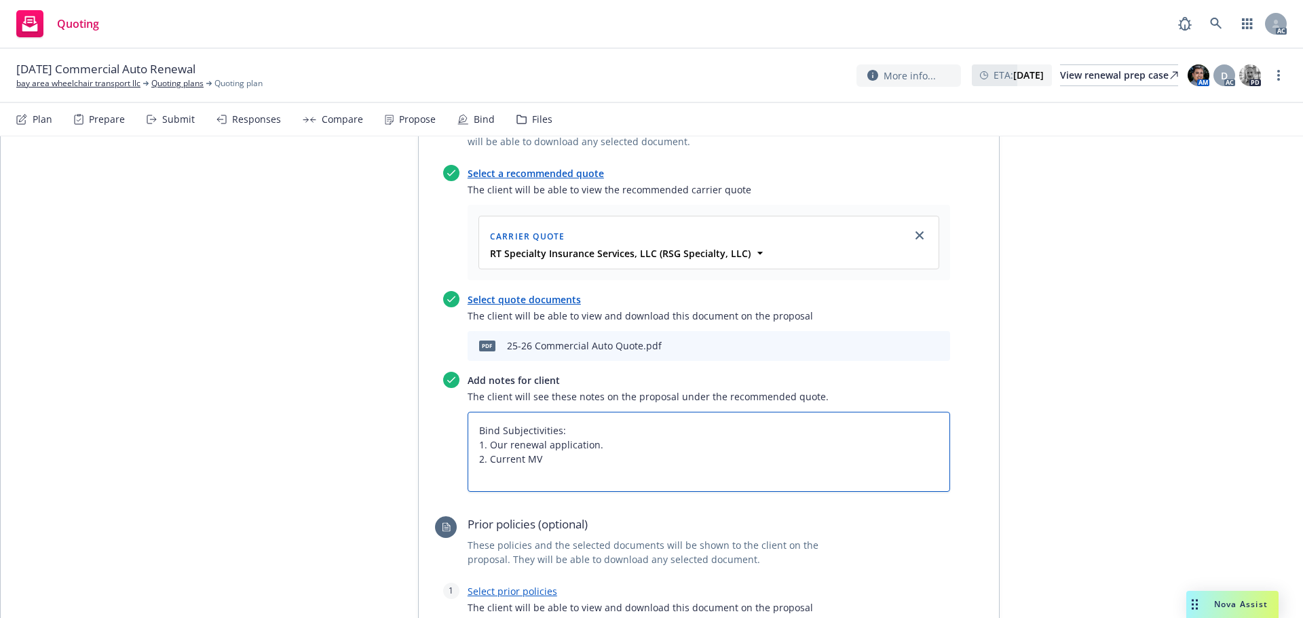
type textarea "x"
type textarea "Bind Subjectivities: 1. Our renewal application. 2. Current MVR"
type textarea "x"
type textarea "Bind Subjectivities: 1. Our renewal application. 2. Current MVR"
type textarea "x"
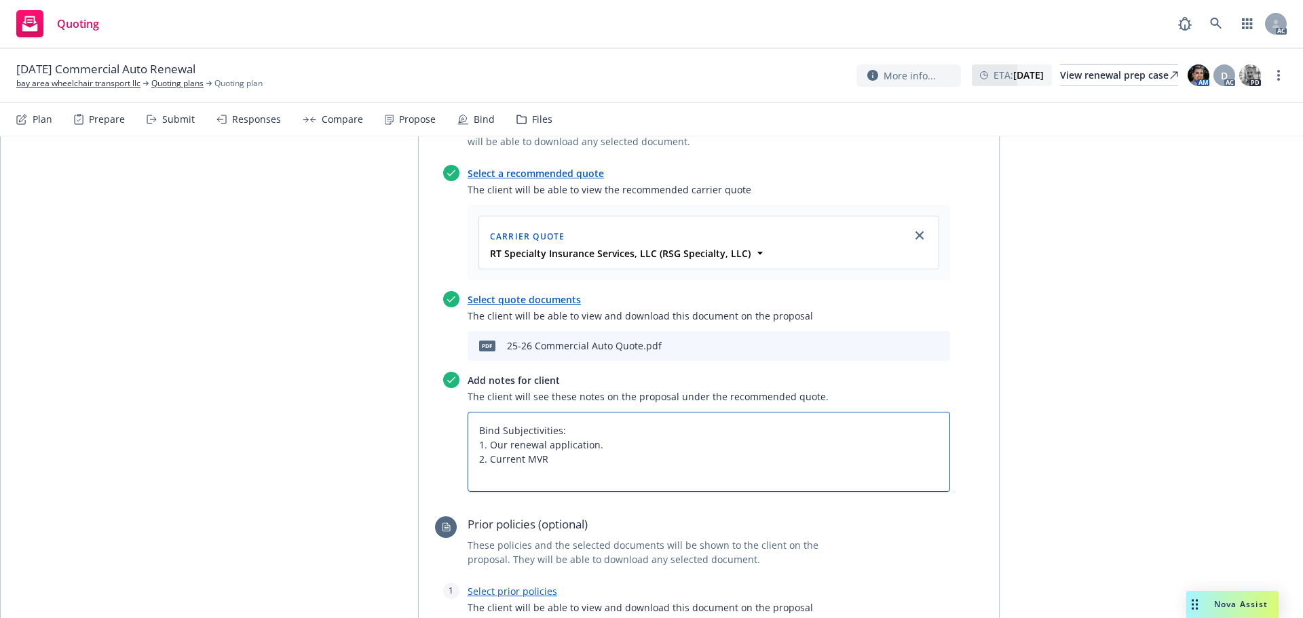
type textarea "Bind Subjectivities: 1. Our renewal application. 2. Current MVR"
type textarea "x"
type textarea "Bind Subjectivities: 1. Our renewal application. 2. Current MVRS"
type textarea "x"
type textarea "Bind Subjectivities: 1. Our renewal application. 2. Current MVRS"
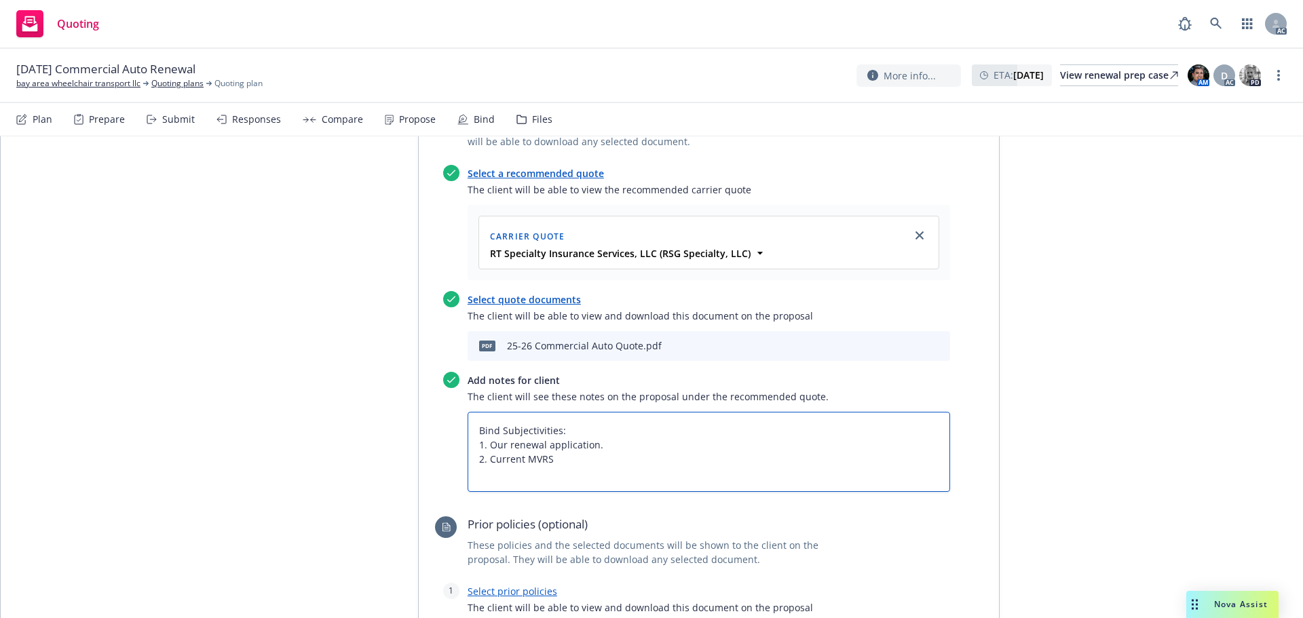
type textarea "x"
type textarea "Bind Subjectivities: 1. Our renewal application. 2. Current MVRS"
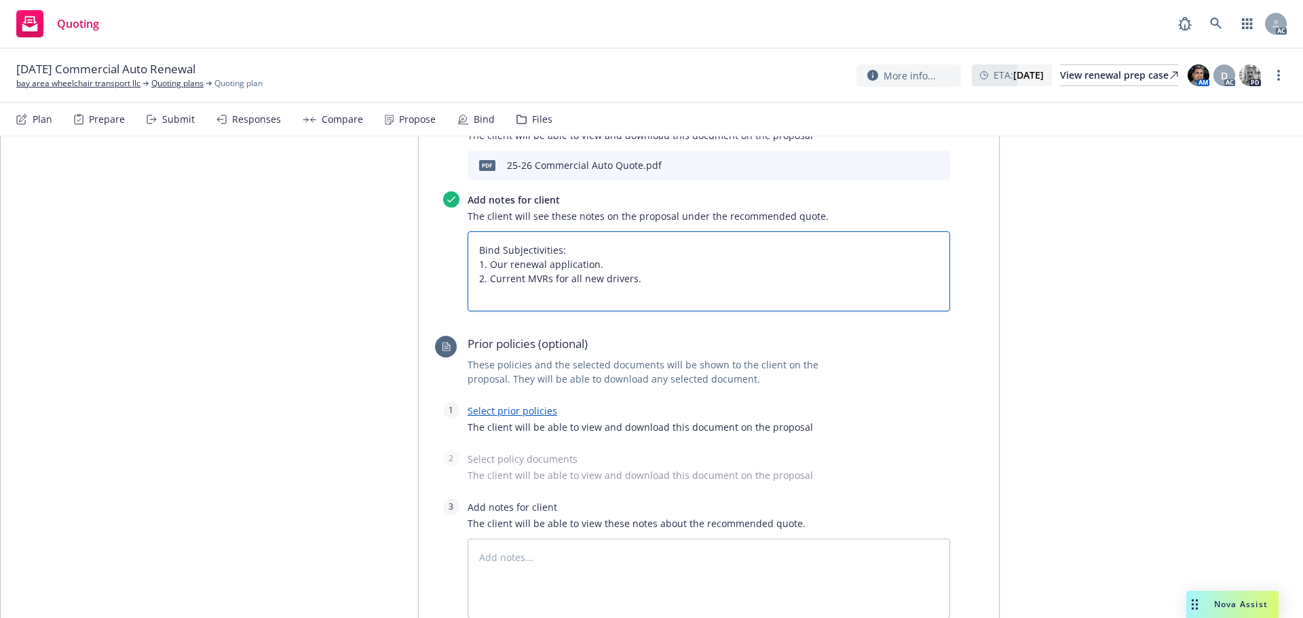
scroll to position [815, 0]
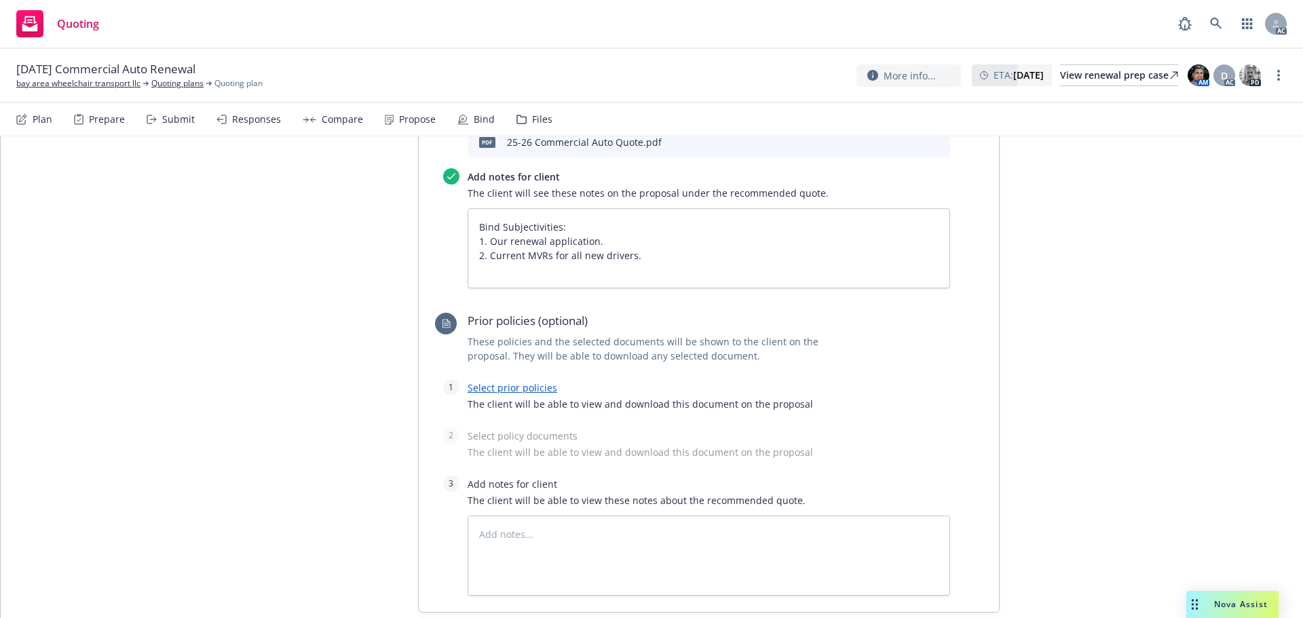
click at [486, 382] on link "Select prior policies" at bounding box center [513, 388] width 90 height 13
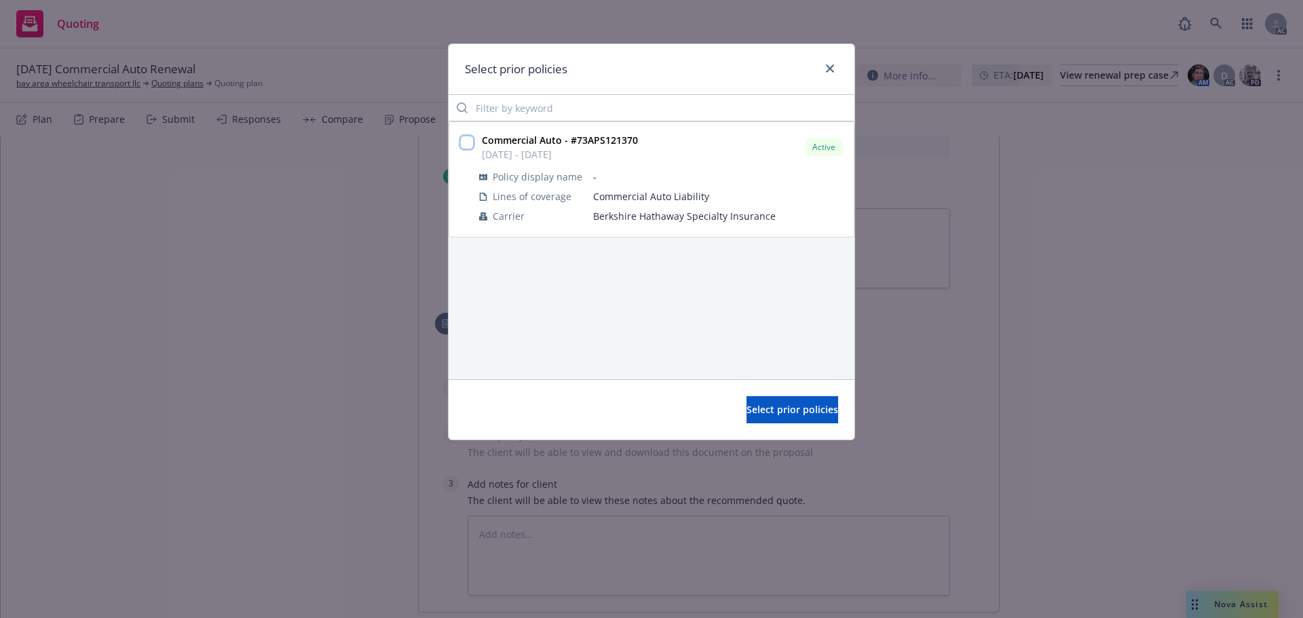
click at [472, 147] on input "checkbox" at bounding box center [467, 143] width 14 height 14
click at [803, 415] on span "Select prior policies" at bounding box center [793, 409] width 92 height 13
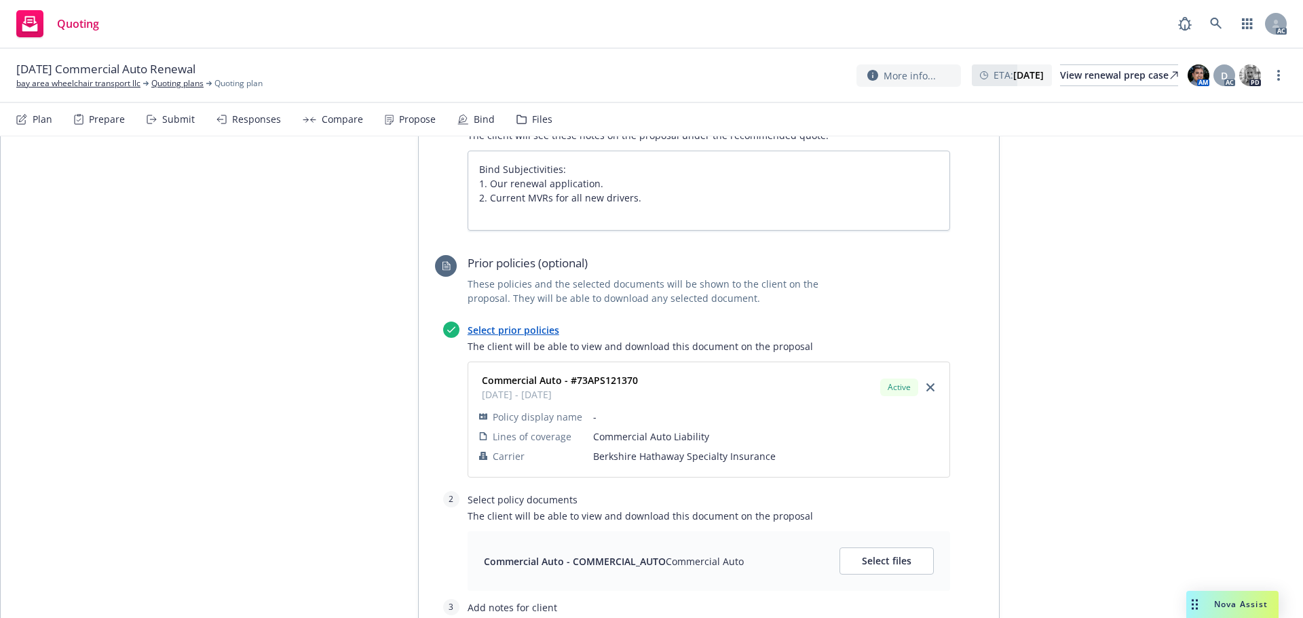
scroll to position [950, 0]
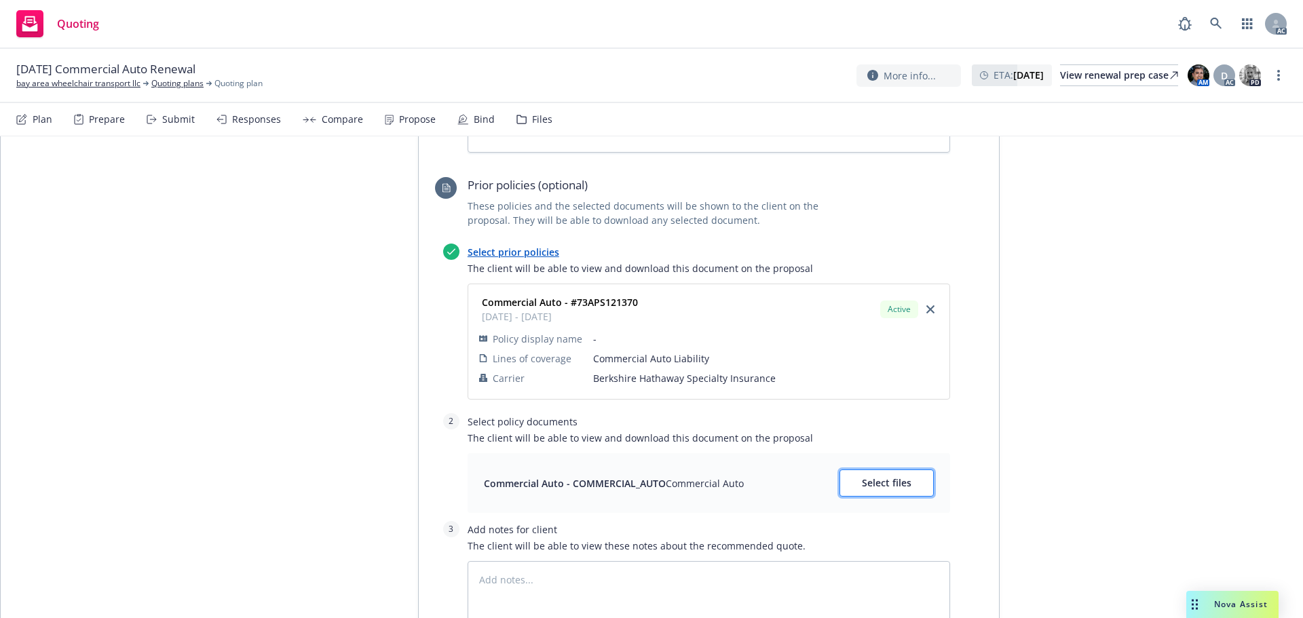
click at [885, 477] on span "Select files" at bounding box center [887, 483] width 50 height 13
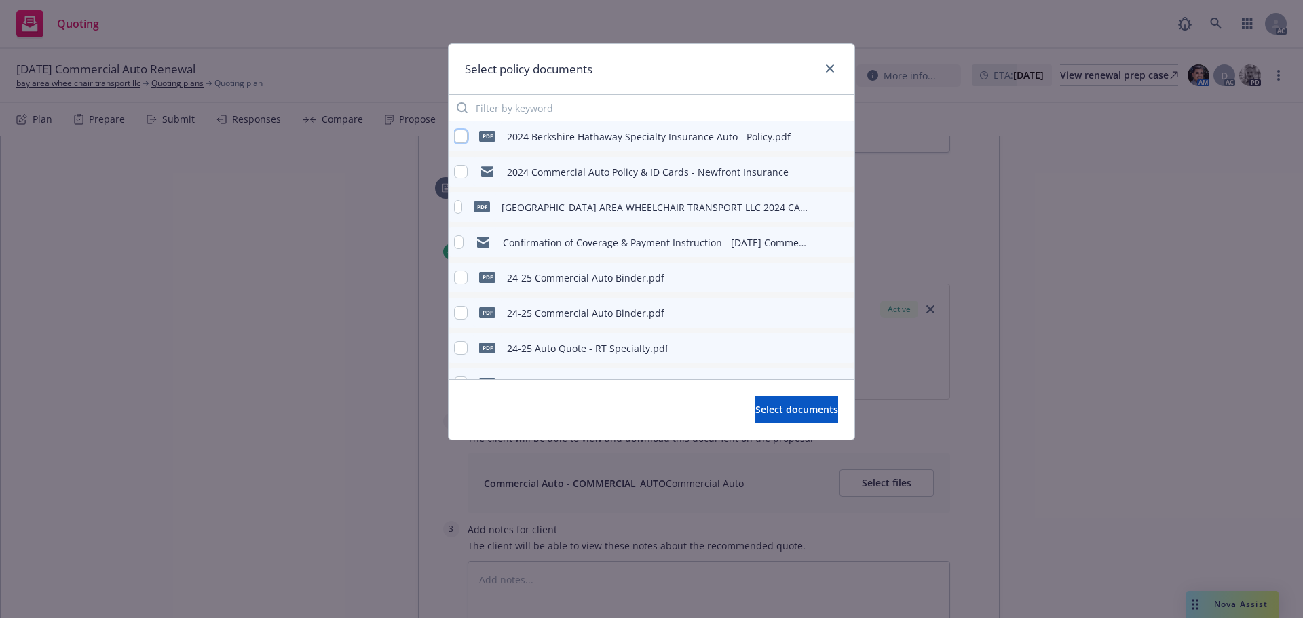
click at [464, 136] on input "checkbox" at bounding box center [461, 137] width 14 height 14
click at [769, 412] on span "Select documents" at bounding box center [797, 409] width 83 height 13
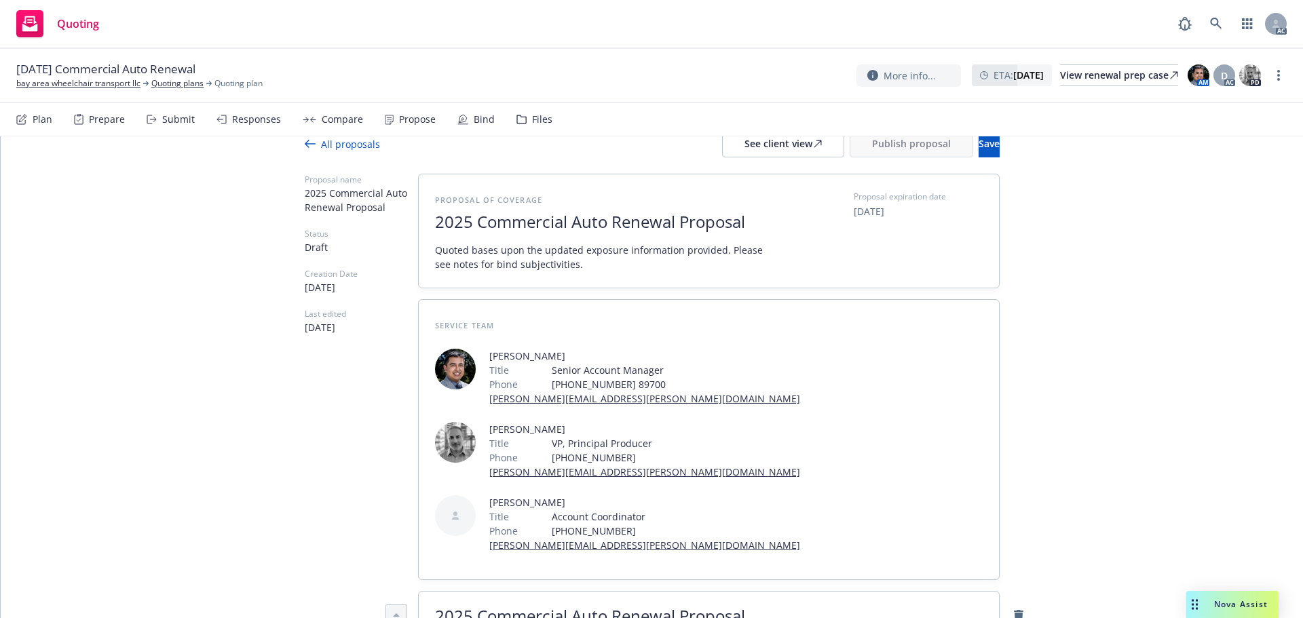
scroll to position [0, 0]
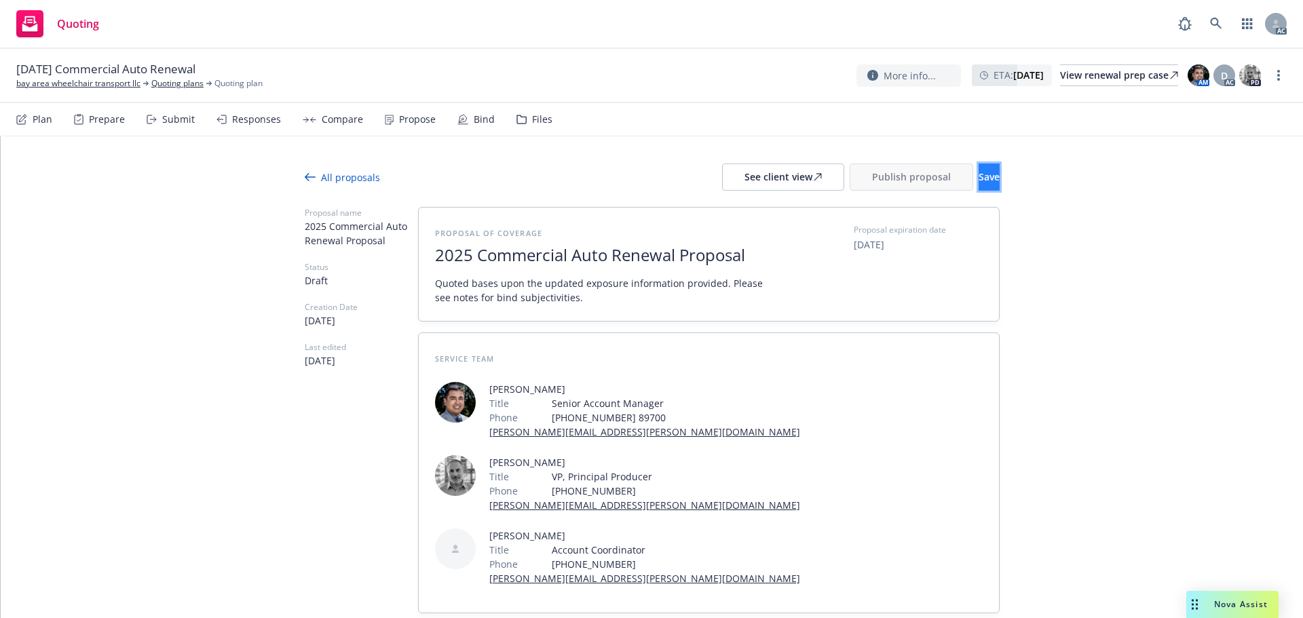
click at [979, 170] on button "Save" at bounding box center [989, 177] width 21 height 27
click at [262, 126] on div "Responses" at bounding box center [249, 119] width 64 height 33
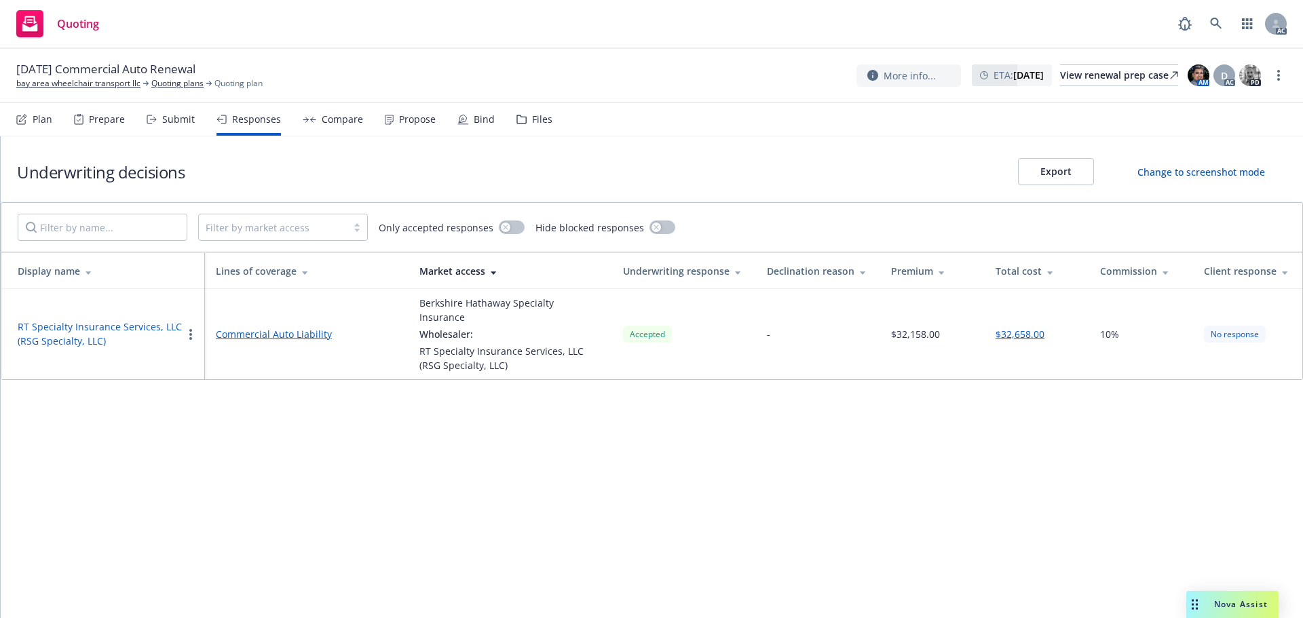
click at [109, 320] on button "RT Specialty Insurance Services, LLC (RSG Specialty, LLC)" at bounding box center [100, 334] width 165 height 29
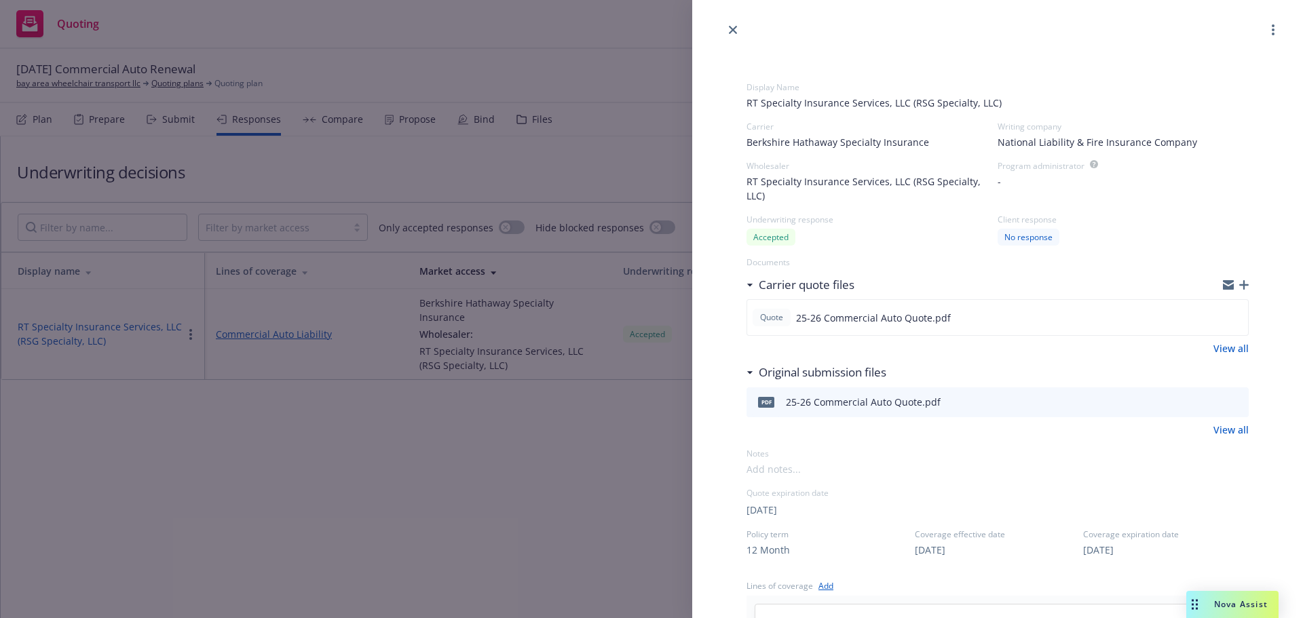
click at [1226, 350] on link "View all" at bounding box center [1231, 348] width 35 height 14
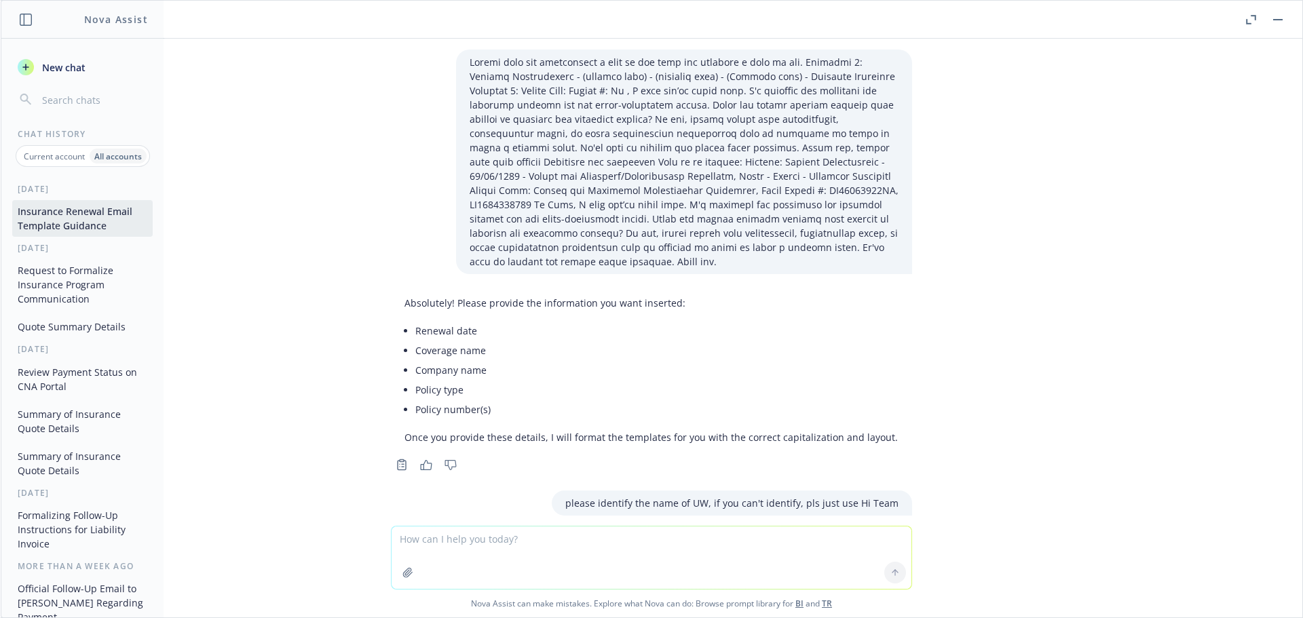
scroll to position [25327, 0]
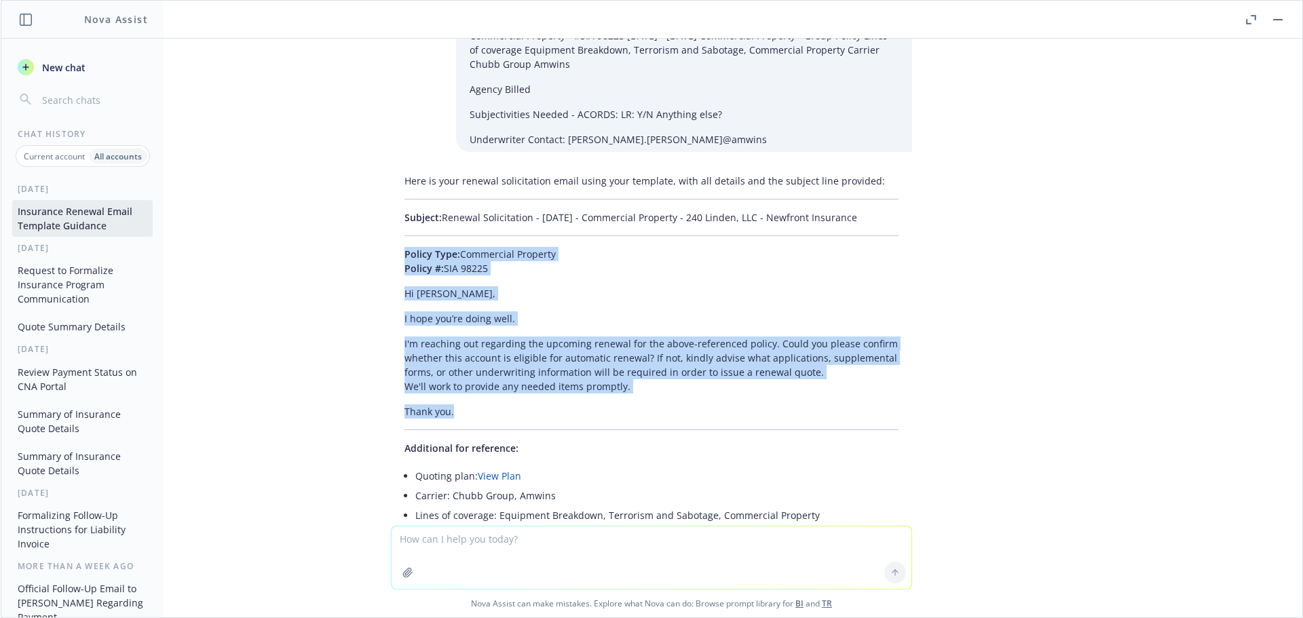
click at [73, 327] on button "Quote Summary Details" at bounding box center [82, 327] width 141 height 22
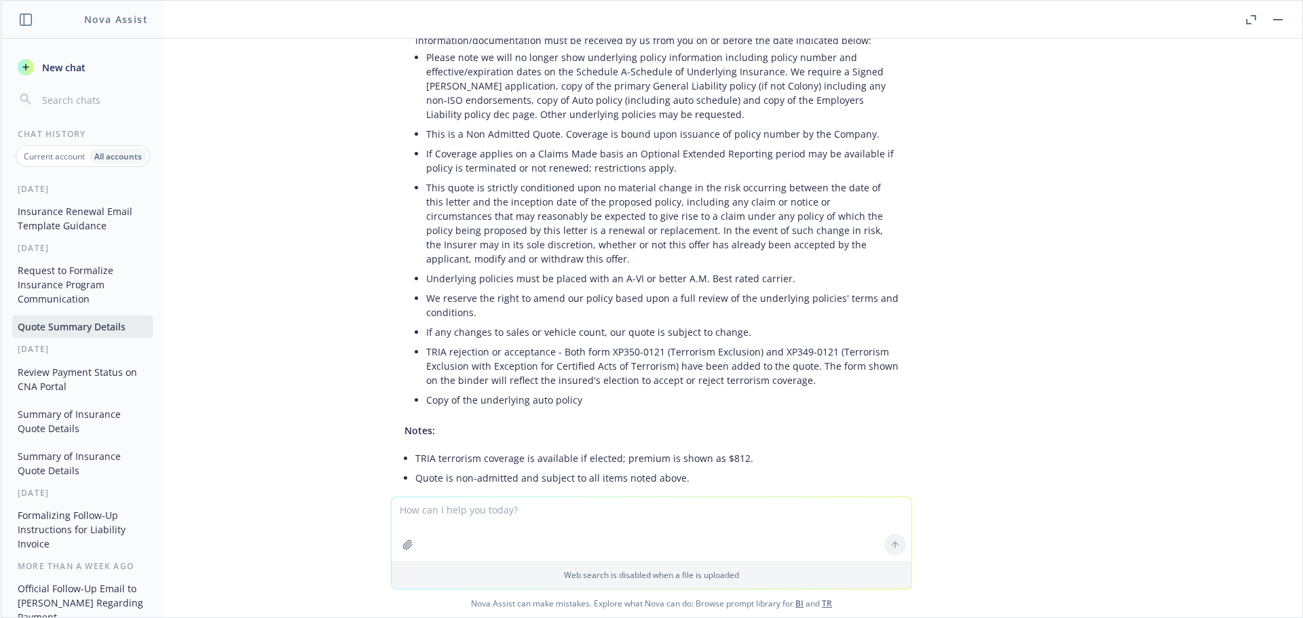
scroll to position [6712, 0]
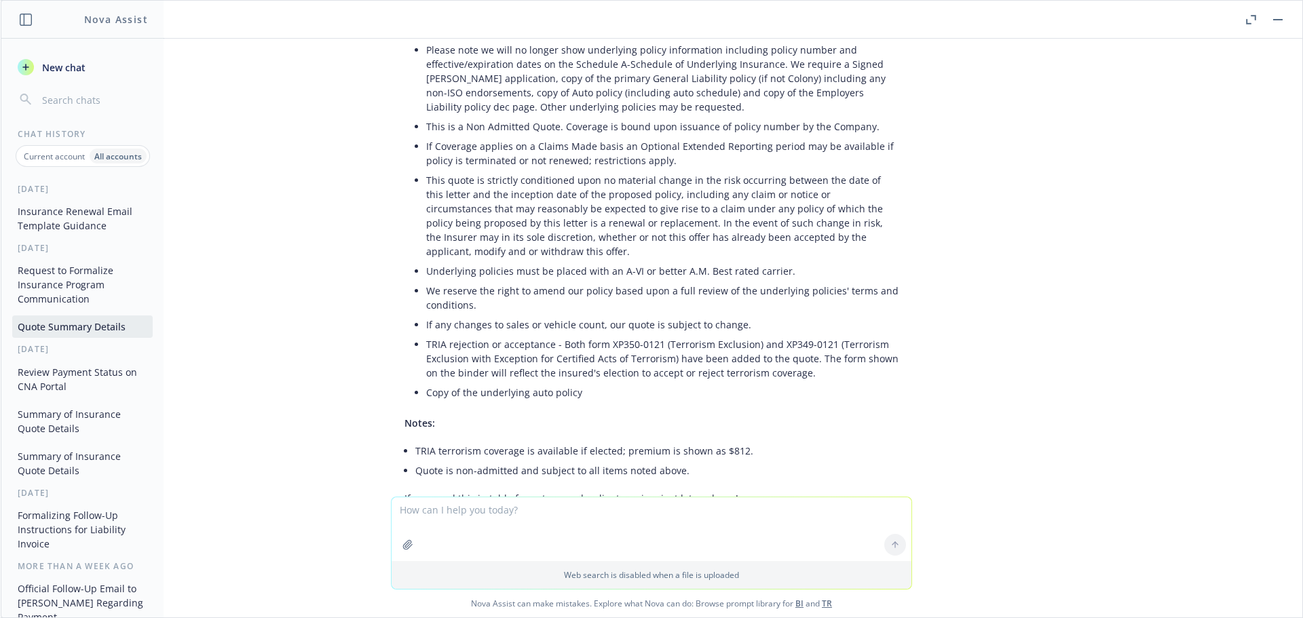
click at [403, 549] on icon "button" at bounding box center [407, 544] width 9 height 9
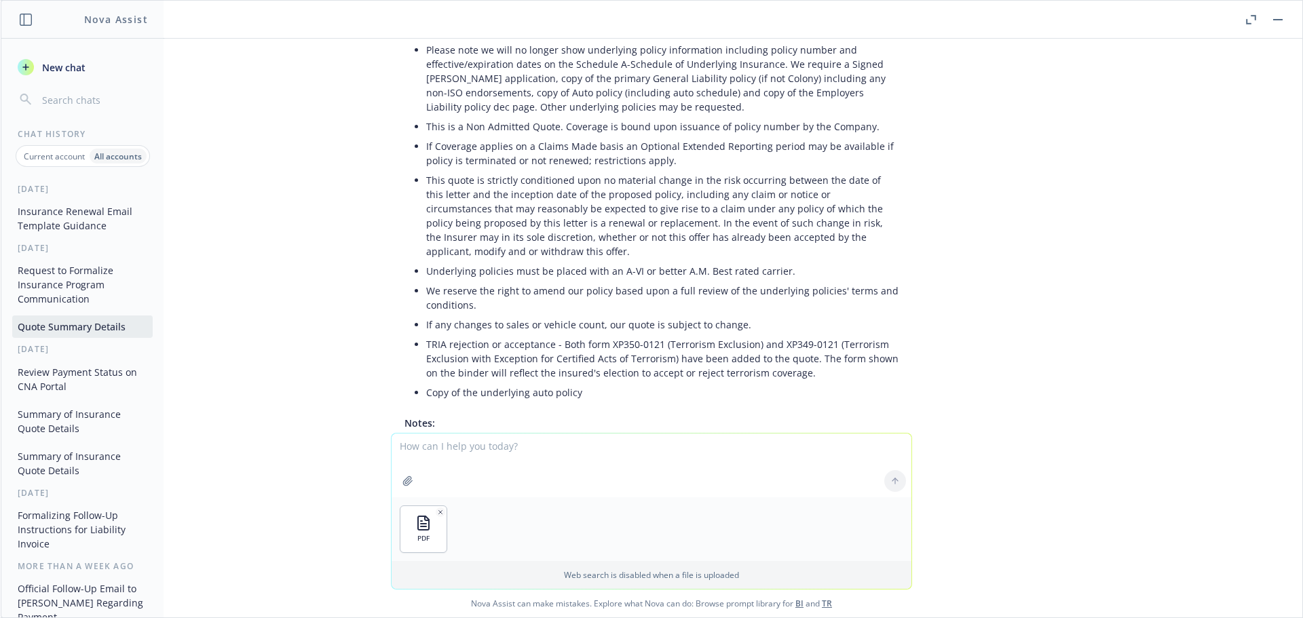
click at [409, 481] on button "button" at bounding box center [408, 481] width 22 height 22
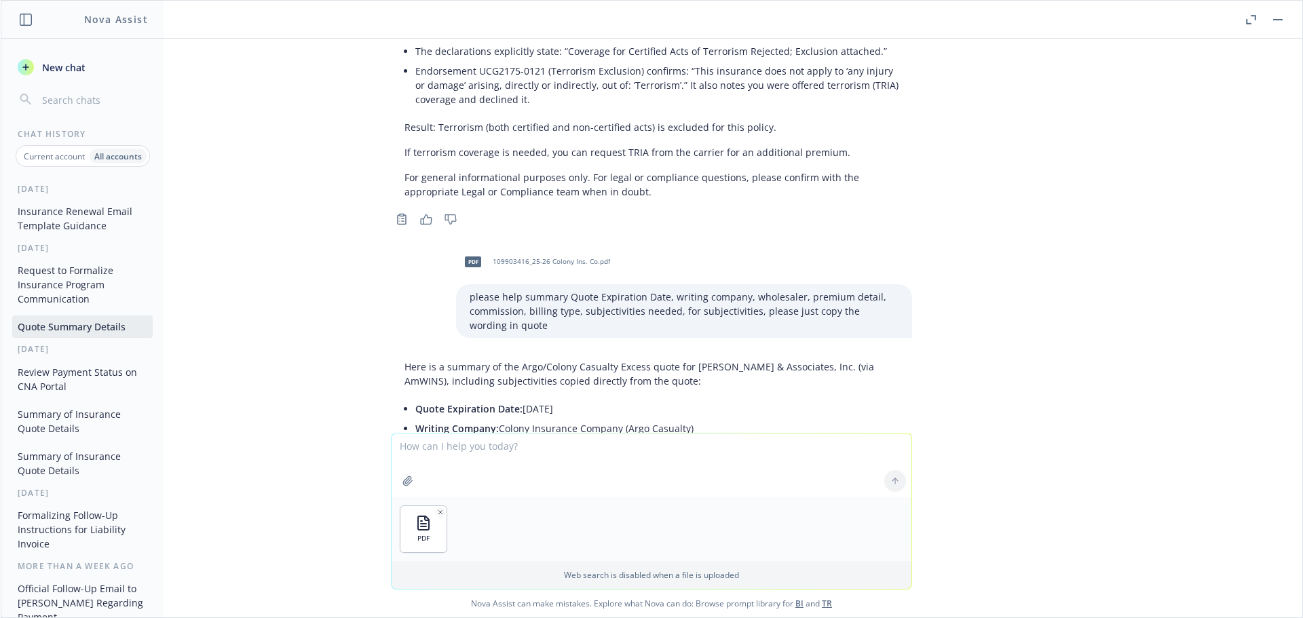
scroll to position [5829, 0]
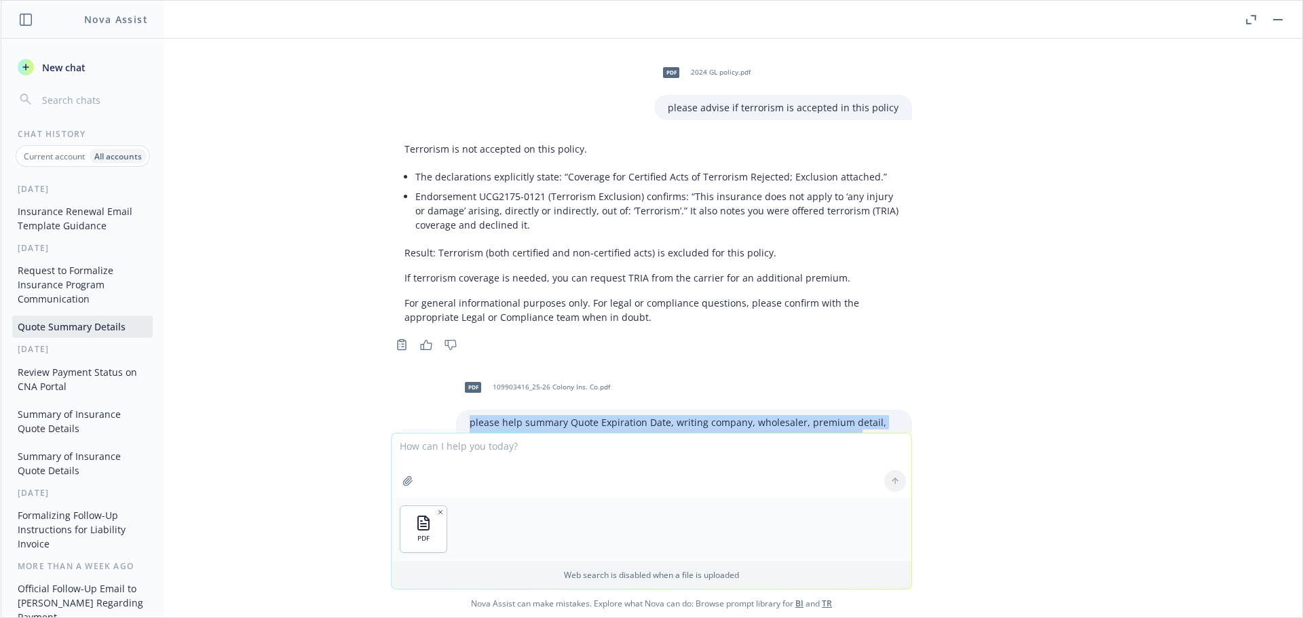
drag, startPoint x: 535, startPoint y: 380, endPoint x: 458, endPoint y: 352, distance: 81.8
click at [458, 410] on div "please help summary Quote Expiration Date, writing company, wholesaler, premium…" at bounding box center [684, 437] width 456 height 54
copy p "please help summary Quote Expiration Date, writing company, wholesaler, premium…"
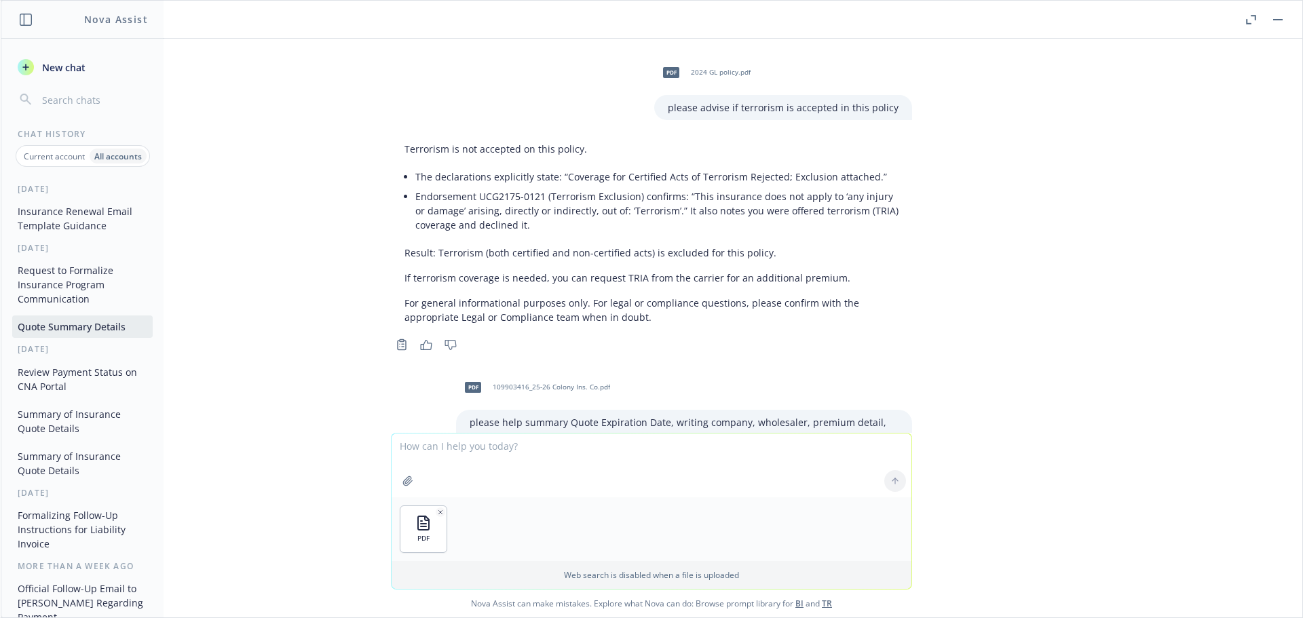
click at [447, 449] on textarea at bounding box center [652, 466] width 520 height 64
paste textarea "please help summary Quote Expiration Date, writing company, wholesaler, premium…"
type textarea "please help summary Quote Expiration Date, writing company, wholesaler, premium…"
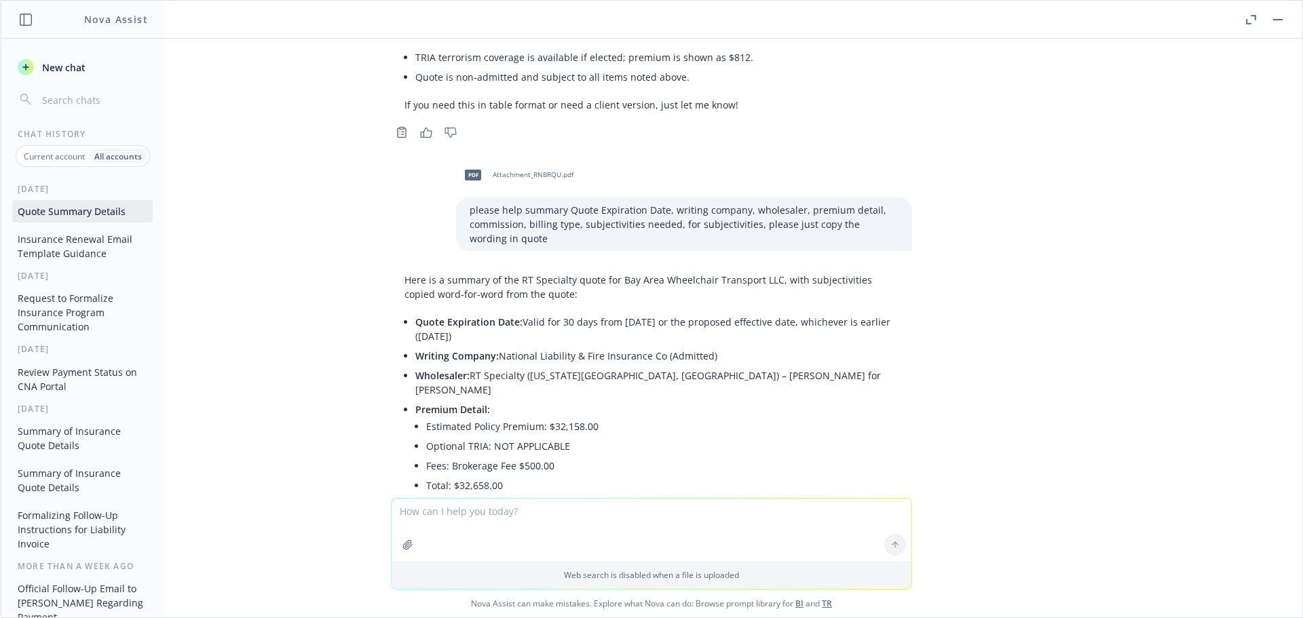
scroll to position [7075, 0]
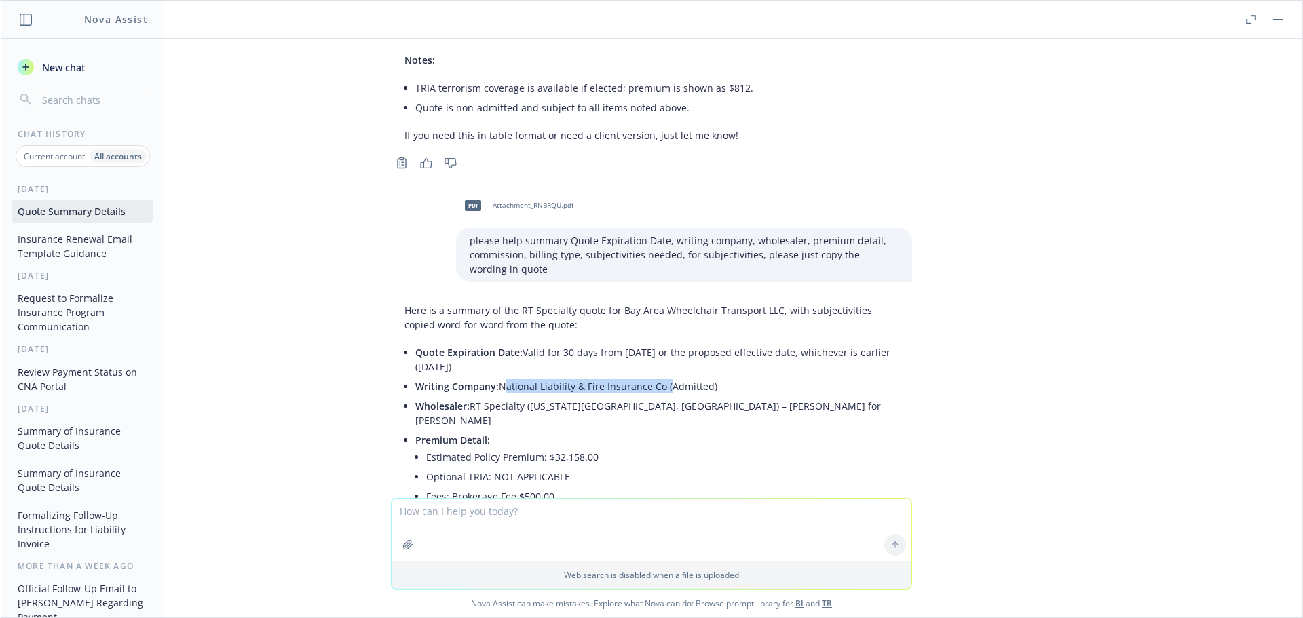
drag, startPoint x: 654, startPoint y: 316, endPoint x: 491, endPoint y: 311, distance: 163.0
click at [491, 377] on li "Writing Company: National Liability & Fire Insurance Co (Admitted)" at bounding box center [656, 387] width 483 height 20
copy li "National Liability & Fire Insurance Co"
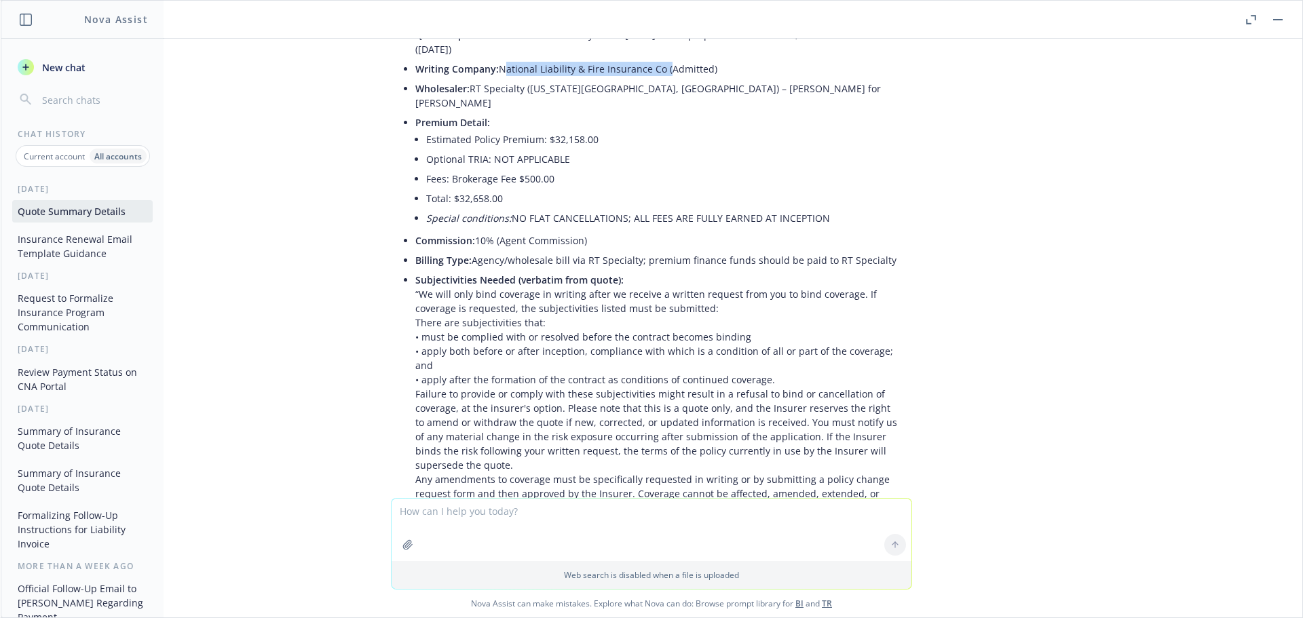
scroll to position [7414, 0]
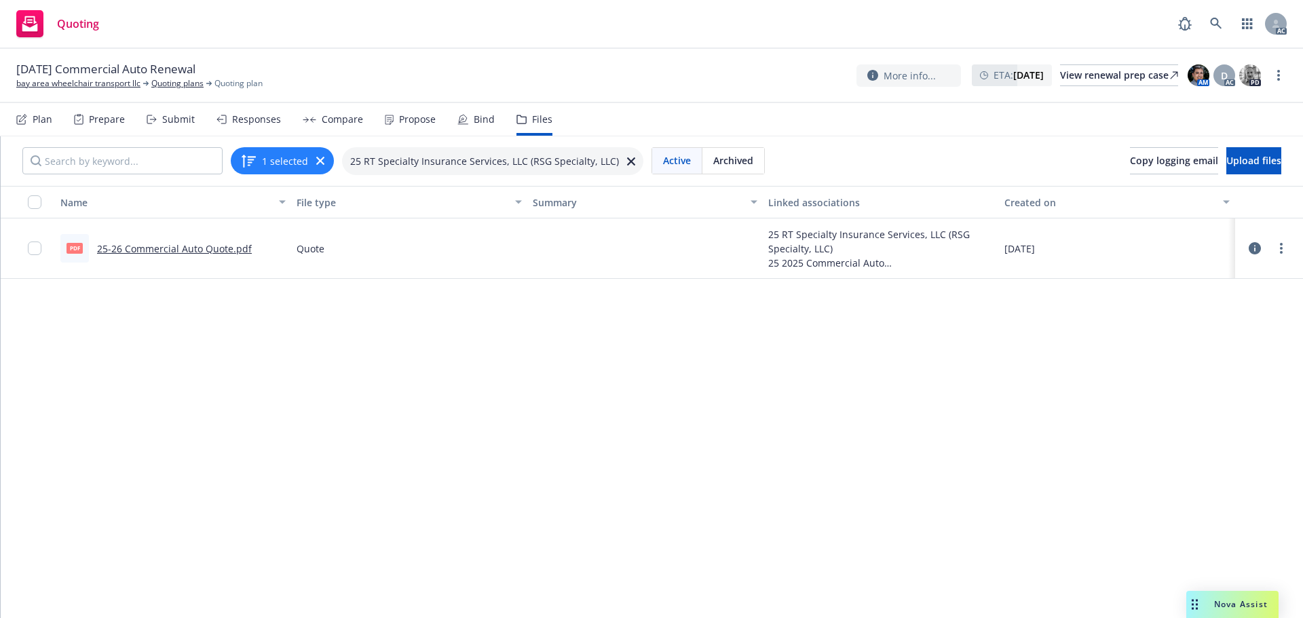
click at [1282, 253] on div at bounding box center [1269, 248] width 57 height 43
click at [1277, 253] on link "more" at bounding box center [1282, 248] width 16 height 16
click at [1219, 271] on link "Archive" at bounding box center [1211, 276] width 135 height 27
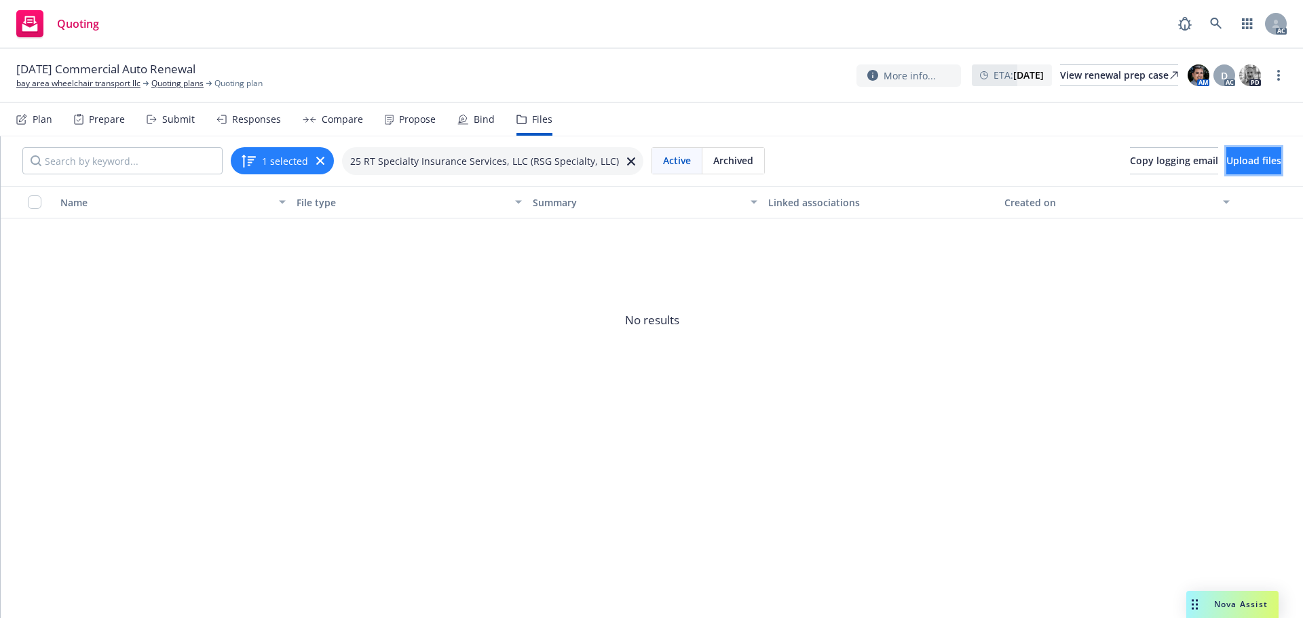
click at [1233, 160] on span "Upload files" at bounding box center [1254, 160] width 55 height 13
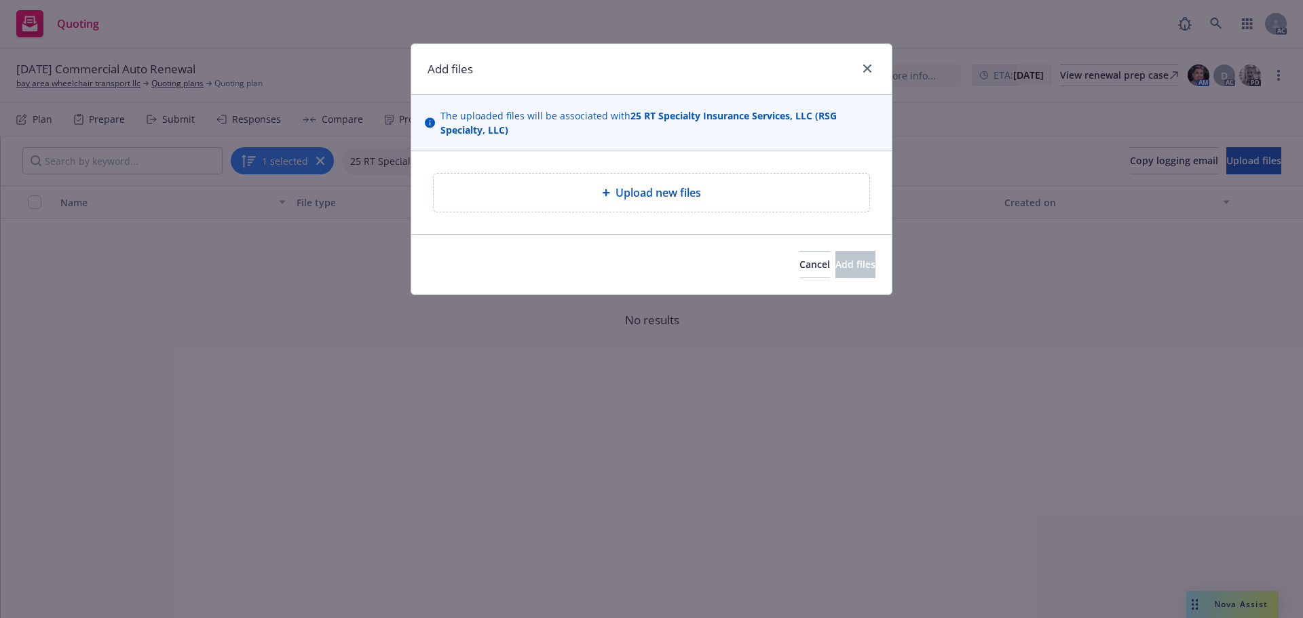
click at [636, 164] on div "Upload new files" at bounding box center [651, 192] width 481 height 83
click at [631, 174] on div "Upload new files" at bounding box center [652, 193] width 436 height 38
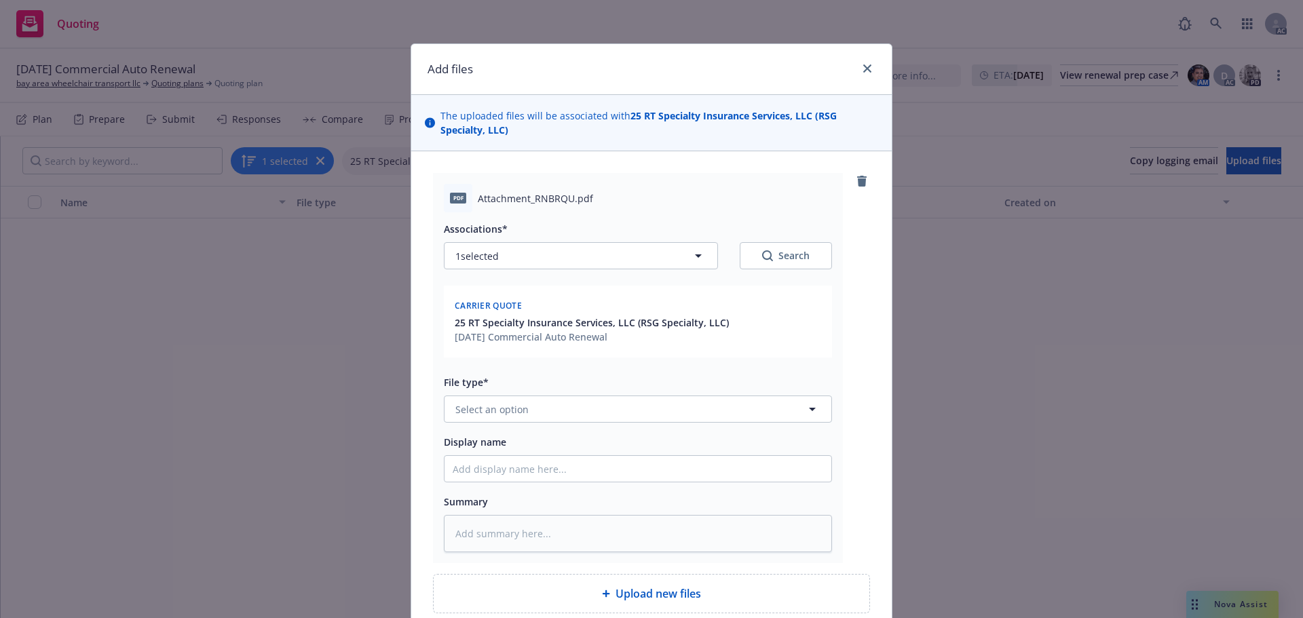
type textarea "x"
click at [529, 413] on button "Select an option" at bounding box center [638, 409] width 388 height 27
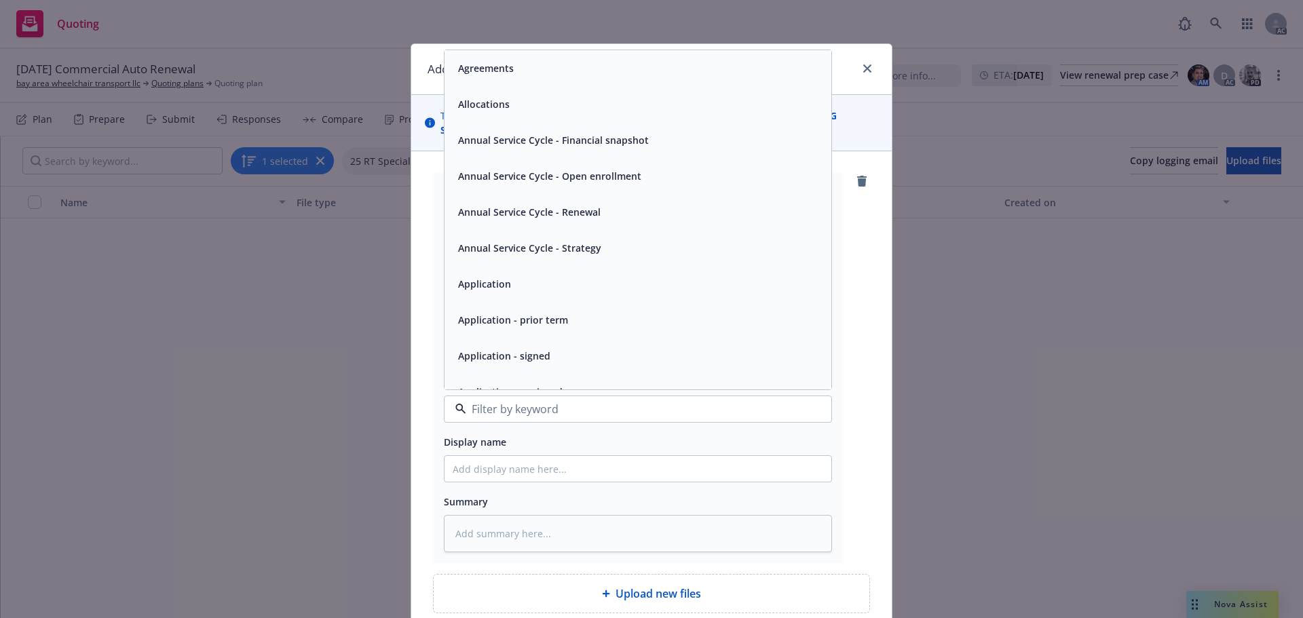
type input "q"
click at [494, 73] on div "Quote" at bounding box center [638, 68] width 371 height 20
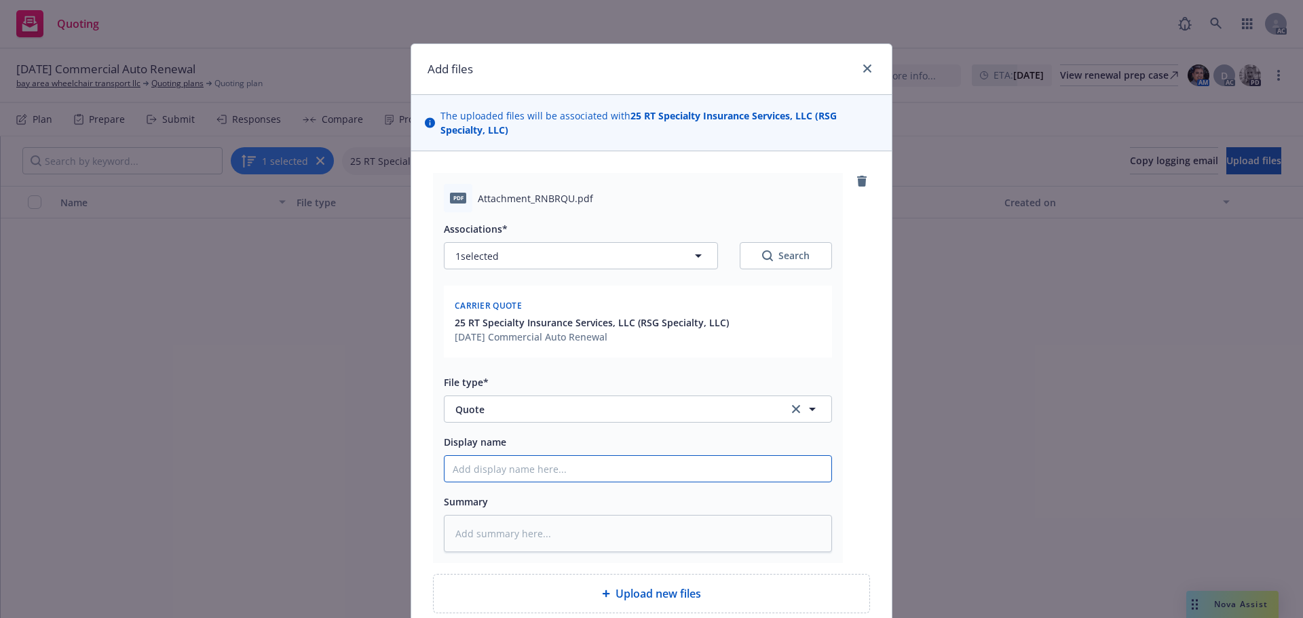
click at [576, 466] on input "Display name" at bounding box center [638, 469] width 387 height 26
type textarea "x"
type input "2"
type textarea "x"
type input "25"
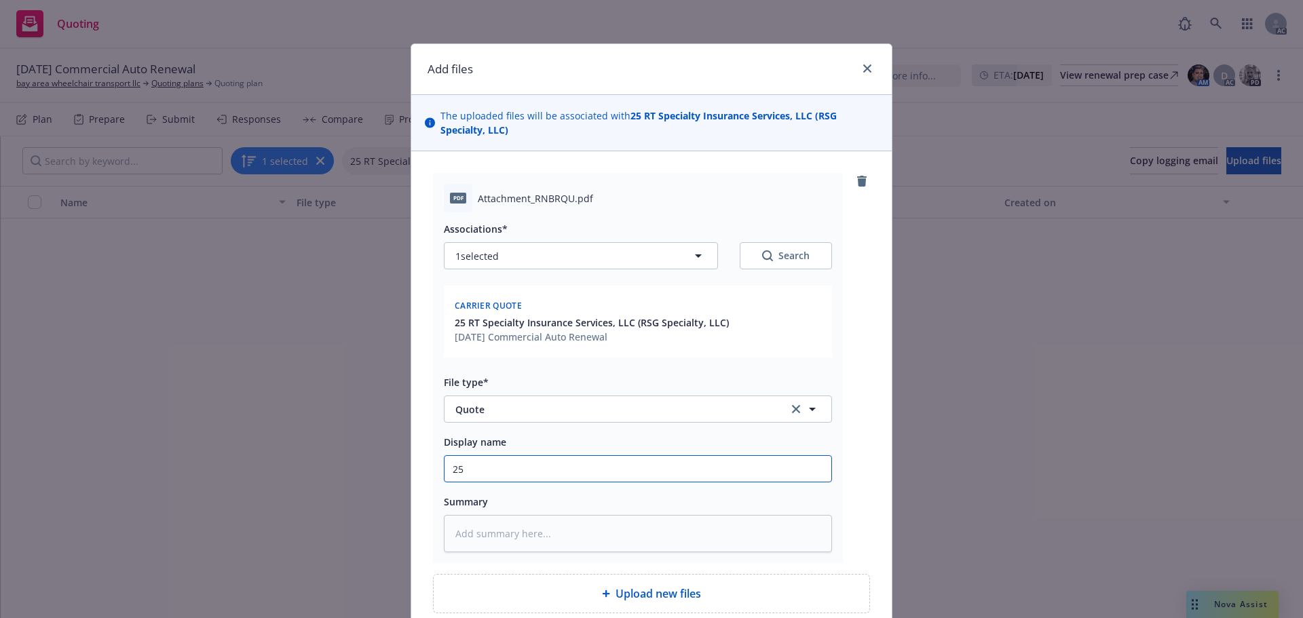
type textarea "x"
type input "25-"
type textarea "x"
type input "25-2"
type textarea "x"
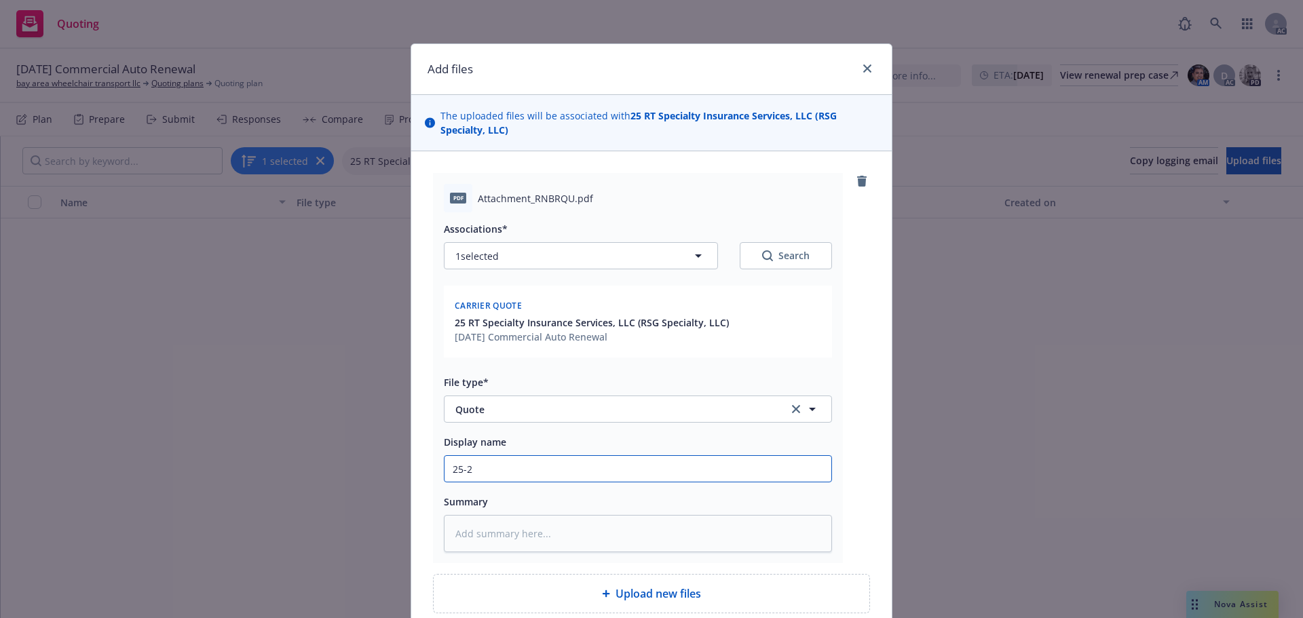
type input "25-26"
type textarea "x"
type input "25-26"
type textarea "x"
type input "25-26 C"
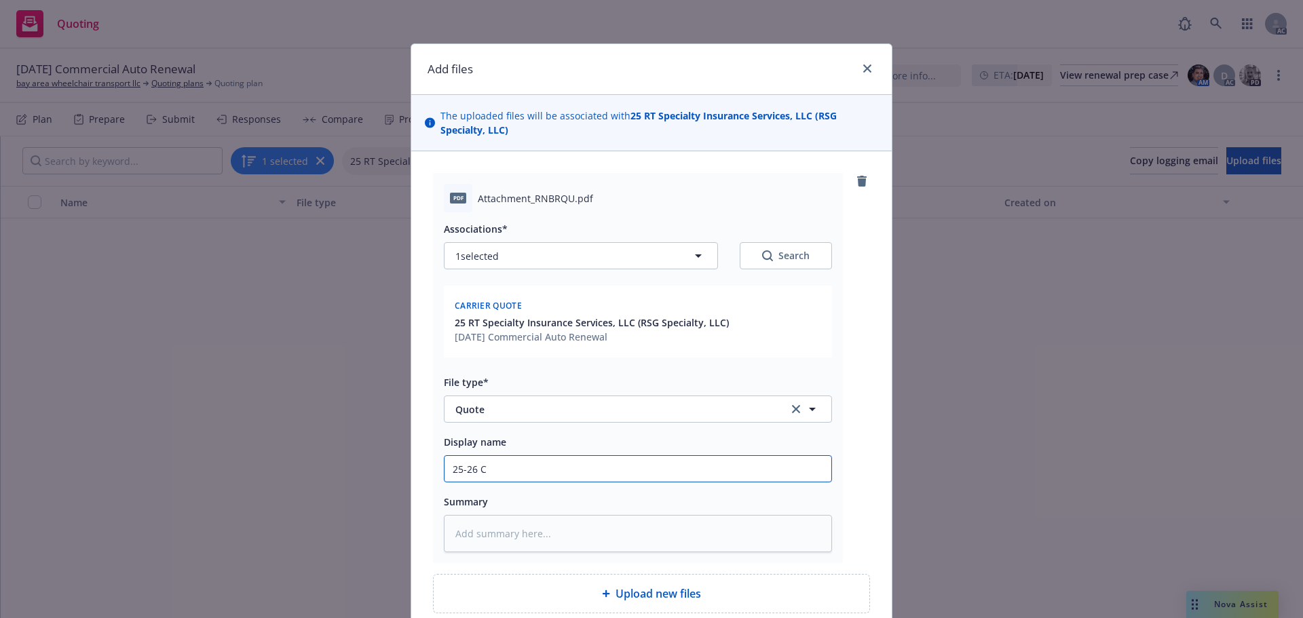
type textarea "x"
type input "25-26 Co"
type textarea "x"
type input "25-26 Com"
type textarea "x"
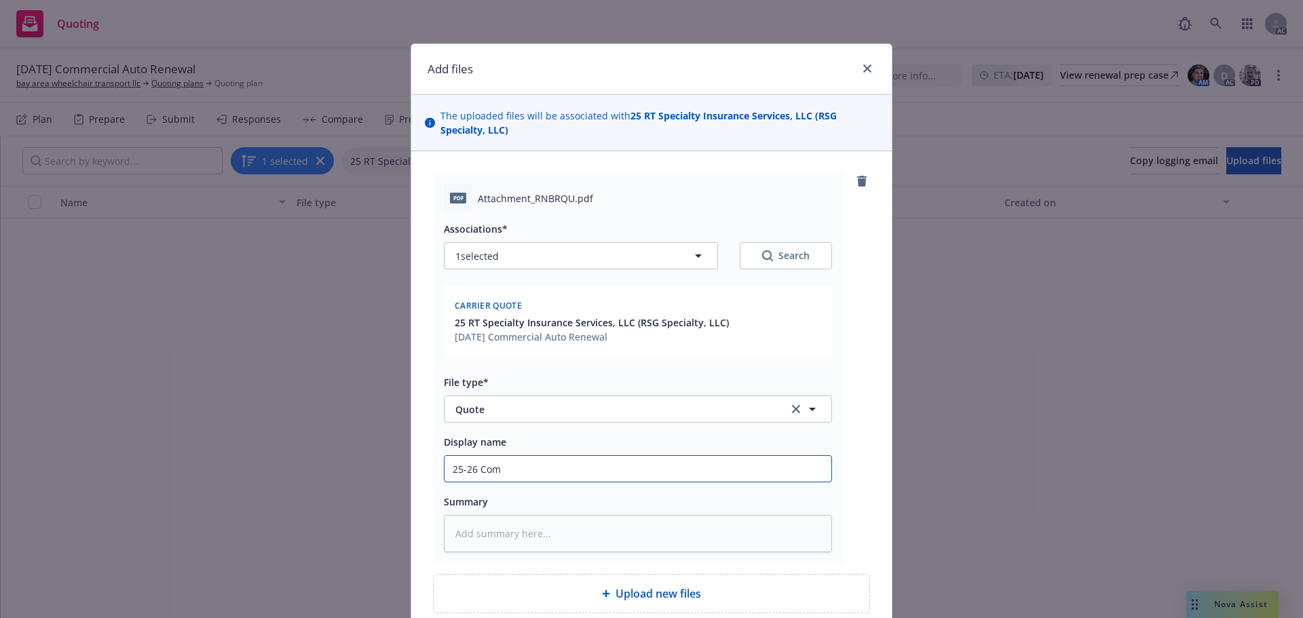
type input "25-26 Comm"
type textarea "x"
type input "25-26 Comme"
type textarea "x"
type input "25-26 Commer"
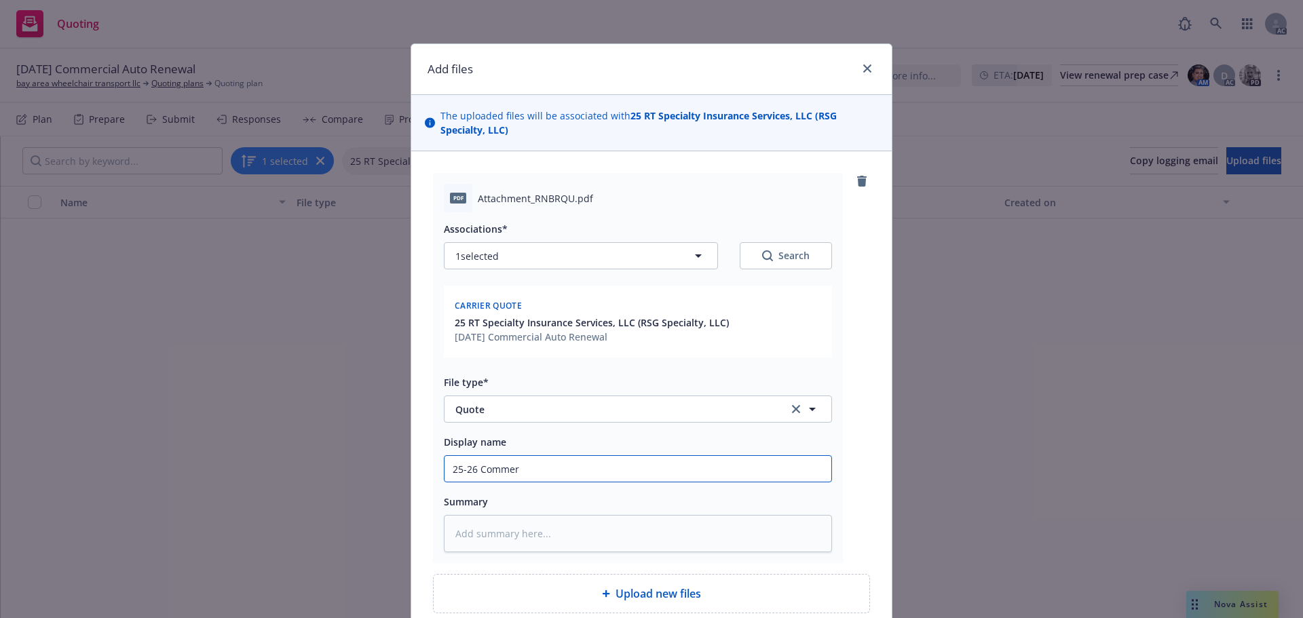
type textarea "x"
type input "25-26 Commerc"
type textarea "x"
type input "25-26 Commerci"
type textarea "x"
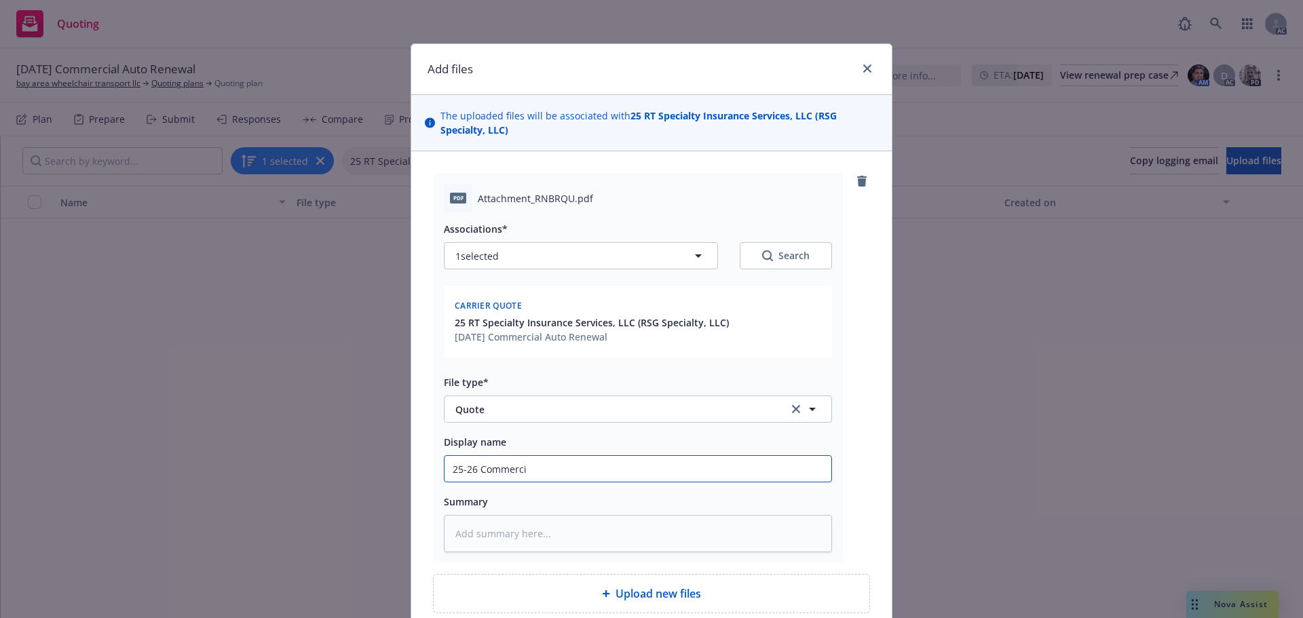
type input "25-26 Commercia"
type textarea "x"
type input "25-26 Commercial"
type textarea "x"
type input "25-26 Commercial"
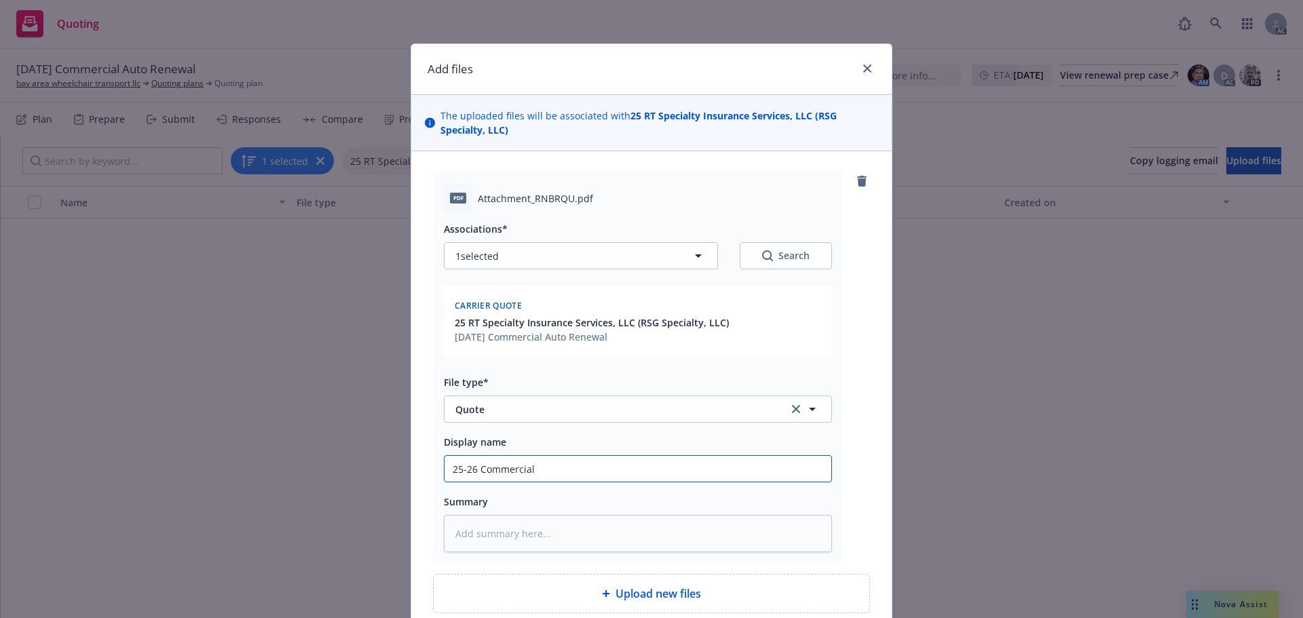
type textarea "x"
type input "25-26 Commercial A"
type textarea "x"
type input "25-26 Commercial Au"
type textarea "x"
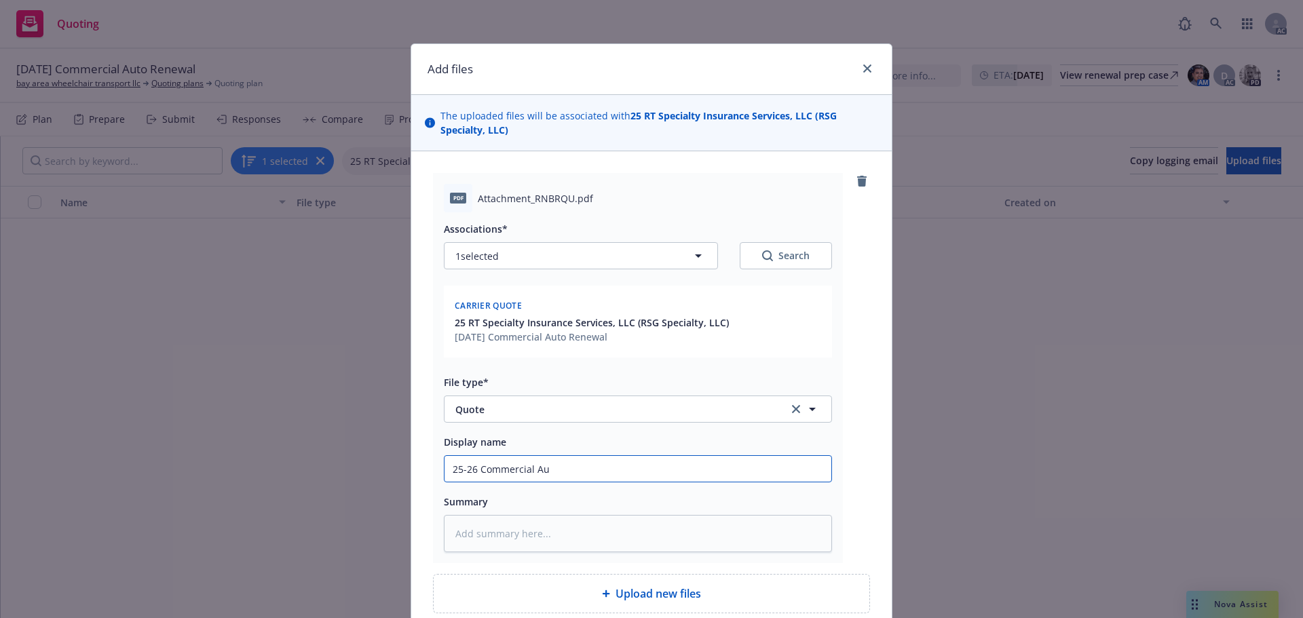
type input "25-26 Commercial Aut"
type textarea "x"
type input "25-26 Commercial Auto"
type textarea "x"
type input "25-26 Commercial Auto"
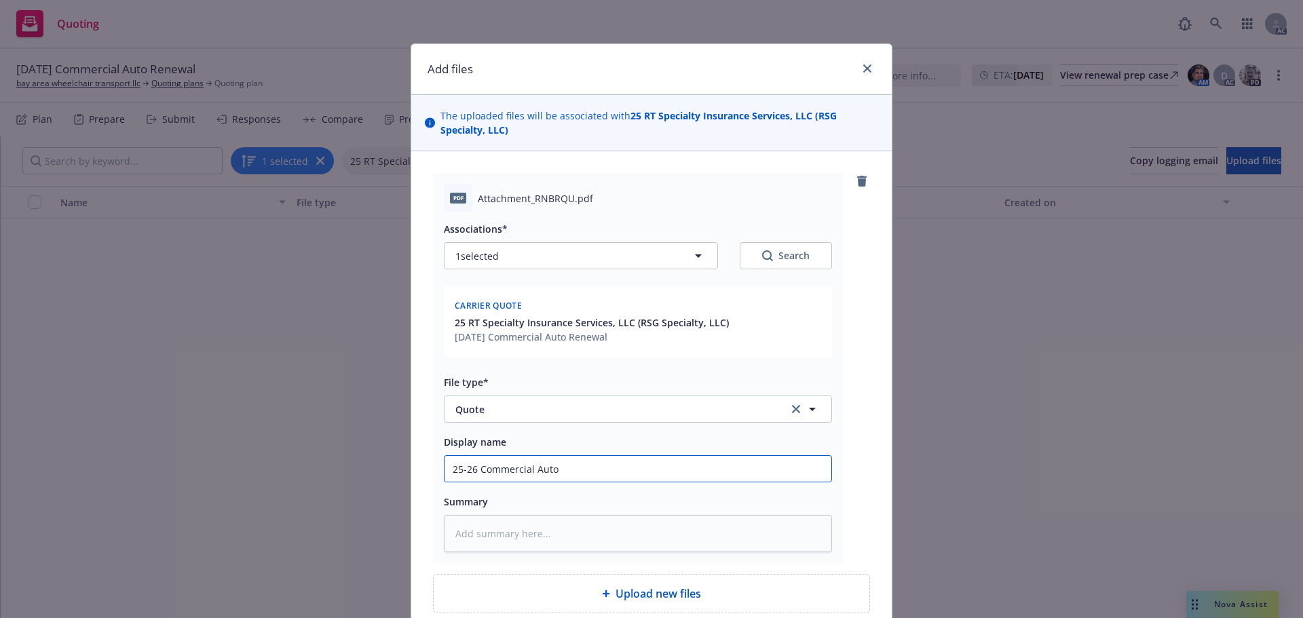
type textarea "x"
type input "25-26 Commercial Auto B"
type textarea "x"
type input "25-26 Commercial Auto Br"
type textarea "x"
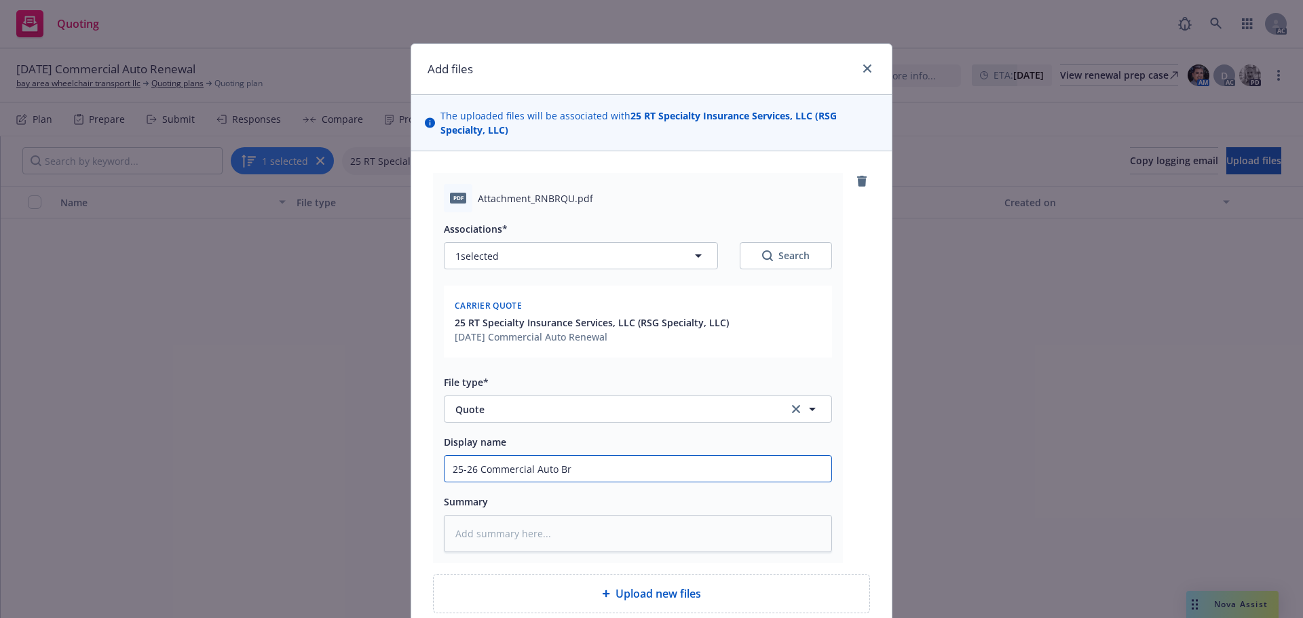
type input "25-26 Commercial Auto Bro"
type textarea "x"
type input "25-26 Commercial Auto Brok"
type textarea "x"
type input "25-26 Commercial Auto Broke"
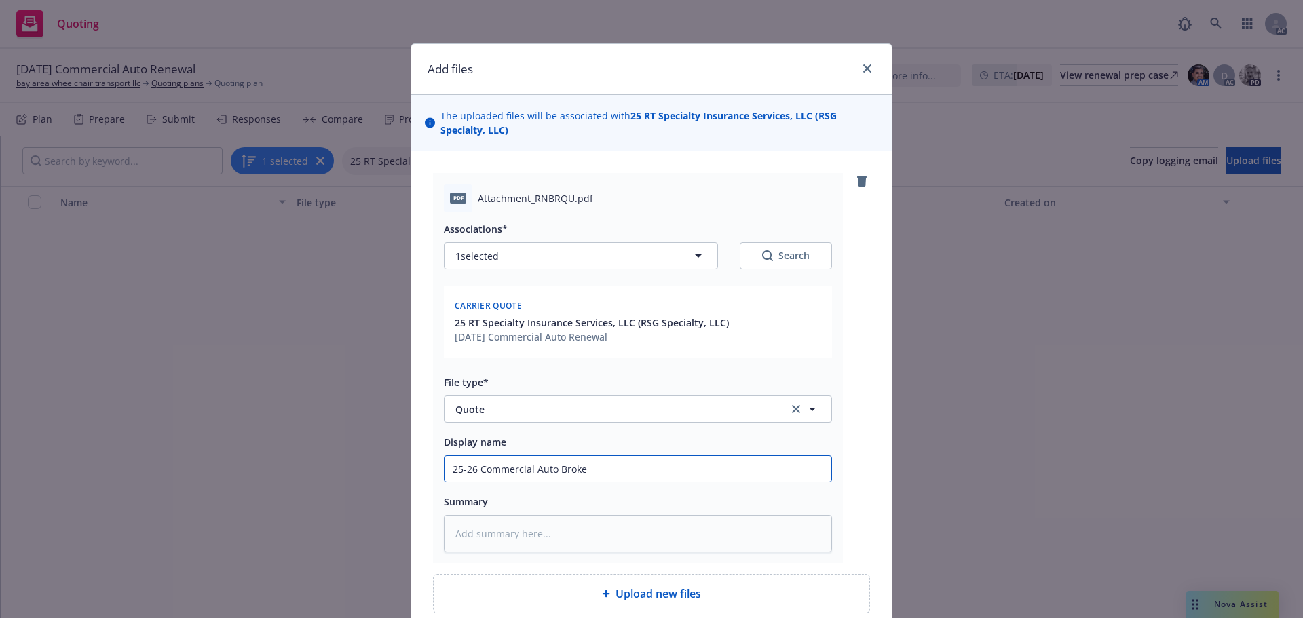
type textarea "x"
type input "25-26 Commercial Auto Broker"
type textarea "x"
type input "25-26 Commercial Auto Broker"
type textarea "x"
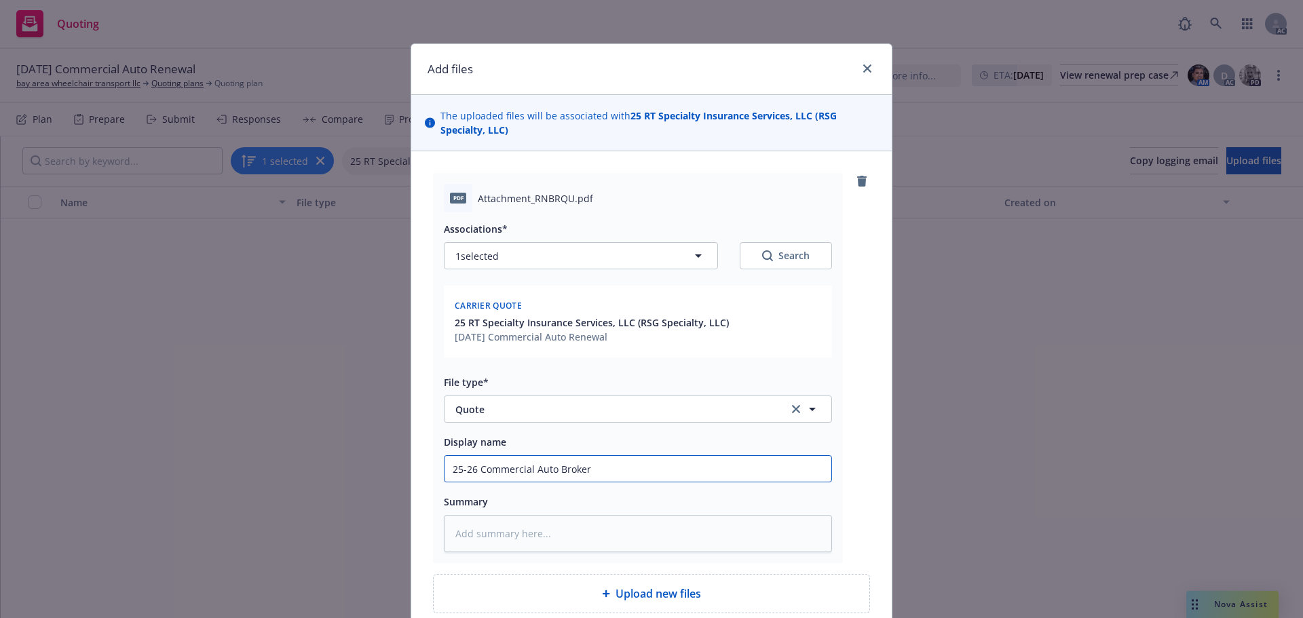
type input "25-26 Commercial Auto Broker Q"
type textarea "x"
type input "25-26 Commercial Auto Broker Qu"
type textarea "x"
type input "25-26 Commercial Auto Broker Quo"
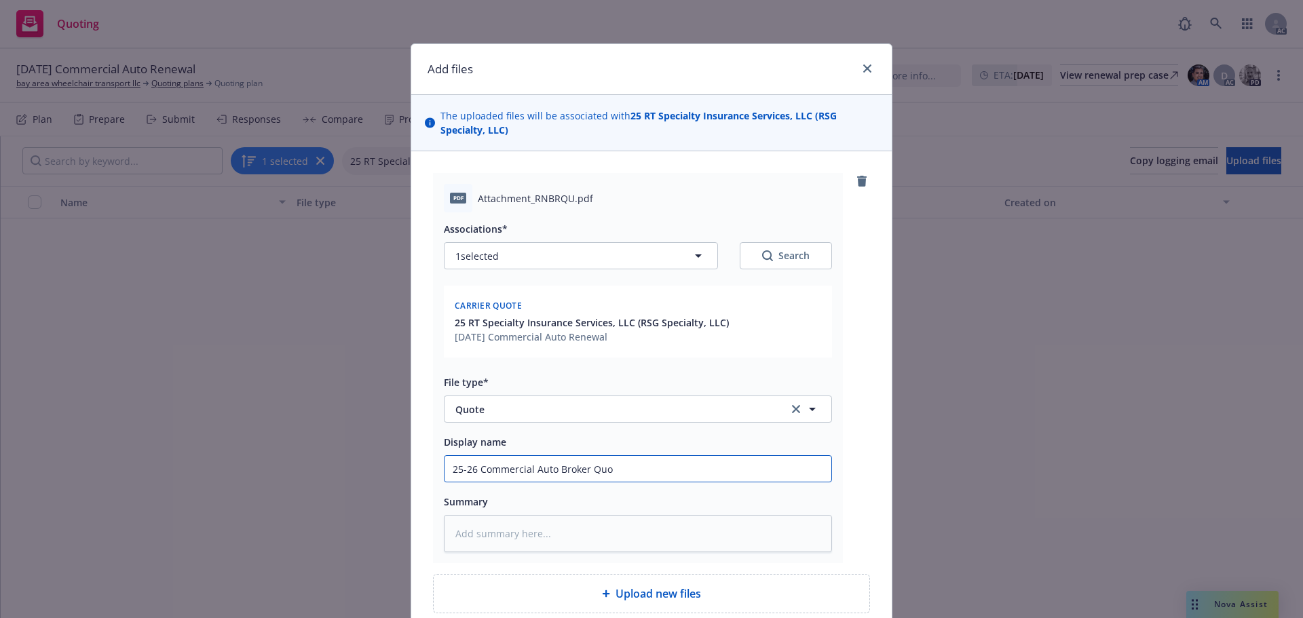
type textarea "x"
type input "25-26 Commercial Auto Broker Quot"
type textarea "x"
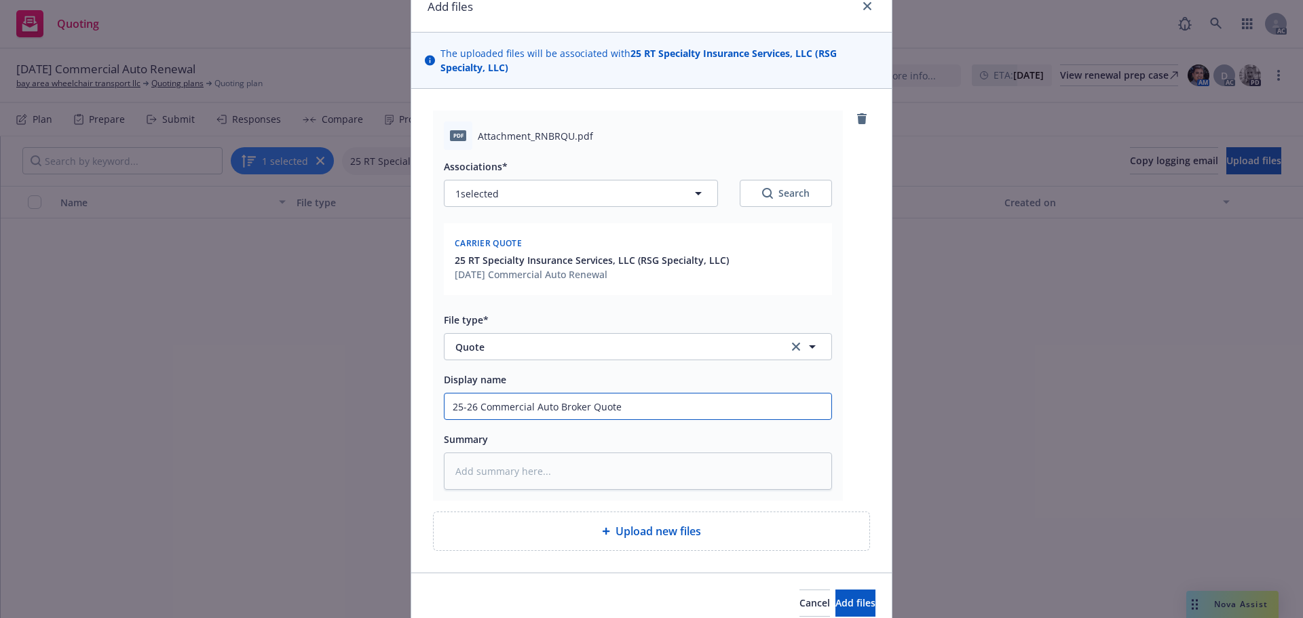
scroll to position [122, 0]
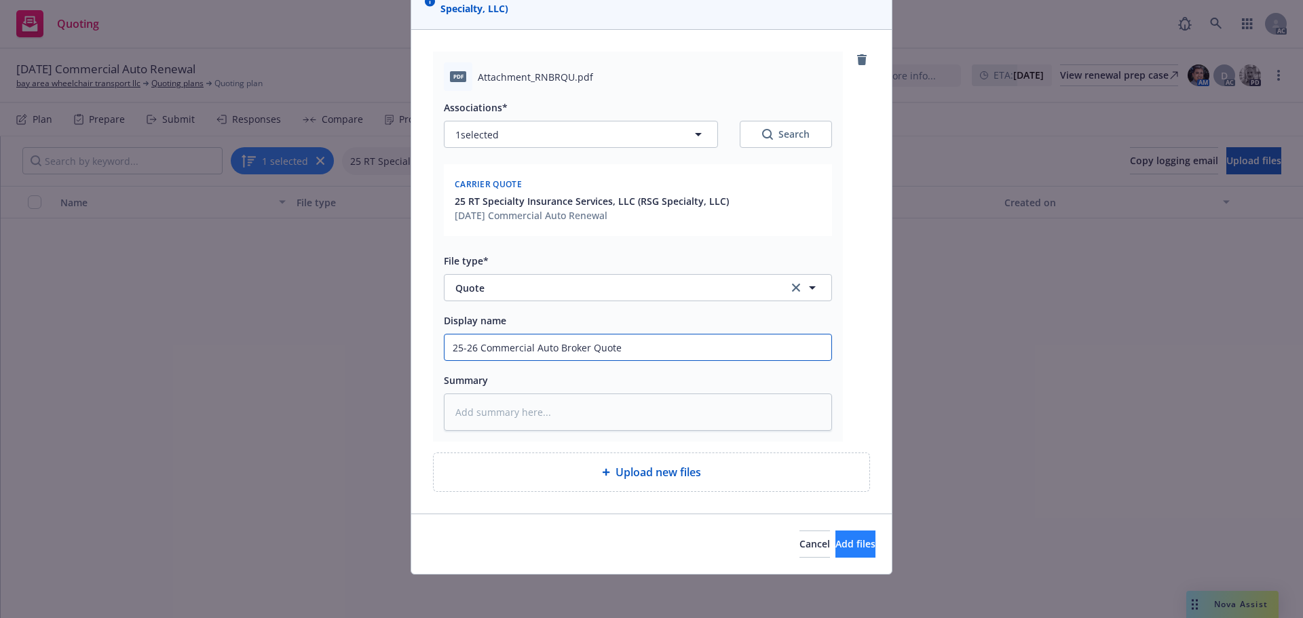
type input "25-26 Commercial Auto Broker Quote"
click at [836, 544] on button "Add files" at bounding box center [856, 544] width 40 height 27
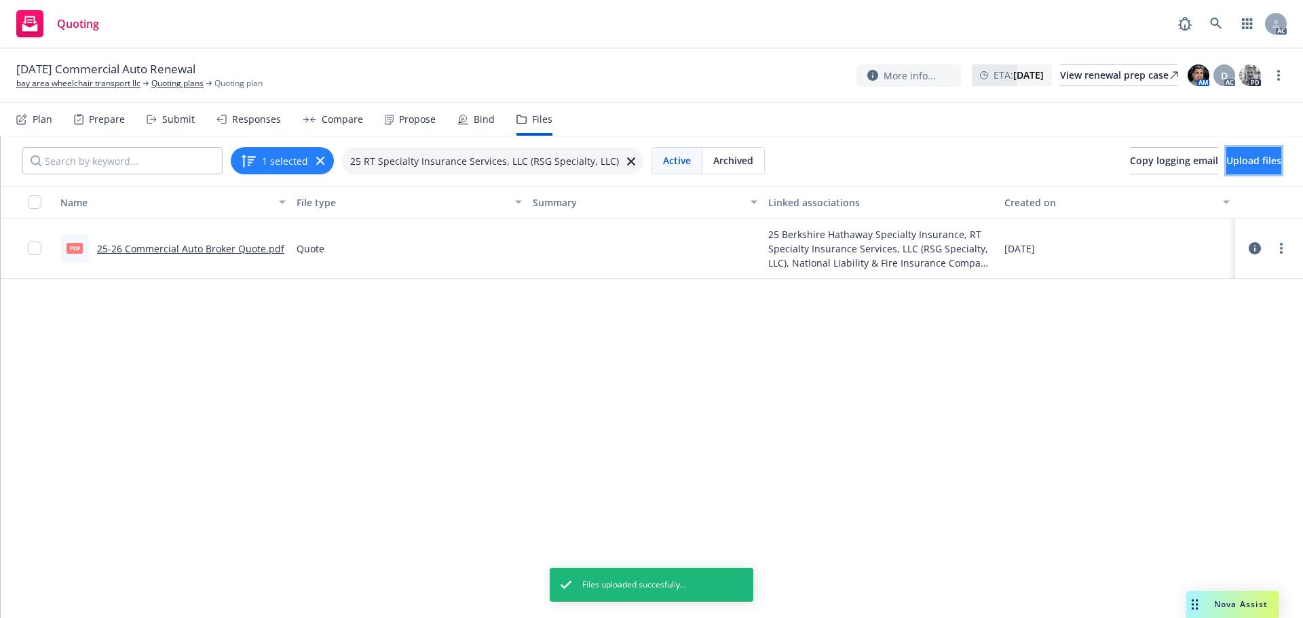
click at [1227, 160] on span "Upload files" at bounding box center [1254, 160] width 55 height 13
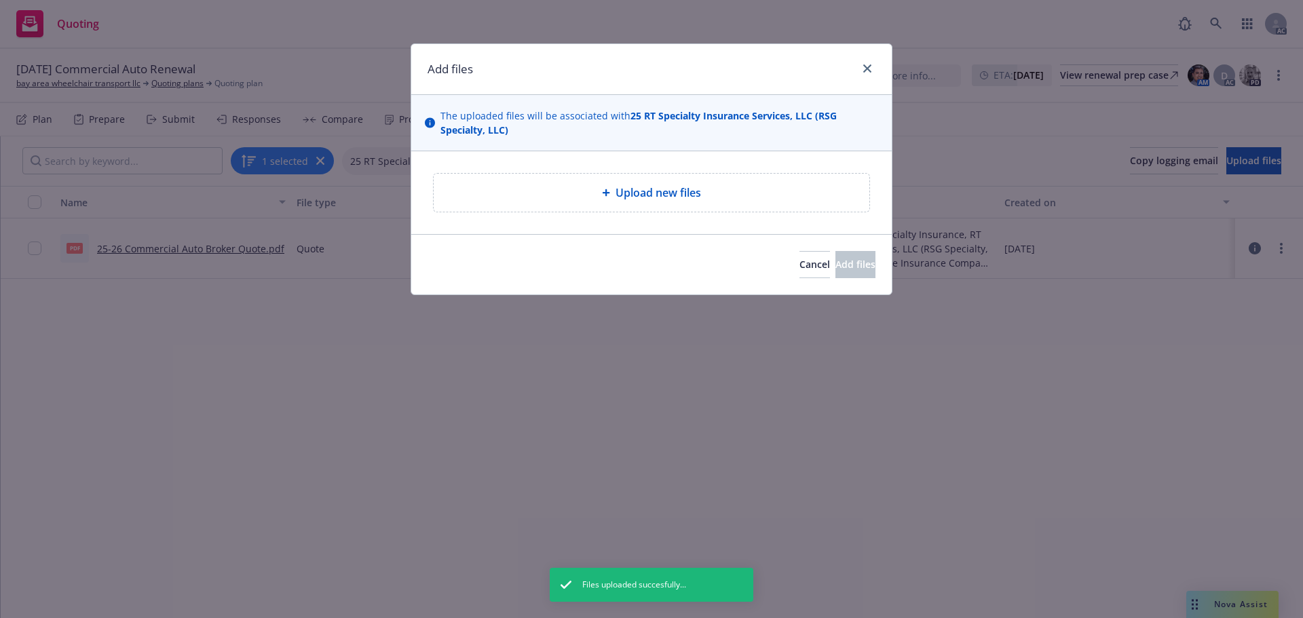
click at [703, 175] on div "Upload new files" at bounding box center [652, 193] width 436 height 38
type textarea "x"
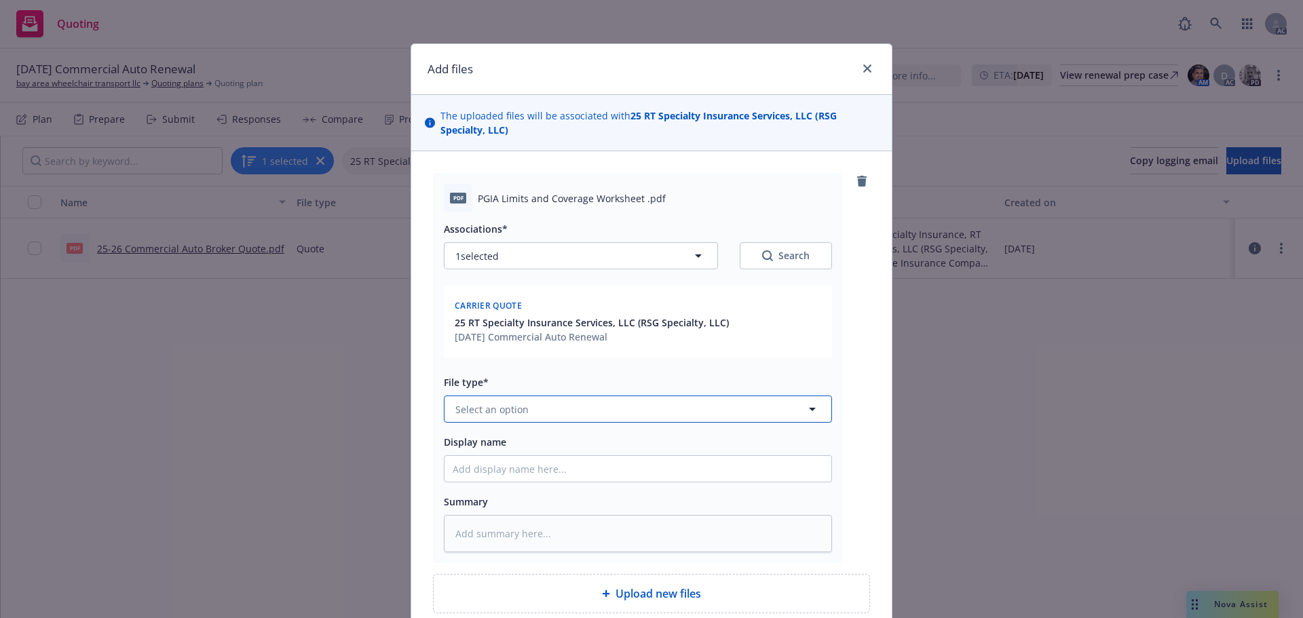
click at [494, 411] on span "Select an option" at bounding box center [492, 410] width 73 height 14
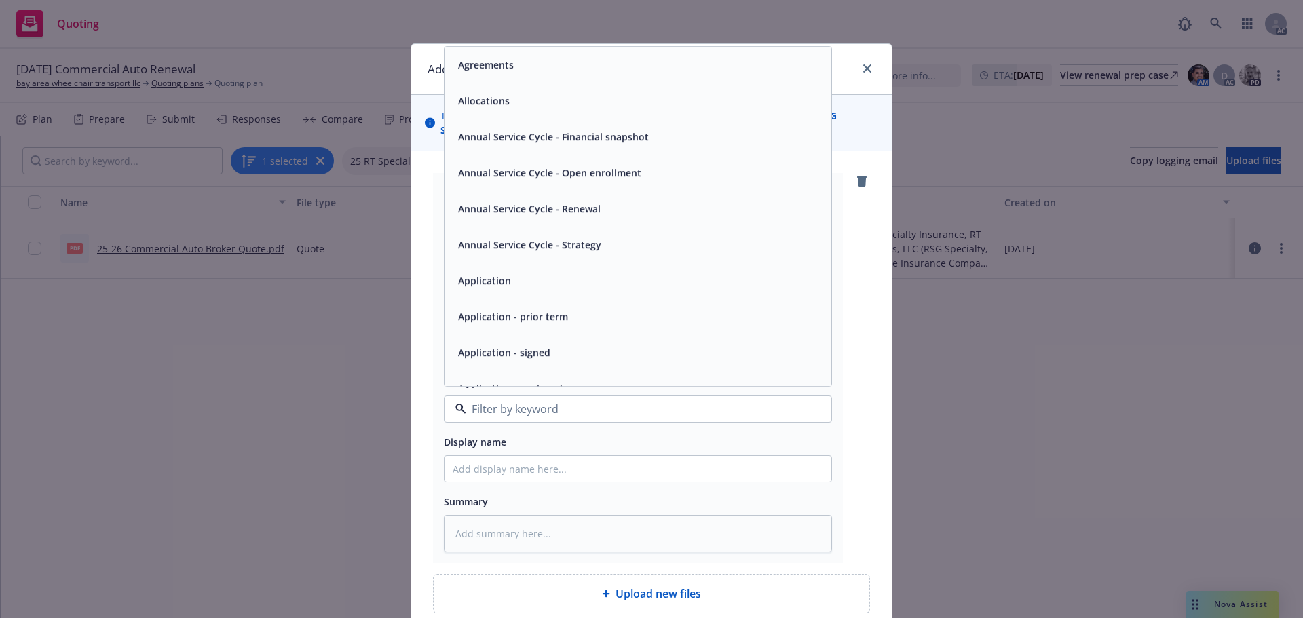
type input "q"
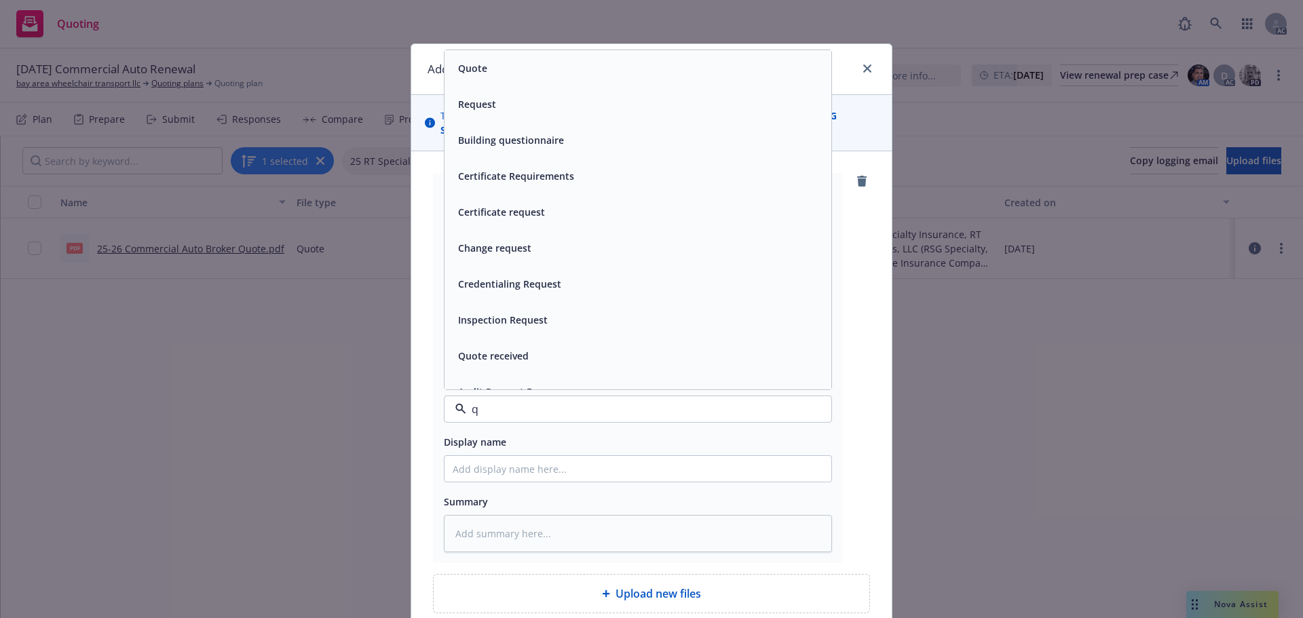
click at [465, 71] on span "Quote" at bounding box center [472, 68] width 29 height 14
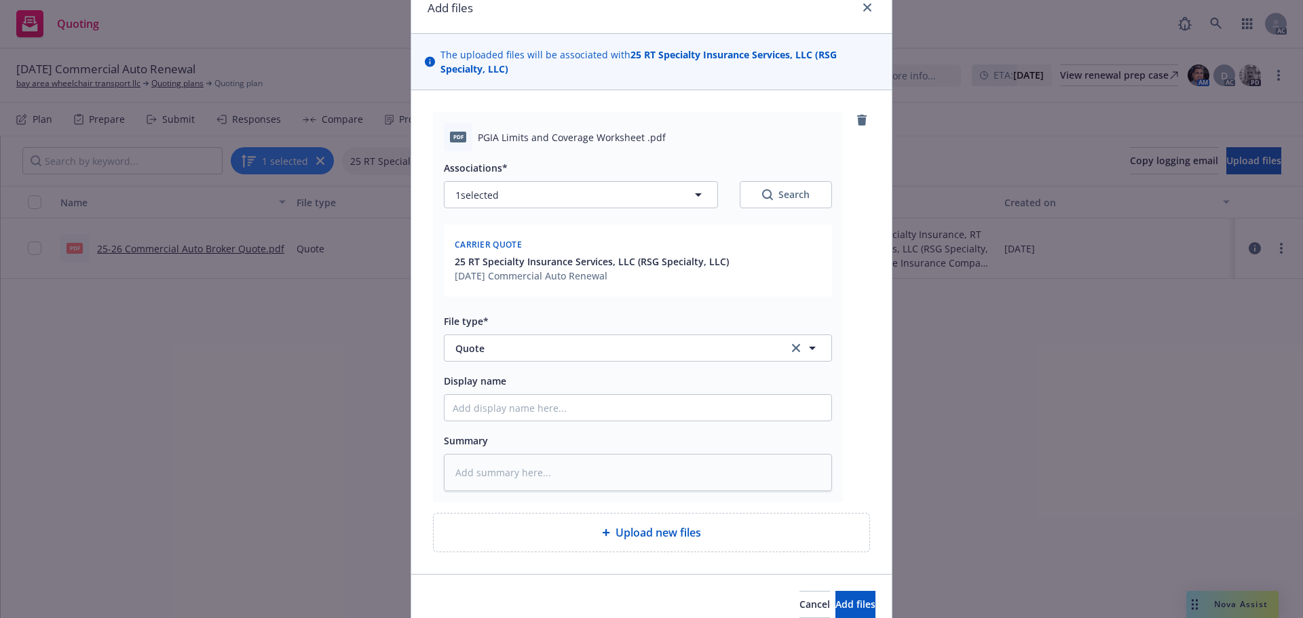
scroll to position [122, 0]
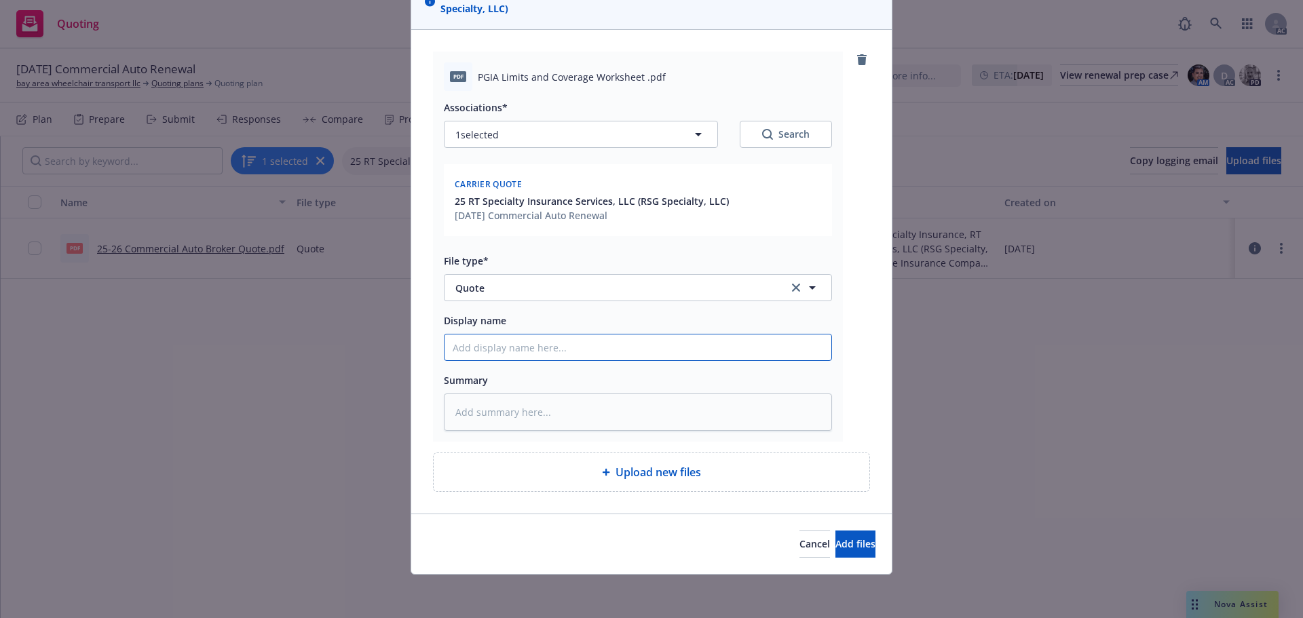
click at [508, 345] on input "Display name" at bounding box center [638, 348] width 387 height 26
type textarea "x"
type input "2"
type textarea "x"
type input "25"
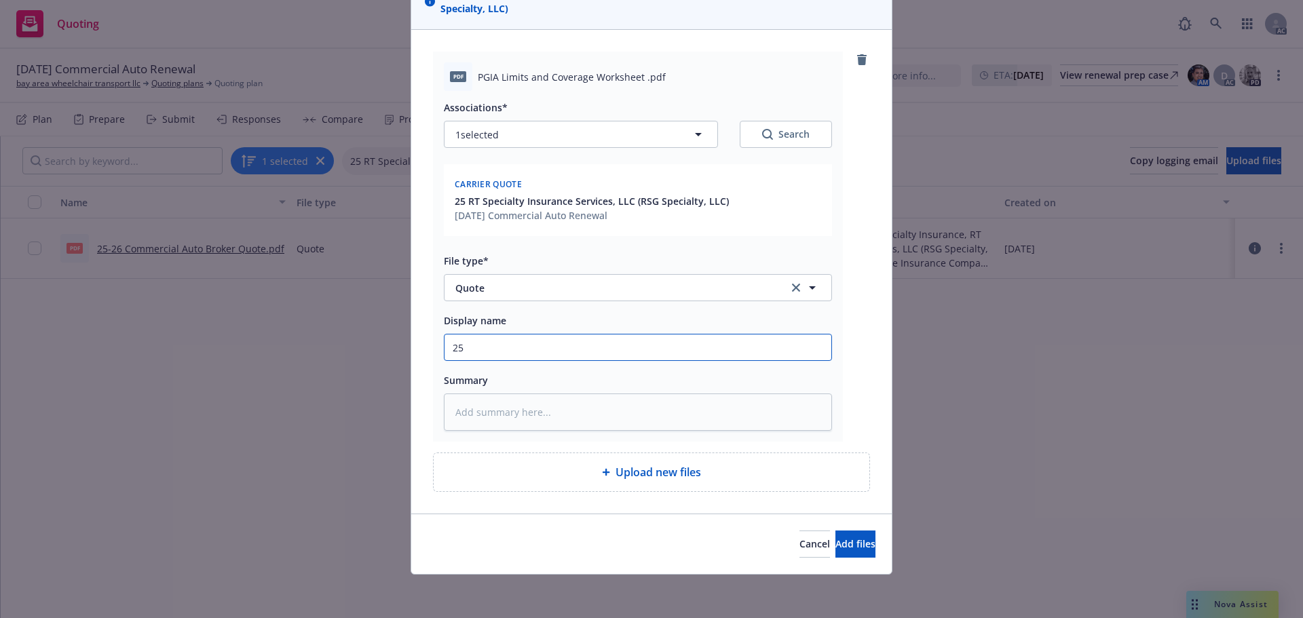
type textarea "x"
type input "25-"
type textarea "x"
type input "25-2"
type textarea "x"
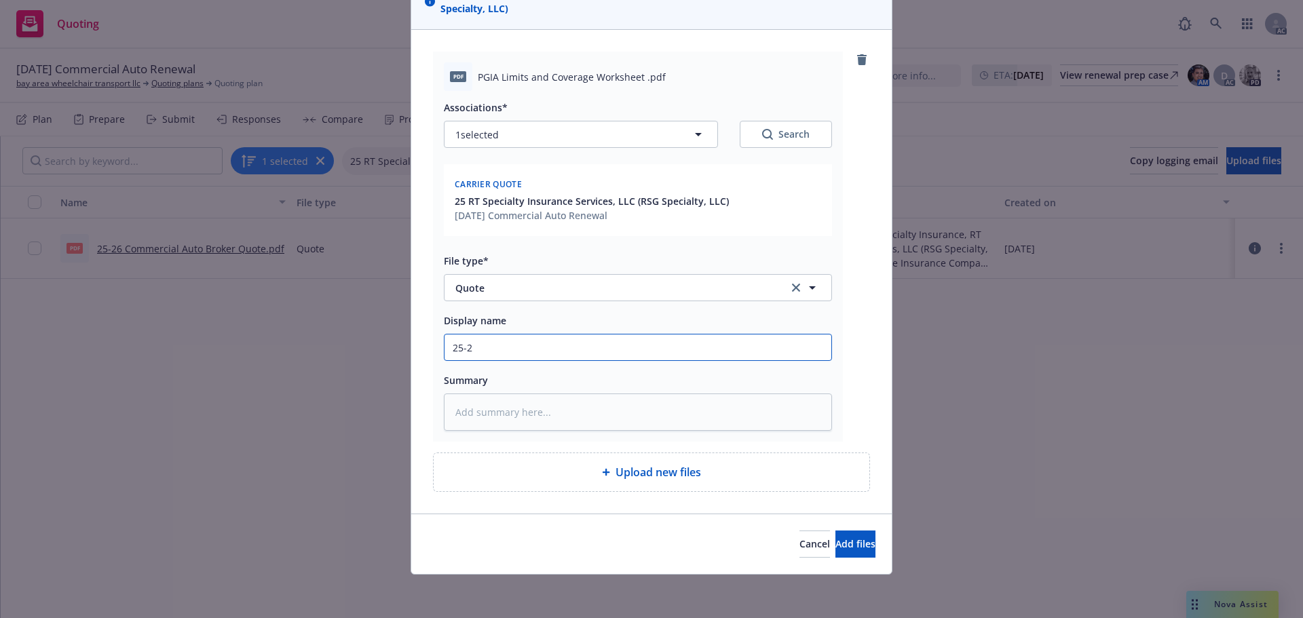
type input "25-26"
type textarea "x"
type input "25-26"
type textarea "x"
type input "25-26 C"
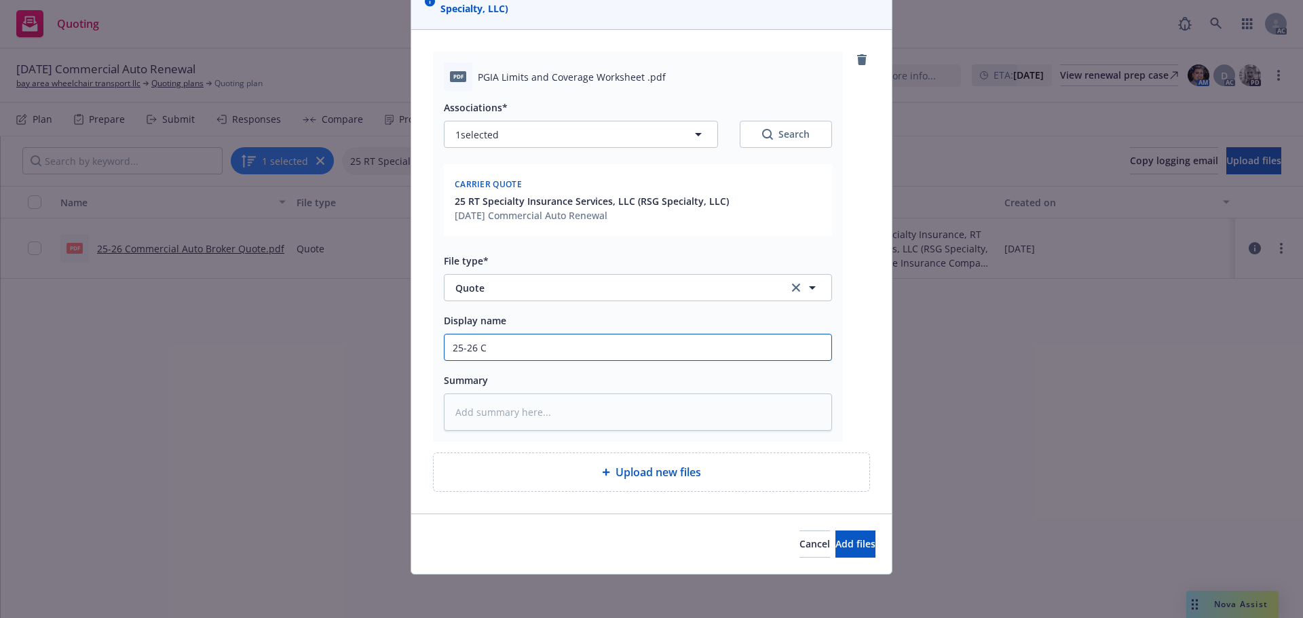
type textarea "x"
type input "25-26 Co"
type textarea "x"
type input "25-26 Com"
type textarea "x"
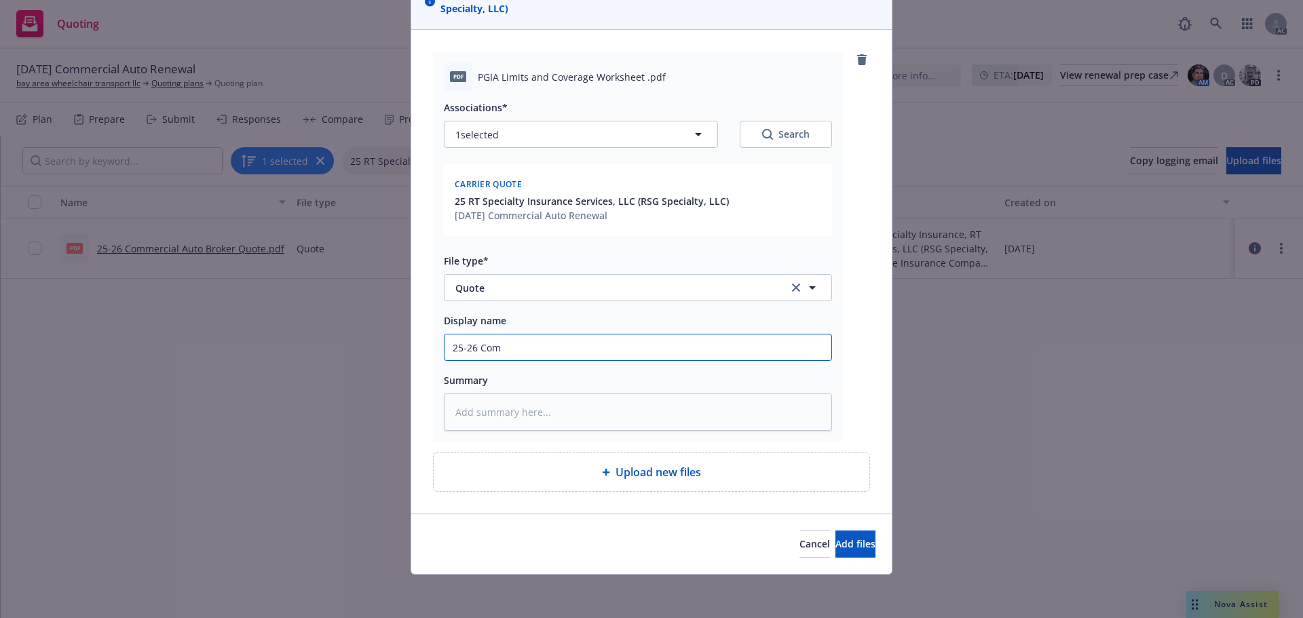
type input "25-26 Comm"
type textarea "x"
type input "25-26 Comme"
type textarea "x"
type input "25-26 Commer"
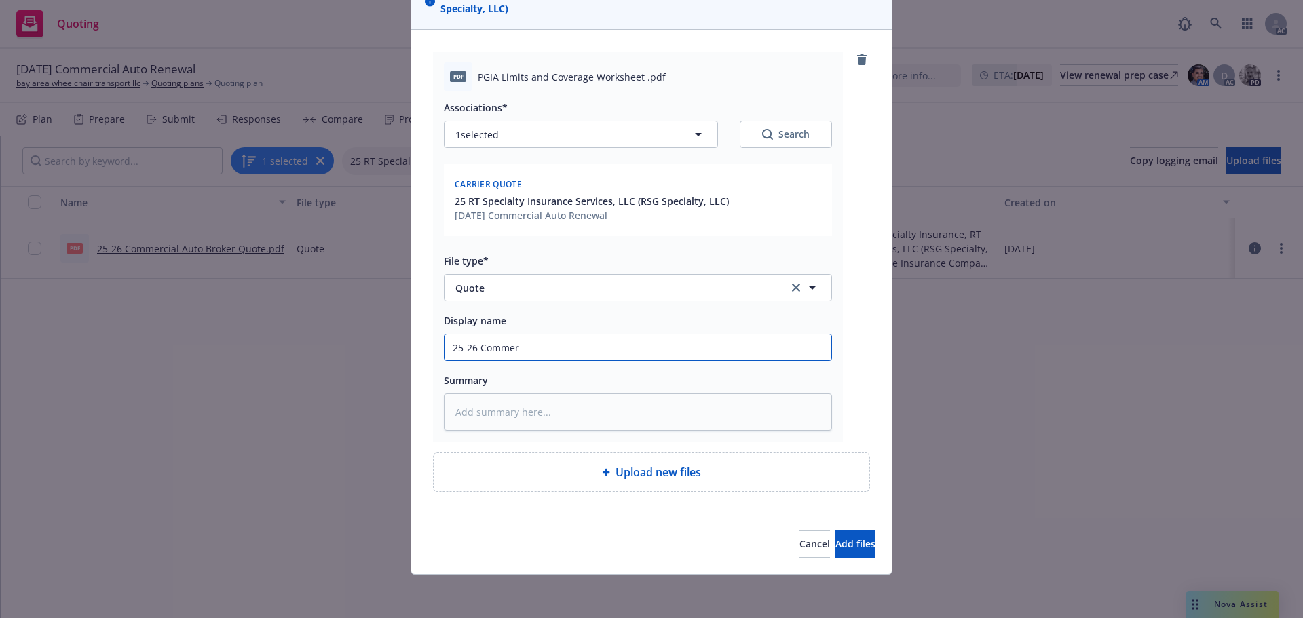
type textarea "x"
type input "25-26 Commerc"
type textarea "x"
type input "25-26 Commerci"
type textarea "x"
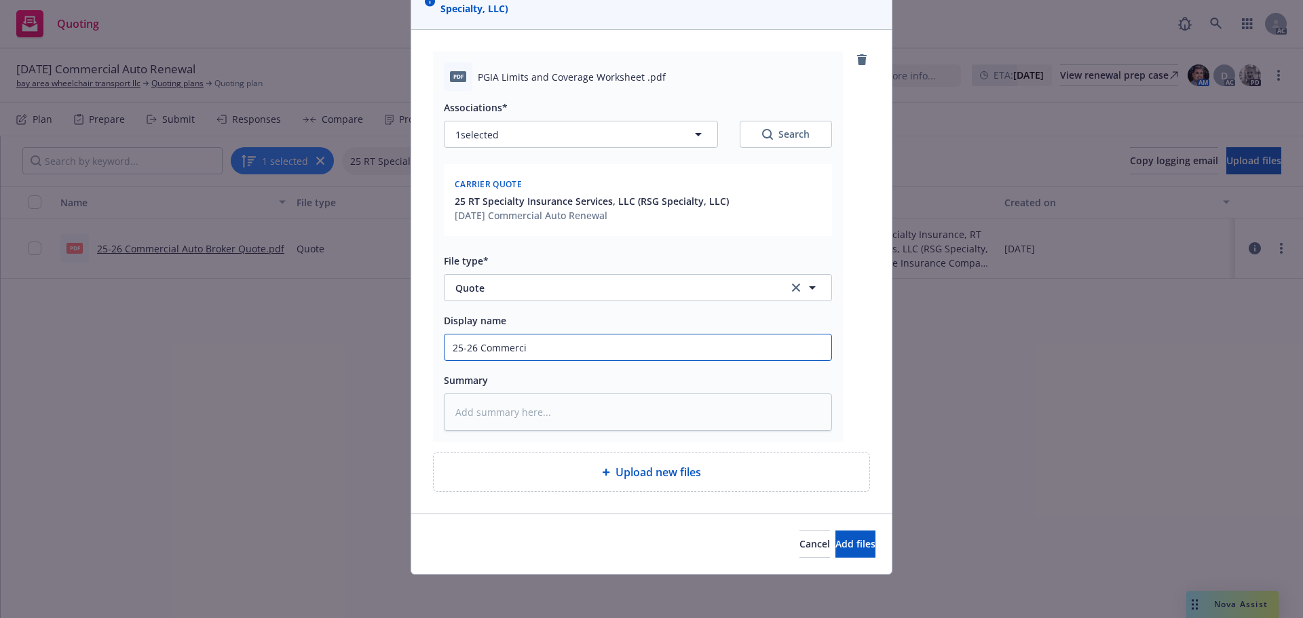
type input "25-26 Commercia"
type textarea "x"
type input "25-26 Commercial"
type textarea "x"
type input "25-26 Commercial"
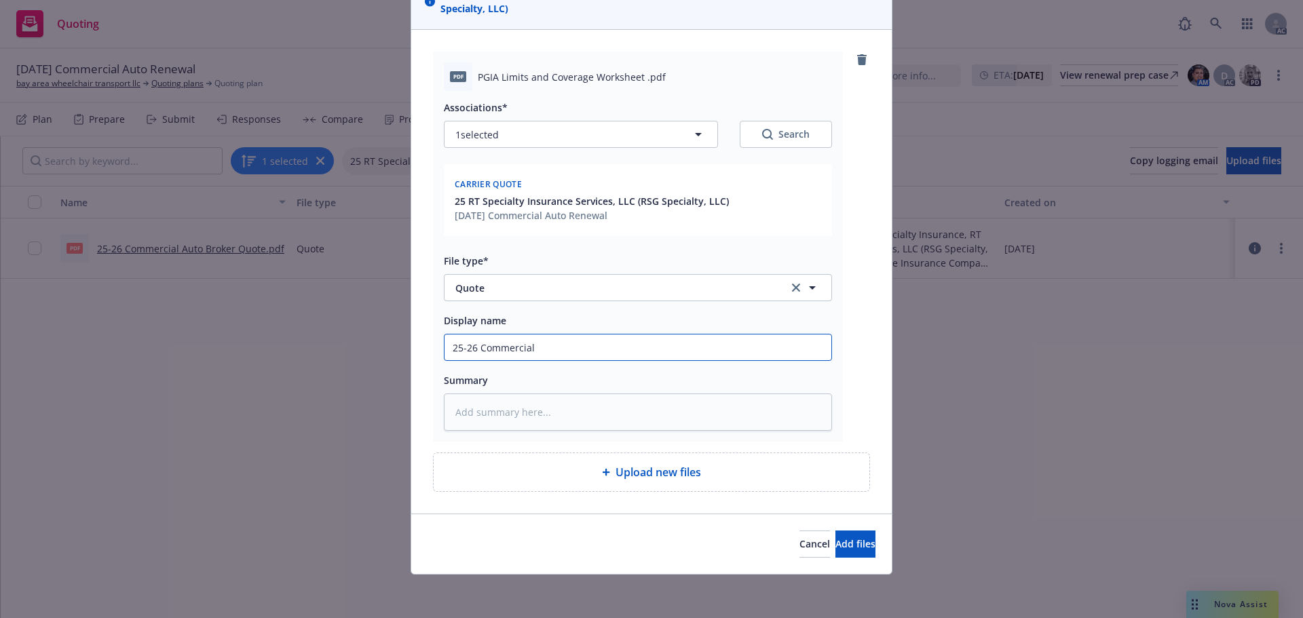
type textarea "x"
type input "25-26 Commercial A"
type textarea "x"
type input "25-26 Commercial Au"
type textarea "x"
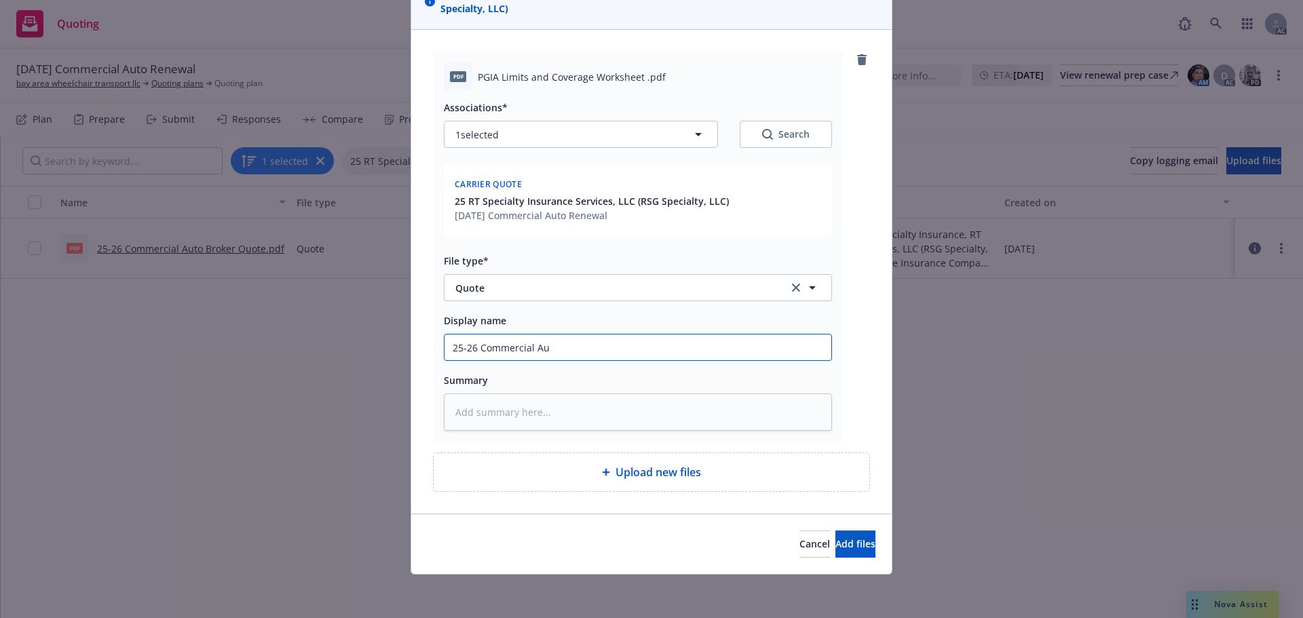
type input "25-26 Commercial Aut"
type textarea "x"
type input "25-26 Commercial Auto"
type textarea "x"
type input "25-26 Commercial Auto"
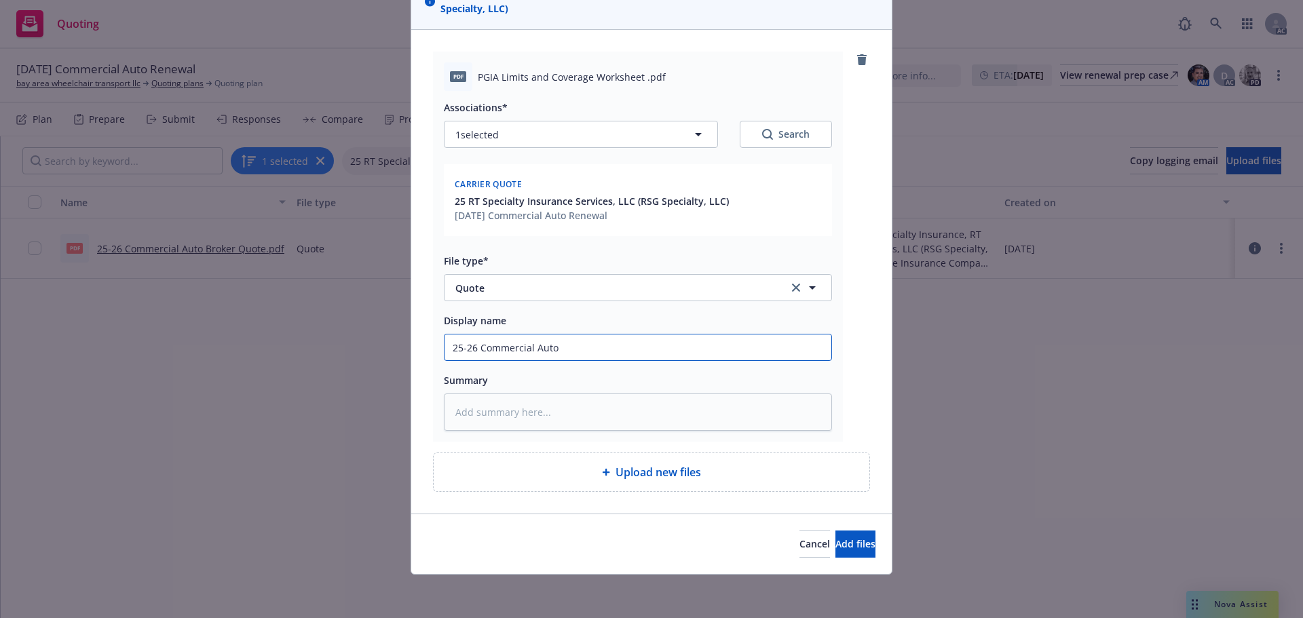
type textarea "x"
type input "25-26 Commercial Auto C"
type textarea "x"
type input "25-26 Commercial Auto Ca"
type textarea "x"
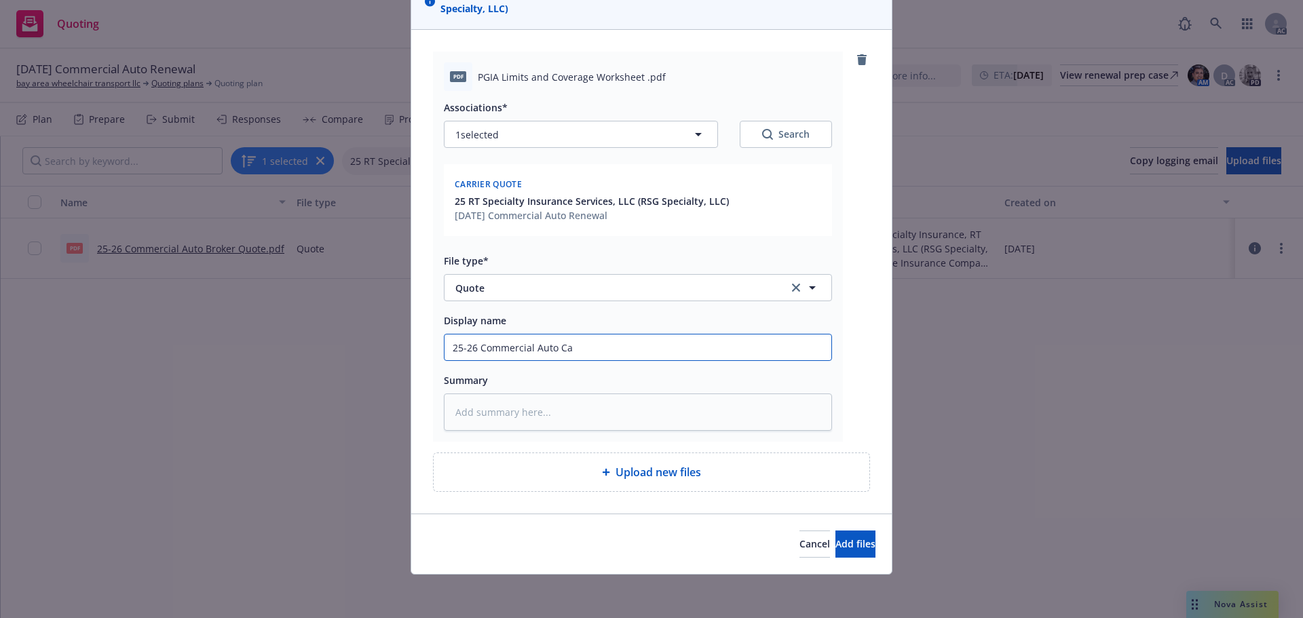
type input "25-26 Commercial Auto Car"
type textarea "x"
type input "25-26 Commercial Auto Carr"
type textarea "x"
type input "25-26 Commercial Auto Carre"
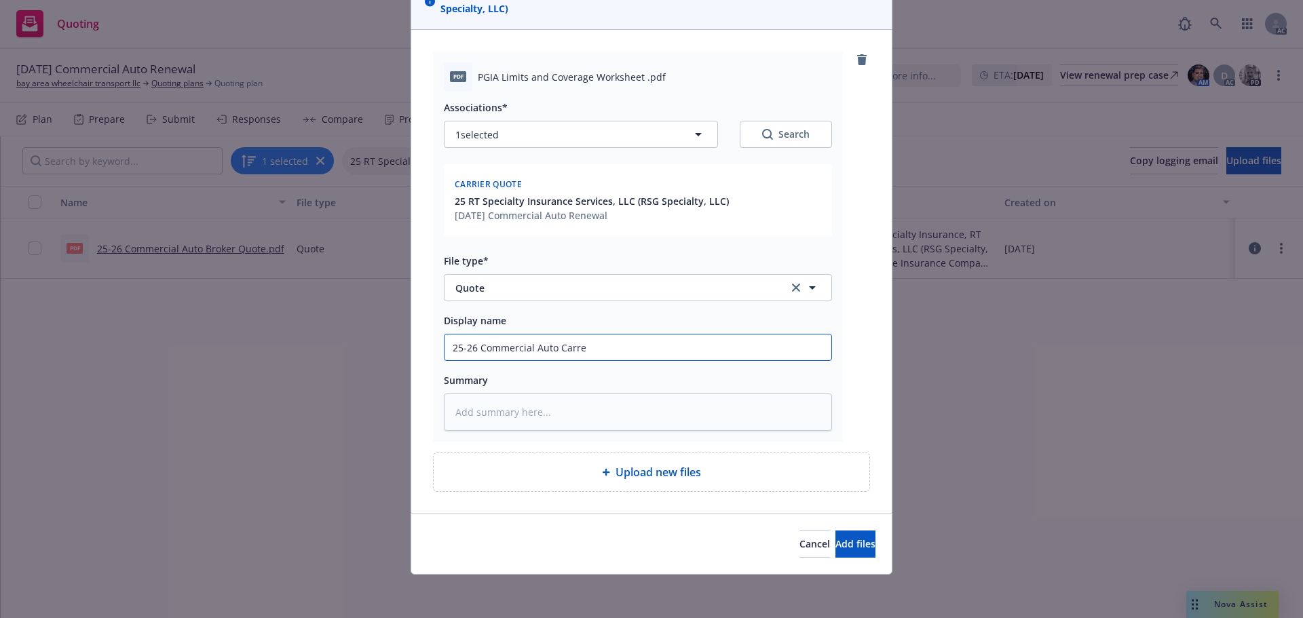
type textarea "x"
type input "25-26 Commercial Auto Carr"
type textarea "x"
type input "25-26 Commercial Auto Carri"
type textarea "x"
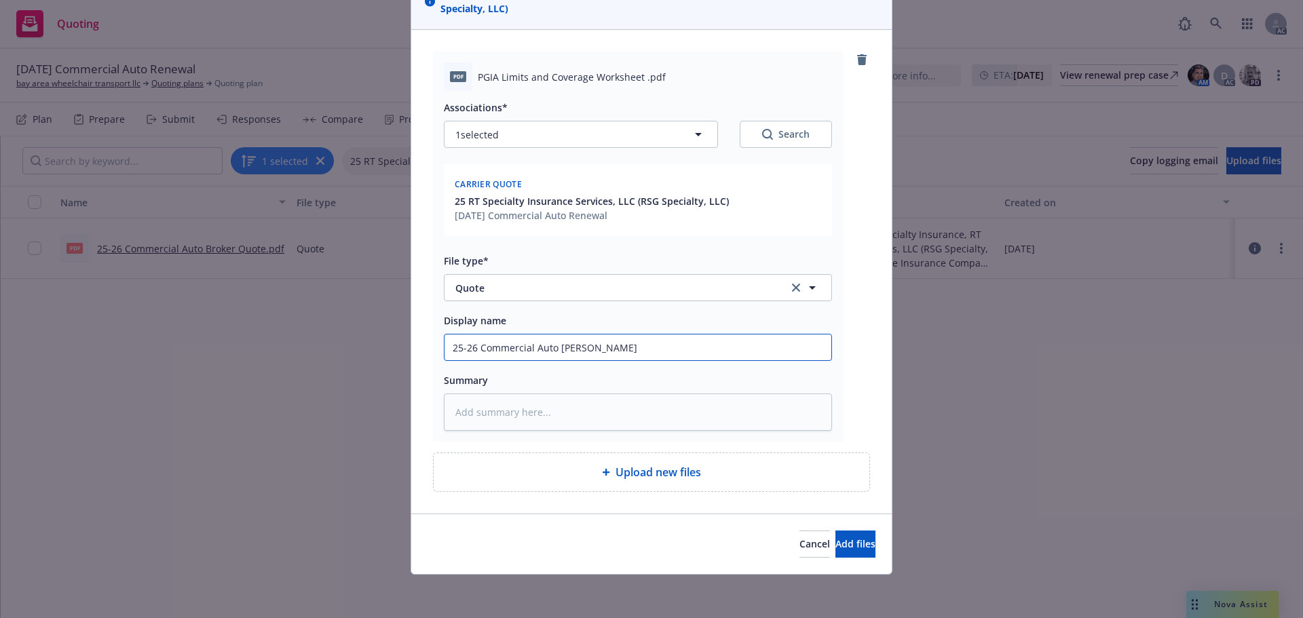
type input "25-26 Commercial Auto Carrie"
type textarea "x"
type input "25-26 Commercial Auto Carrier"
type textarea "x"
type input "25-26 Commercial Auto Carrier"
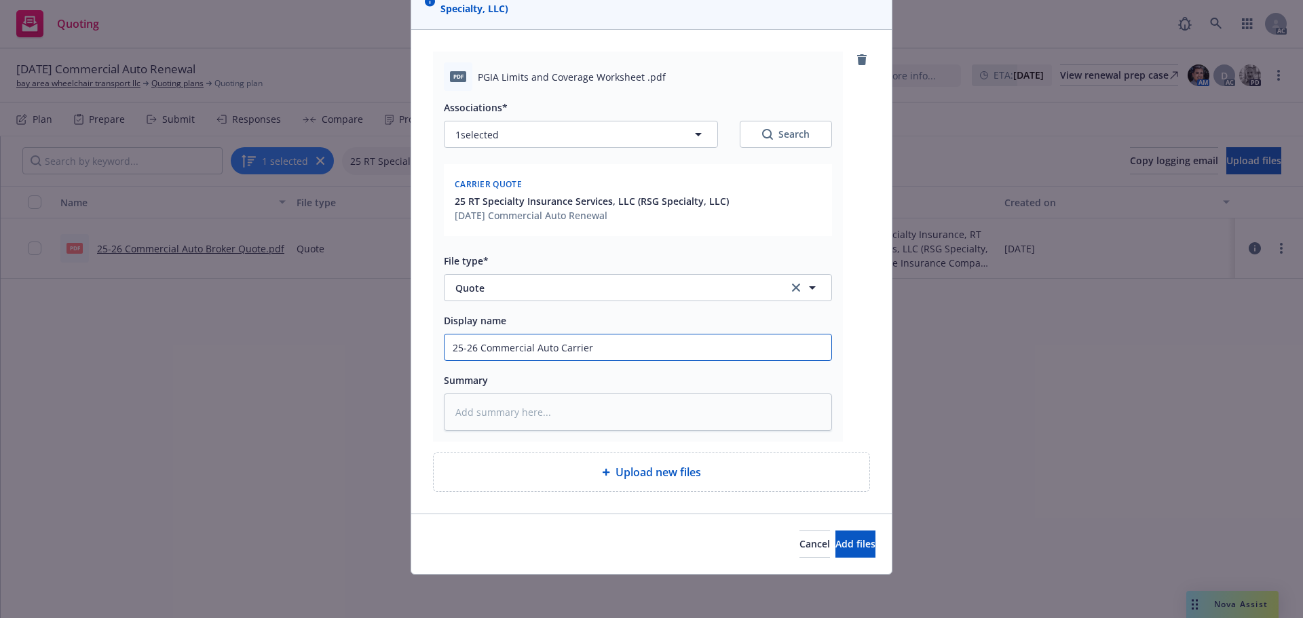
type textarea "x"
type input "25-26 Commercial Auto Carrier Qu"
type textarea "x"
type input "25-26 Commercial Auto Carrier Quo"
type textarea "x"
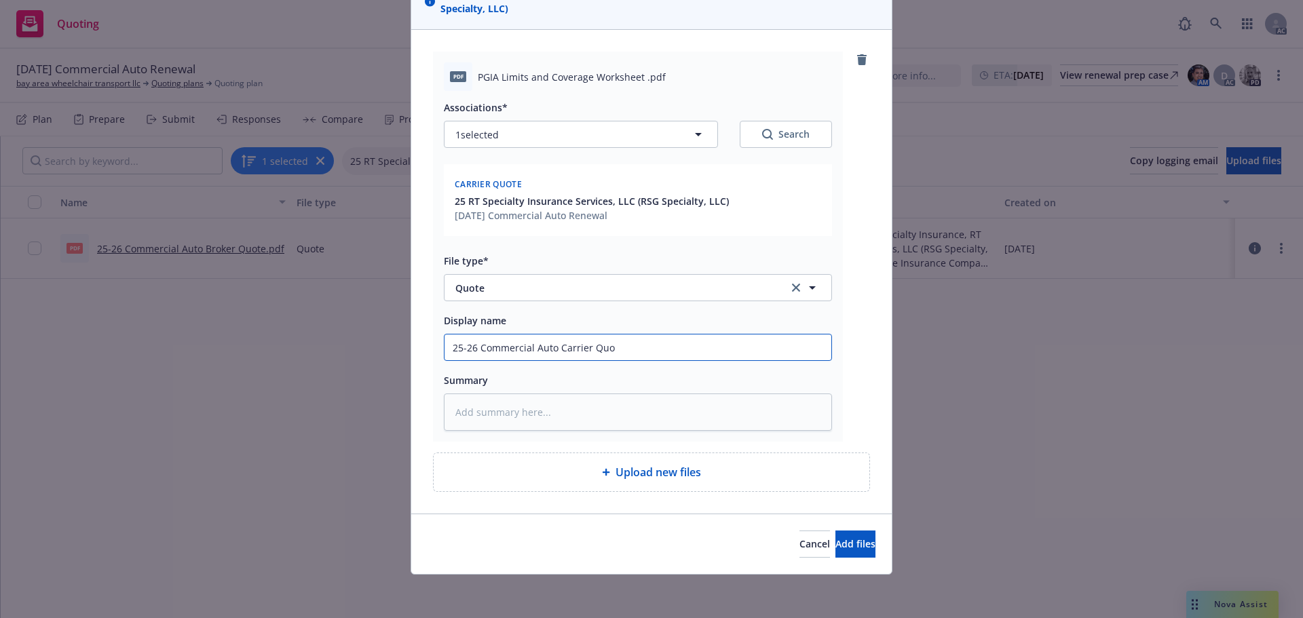
type input "25-26 Commercial Auto Carrier Quot"
type textarea "x"
type input "25-26 Commercial Auto Carrier Quote"
click at [844, 550] on span "Add files" at bounding box center [856, 544] width 40 height 13
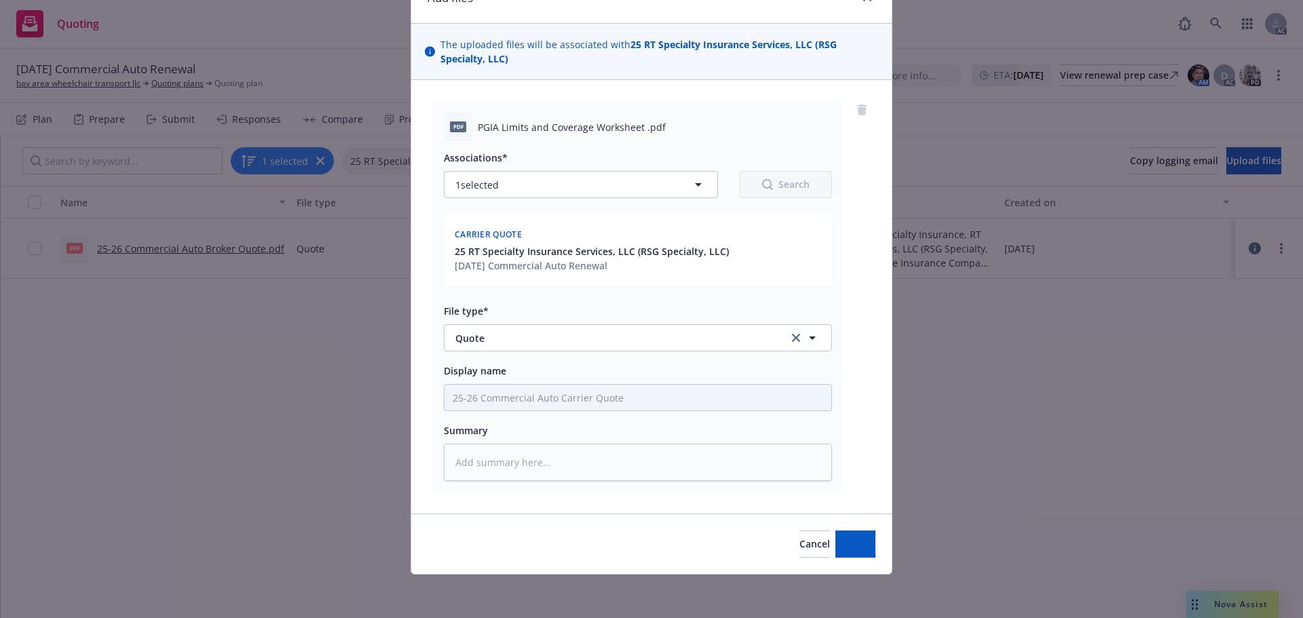
scroll to position [71, 0]
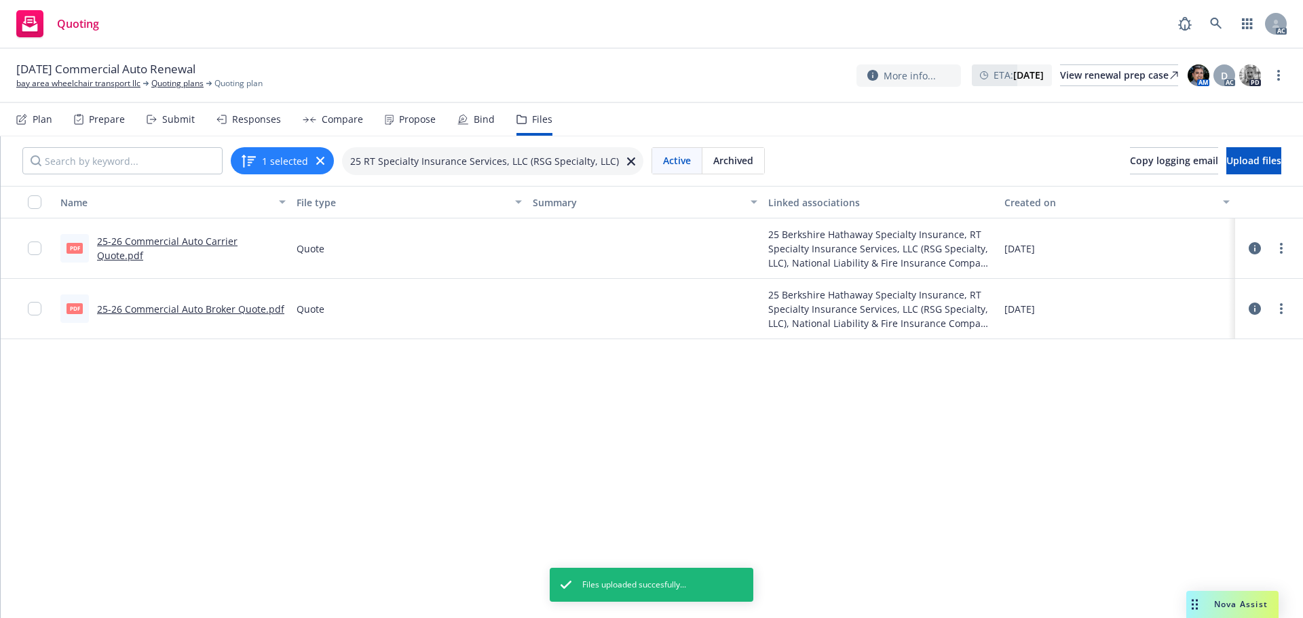
click at [441, 120] on div "Plan Prepare Submit Responses Compare Propose Bind Files" at bounding box center [284, 119] width 536 height 33
click at [430, 120] on div "Propose" at bounding box center [417, 119] width 37 height 11
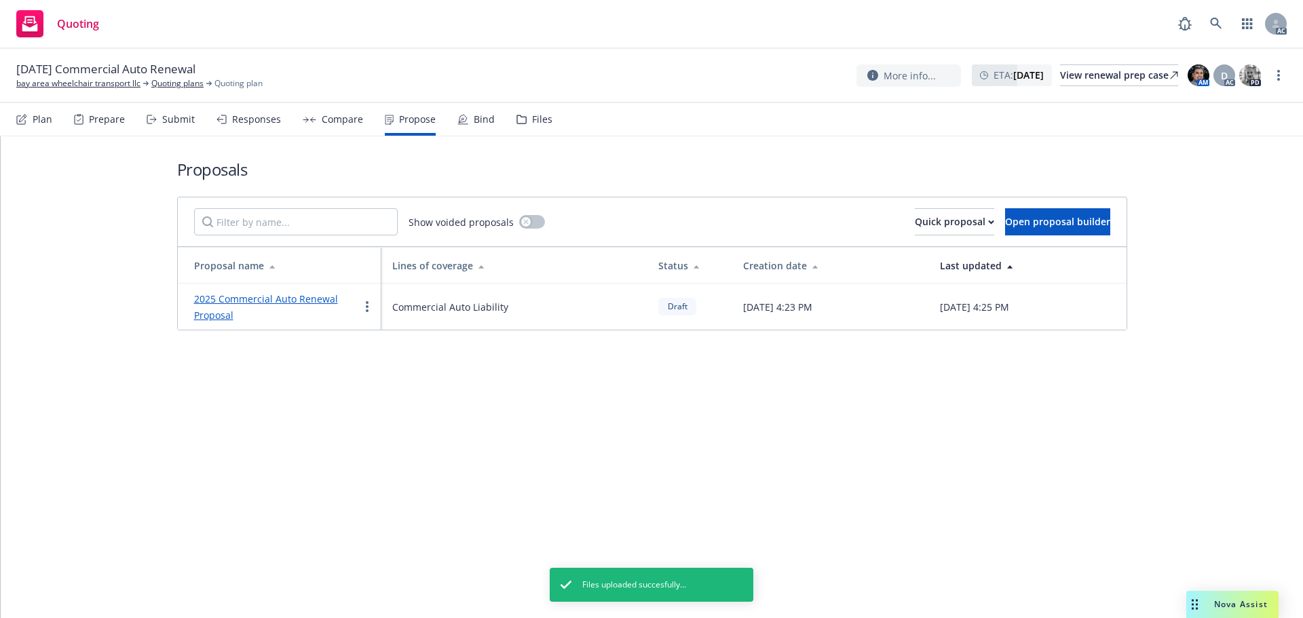
click at [247, 299] on link "2025 Commercial Auto Renewal Proposal" at bounding box center [266, 307] width 144 height 29
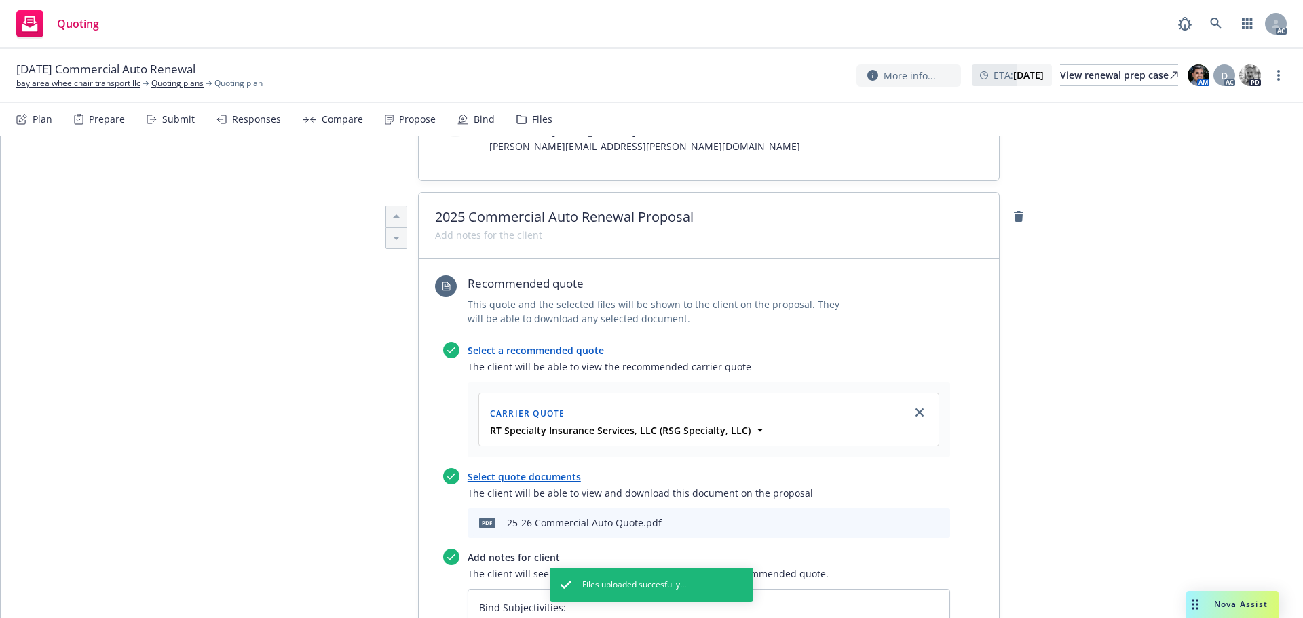
scroll to position [543, 0]
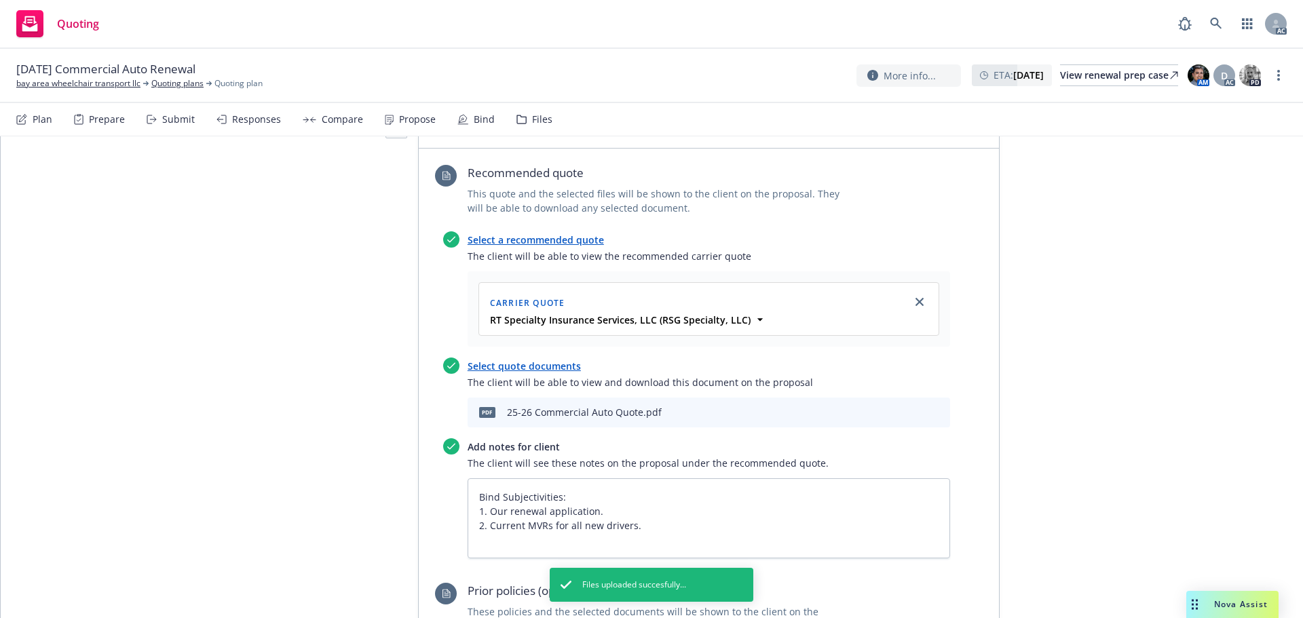
click at [937, 406] on icon "archive file" at bounding box center [938, 411] width 11 height 11
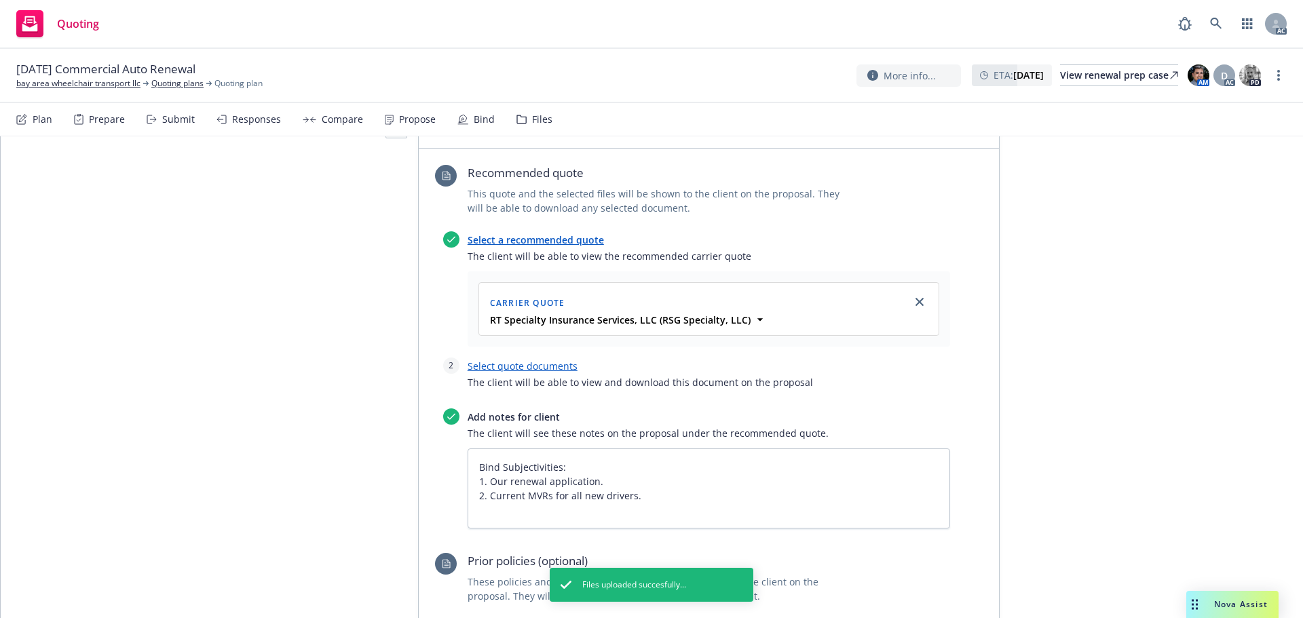
click at [490, 360] on link "Select quote documents" at bounding box center [523, 366] width 110 height 13
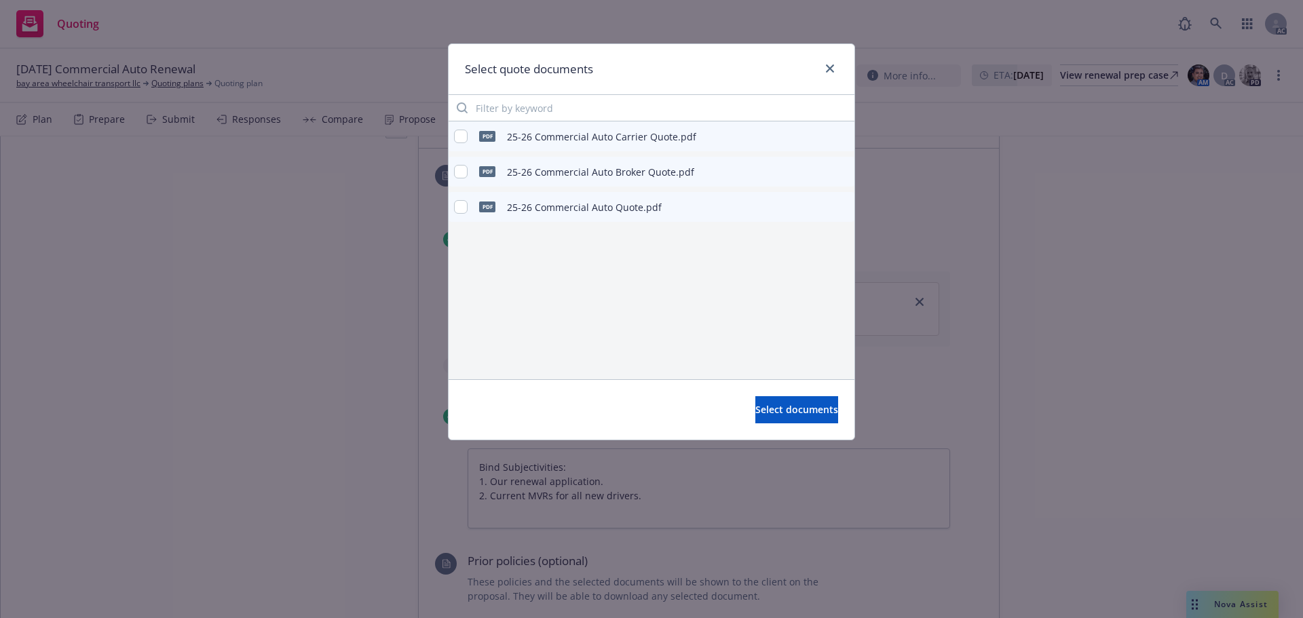
type textarea "x"
drag, startPoint x: 463, startPoint y: 133, endPoint x: 465, endPoint y: 153, distance: 20.5
click at [463, 134] on input "checkbox" at bounding box center [461, 137] width 14 height 14
checkbox input "true"
click at [461, 166] on input "checkbox" at bounding box center [461, 172] width 14 height 14
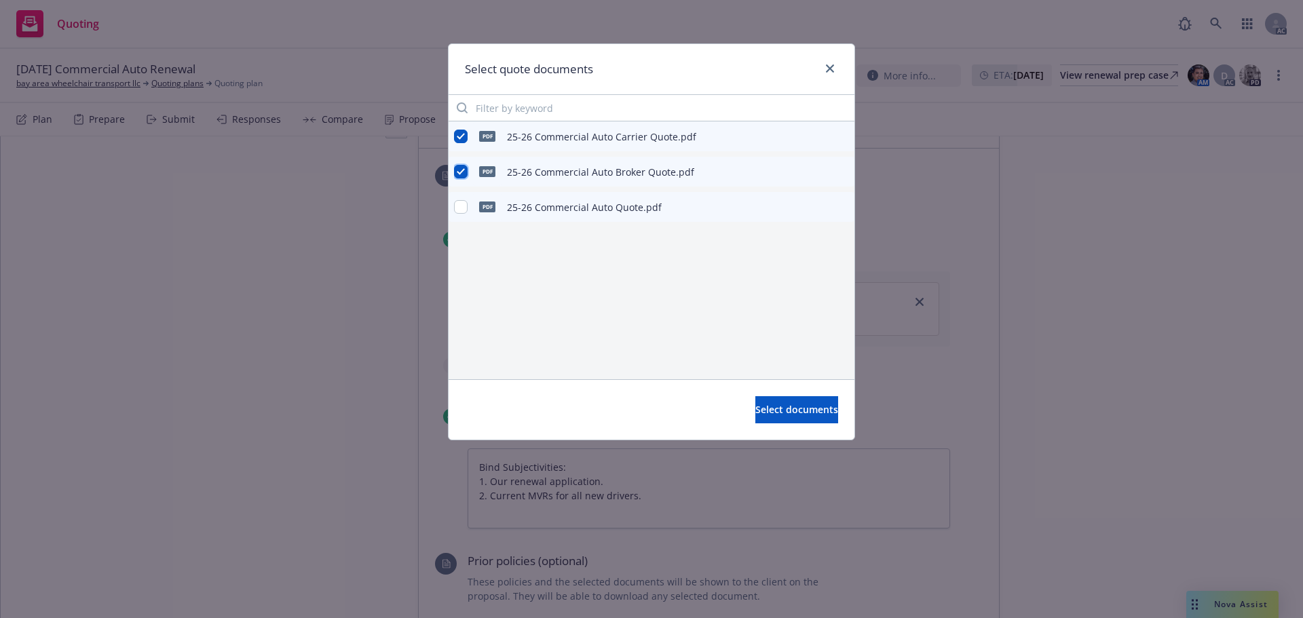
checkbox input "true"
click at [779, 398] on button "Select documents" at bounding box center [797, 409] width 83 height 27
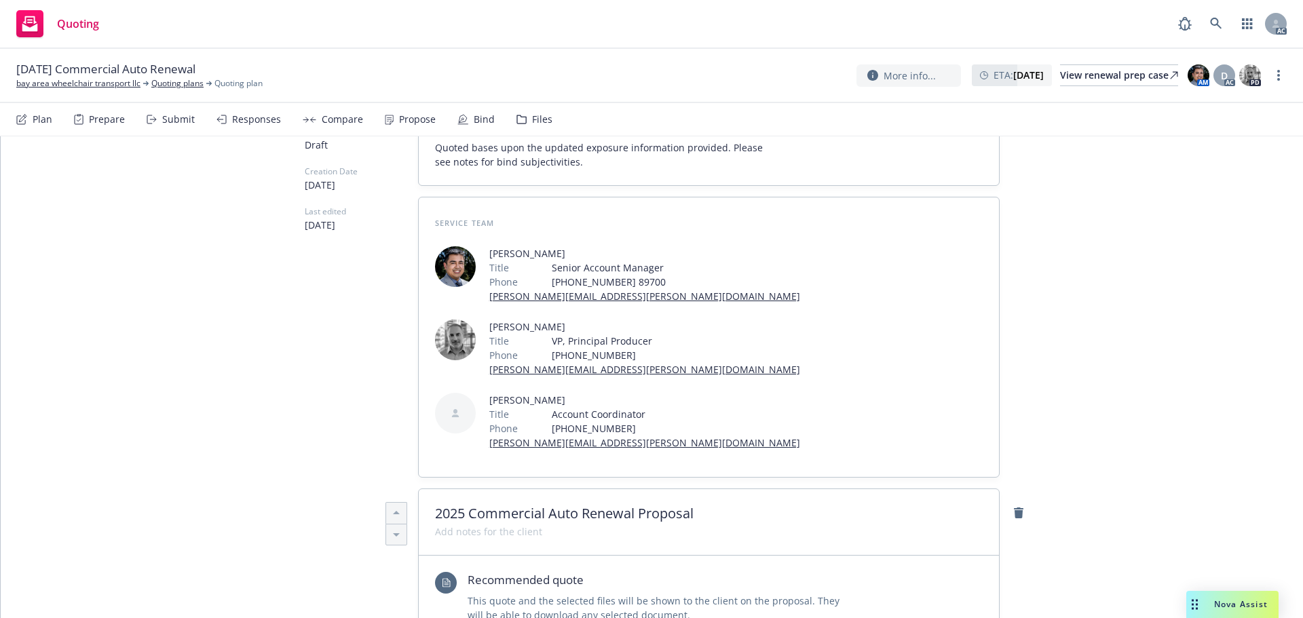
scroll to position [0, 0]
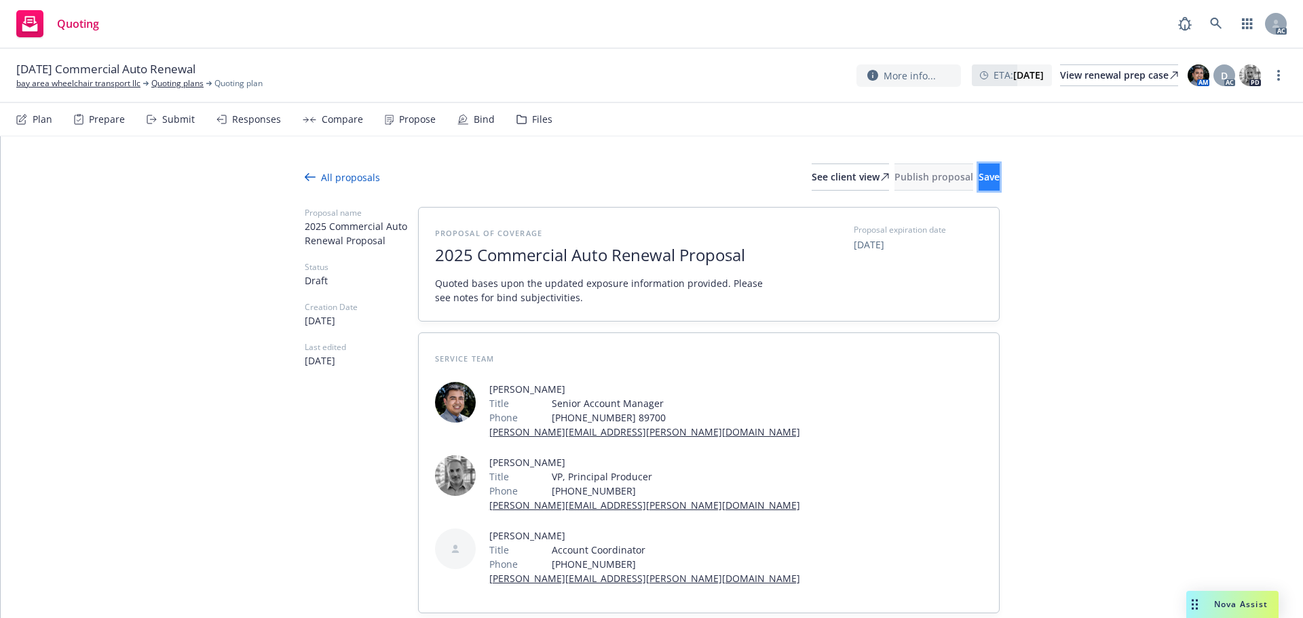
click at [979, 183] on button "Save" at bounding box center [989, 177] width 21 height 27
click at [812, 175] on div "See client view" at bounding box center [850, 177] width 77 height 26
type textarea "x"
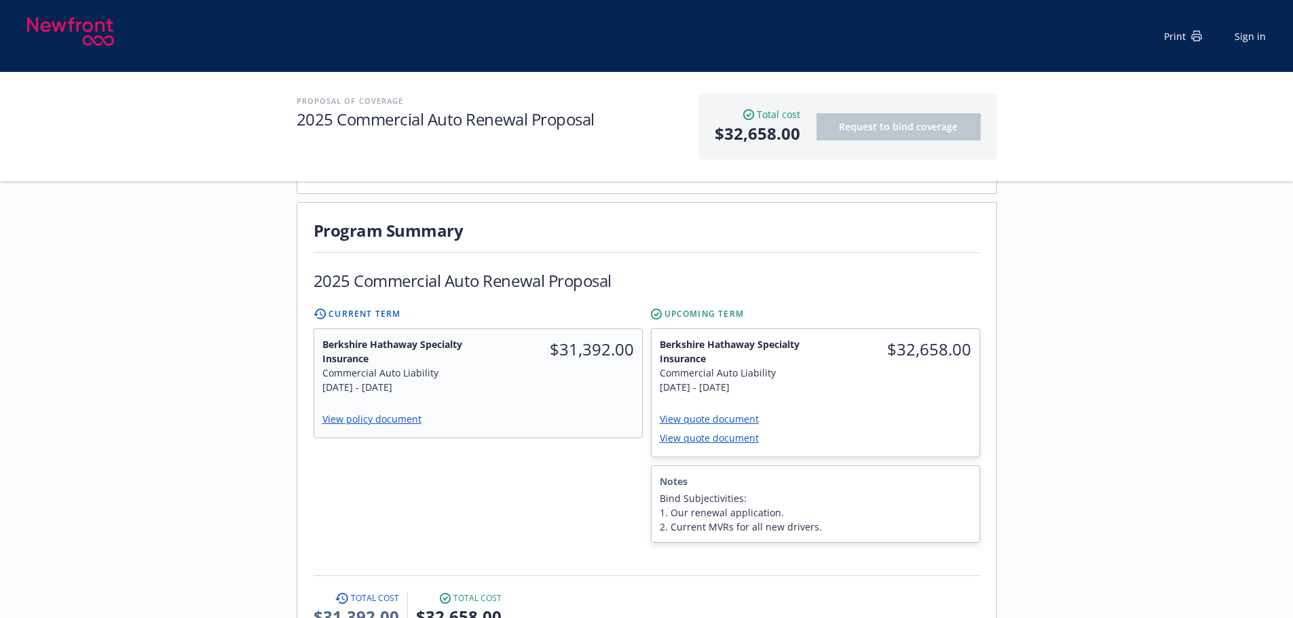
scroll to position [339, 0]
